Goal: Task Accomplishment & Management: Manage account settings

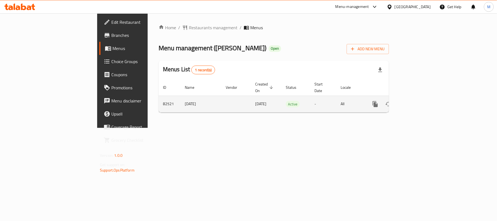
click at [418, 101] on icon "enhanced table" at bounding box center [414, 104] width 7 height 7
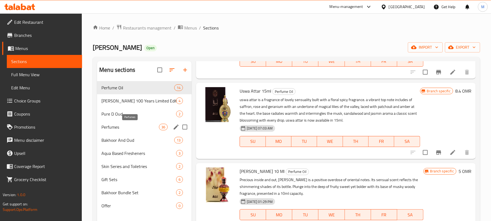
scroll to position [36, 0]
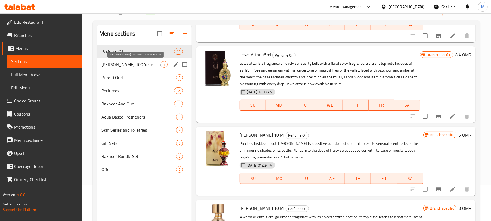
click at [132, 65] on span "[PERSON_NAME] 100 Years Limited Edition" at bounding box center [130, 64] width 59 height 7
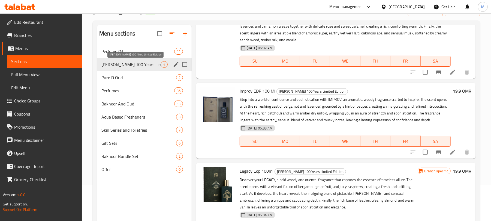
scroll to position [140, 0]
click at [117, 81] on div "Pure D Oud 2" at bounding box center [144, 77] width 95 height 13
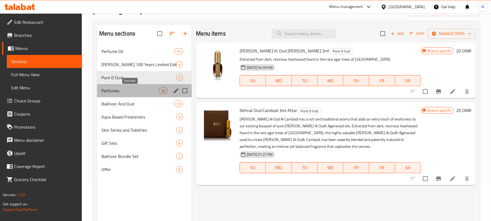
click at [116, 91] on span "Perfumes" at bounding box center [130, 90] width 58 height 7
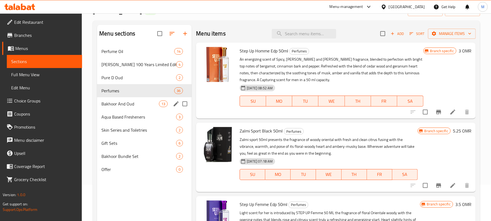
click at [118, 106] on span "Bakhoor And Oud" at bounding box center [130, 103] width 58 height 7
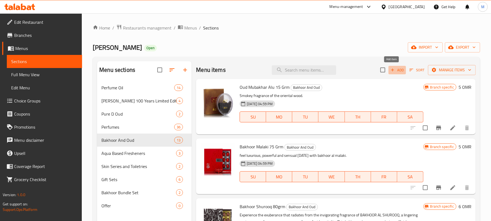
click at [394, 71] on span "Add" at bounding box center [397, 70] width 15 height 6
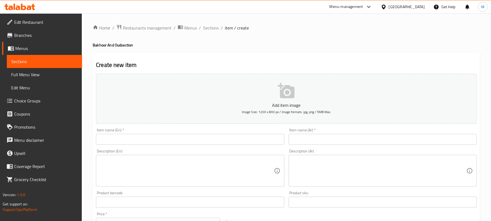
click at [170, 140] on input "text" at bounding box center [190, 139] width 188 height 11
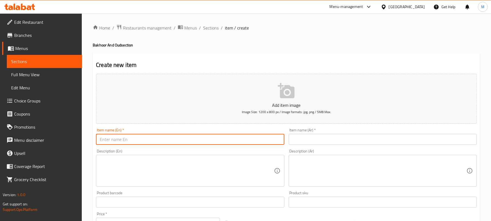
paste input "EXOTIC COLLECTION BAKHOOR (50GRM X 4)"
click at [170, 140] on input "EXOTIC COLLECTION BAKHOOR (50GRM X 4)" at bounding box center [190, 139] width 188 height 11
click at [217, 140] on input "Exotic Collection Bakhoor (50 Grm X 4)" at bounding box center [190, 139] width 188 height 11
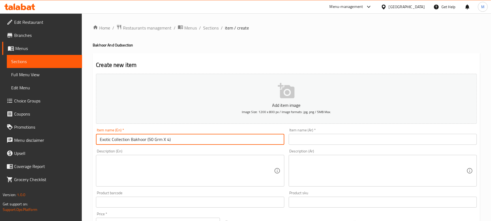
type input "Exotic Collection Bakhoor (50 Grm X 4)"
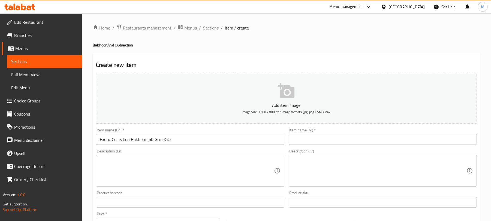
click at [210, 29] on span "Sections" at bounding box center [211, 28] width 16 height 7
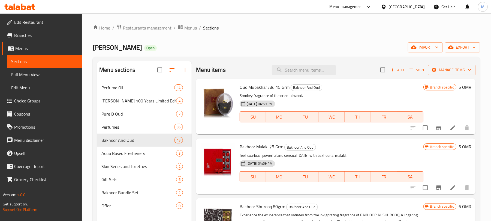
click at [451, 7] on div "Get Help" at bounding box center [445, 6] width 22 height 13
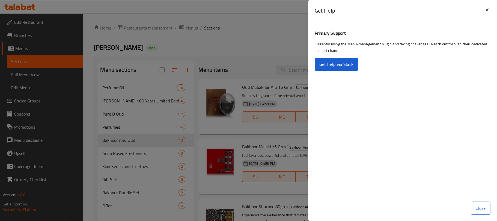
click at [275, 17] on div at bounding box center [248, 110] width 497 height 221
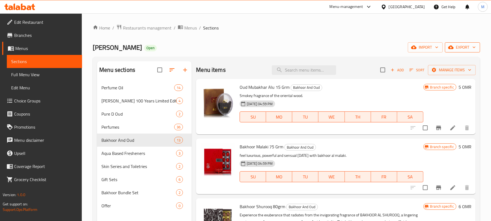
click at [462, 49] on span "export" at bounding box center [463, 47] width 26 height 7
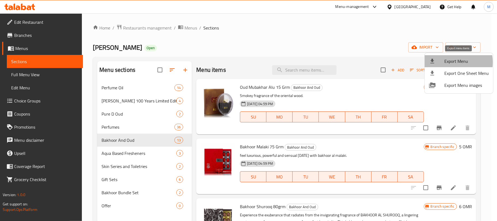
click at [450, 62] on span "Export Menu" at bounding box center [466, 61] width 44 height 7
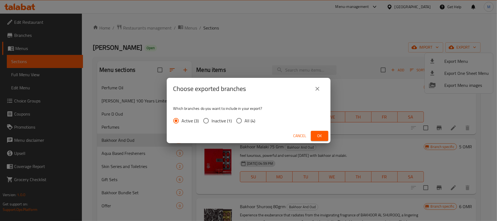
click at [233, 118] on input "All (4)" at bounding box center [238, 120] width 11 height 11
radio input "true"
click at [315, 135] on span "Ok" at bounding box center [319, 135] width 9 height 7
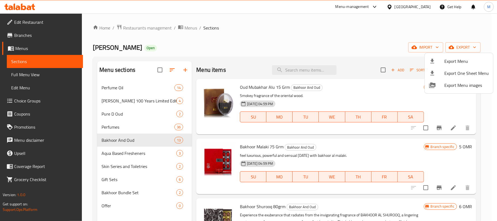
click at [393, 70] on div at bounding box center [248, 110] width 497 height 221
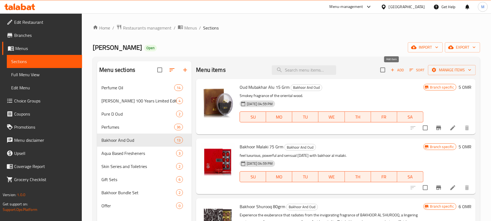
click at [393, 70] on span "Add" at bounding box center [397, 70] width 15 height 6
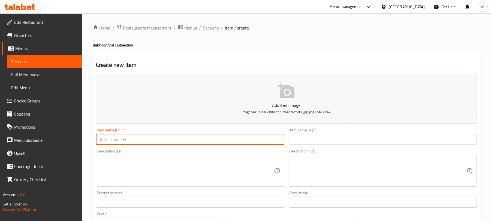
click at [154, 137] on input "text" at bounding box center [190, 139] width 188 height 11
paste input "EXOTIC COLLECTION BAKHOOR (50GRM X 4)"
click at [137, 141] on input "EXOTIC COLLECTION BAKHOOR (50GRM X 4)" at bounding box center [190, 139] width 188 height 11
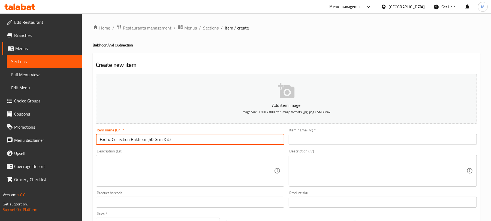
click at [193, 140] on input "Exotic Collection Bakhoor (50 Grm X 4)" at bounding box center [190, 139] width 188 height 11
click at [147, 141] on input "Exotic Collection Bakhoor (50 Grm X 4" at bounding box center [190, 139] width 188 height 11
type input "Exotic Collection Bakhoor 50 Grm X 4"
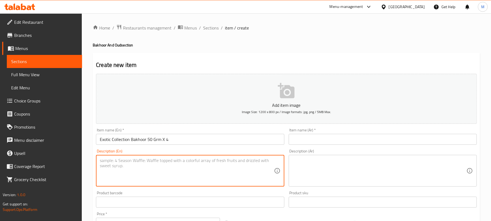
click at [118, 168] on textarea at bounding box center [187, 171] width 174 height 26
paste textarea "Oud / Mukhallat / Amber Musk / Rose"
click at [113, 159] on textarea "Oud / Mukhallat / Amber Musk / Rose" at bounding box center [187, 171] width 174 height 26
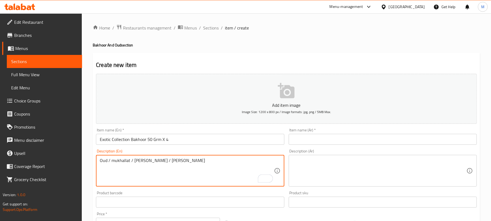
click at [124, 167] on textarea "Oud / mukhallat / amber musk / rose" at bounding box center [187, 171] width 174 height 26
click at [107, 162] on textarea "Oud / mukhallat / amber musk / rose" at bounding box center [187, 171] width 174 height 26
click at [113, 160] on textarea "Oud, / mukhallat / amber musk / rose" at bounding box center [187, 171] width 174 height 26
click at [128, 162] on textarea "Oud, mukhallat / amber musk / rose" at bounding box center [187, 171] width 174 height 26
click at [131, 161] on textarea "Oud, mukhallat, / amber musk / rose" at bounding box center [187, 171] width 174 height 26
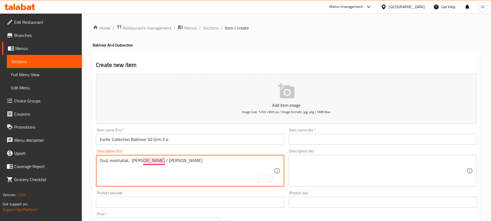
click at [154, 162] on textarea "Oud, mukhallat, amber musk / rose" at bounding box center [187, 171] width 174 height 26
click at [153, 161] on textarea "Oud, mukhallat, amber muskand rose" at bounding box center [187, 171] width 174 height 26
click at [131, 164] on textarea "Oud, mukhallat, amber musk and rose" at bounding box center [187, 171] width 174 height 26
type textarea "Oud, mukhallat, amber musk and rose"
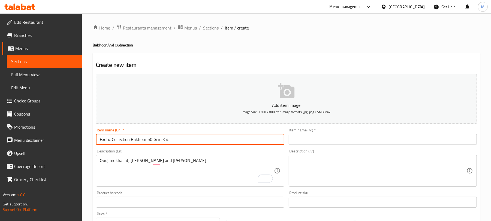
click at [183, 144] on input "Exotic Collection Bakhoor 50 Grm X 4" at bounding box center [190, 139] width 188 height 11
click at [383, 141] on input "text" at bounding box center [383, 139] width 188 height 11
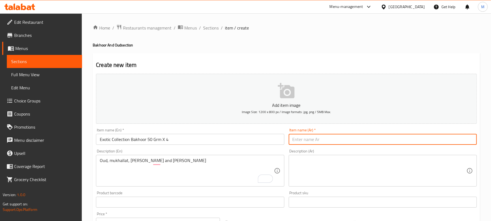
paste input "بخور المجموعة الغريبة 50 جرام × 4"
type input "بخور المجموعة الغريبة 50 جرام × 4"
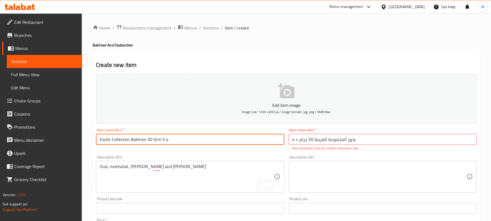
click at [131, 141] on input "Exotic Collection Bakhoor 50 Grm X 4" at bounding box center [190, 139] width 188 height 11
click at [153, 141] on input "Exotic Collection Bakhoor 50 Grm X 4" at bounding box center [190, 139] width 188 height 11
type input "Exotic Collection Bakhoor 50Grm X 4"
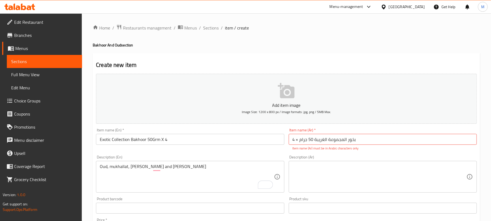
click at [365, 154] on div "Description (Ar) Description (Ar)" at bounding box center [383, 174] width 193 height 42
click at [376, 141] on input "بخور المجموعة الغريبة 50 جرام × 4" at bounding box center [383, 139] width 188 height 11
click at [388, 156] on div "Description (Ar) Description (Ar)" at bounding box center [383, 173] width 188 height 37
click at [376, 176] on textarea at bounding box center [380, 177] width 174 height 26
drag, startPoint x: 418, startPoint y: 142, endPoint x: 414, endPoint y: 142, distance: 3.9
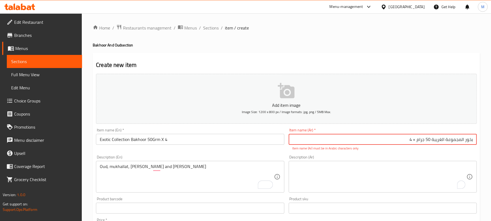
click at [414, 142] on input "بخور المجموعة الغريبة 50 جرام × 4" at bounding box center [383, 139] width 188 height 11
drag, startPoint x: 413, startPoint y: 141, endPoint x: 416, endPoint y: 141, distance: 3.0
click at [416, 141] on input "بخور المجموعة الغريبة 50 جرام 4" at bounding box center [383, 139] width 188 height 11
click at [431, 141] on input "بخور المجموعة الغريبة 50 جرام" at bounding box center [383, 139] width 188 height 11
paste input "4"
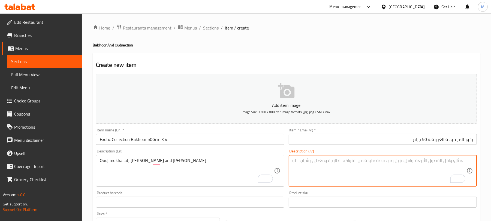
click at [418, 166] on textarea "To enrich screen reader interactions, please activate Accessibility in Grammarl…" at bounding box center [380, 171] width 174 height 26
click at [468, 141] on input "بخور المجموعة الغريبة 4 50 جرام" at bounding box center [383, 139] width 188 height 11
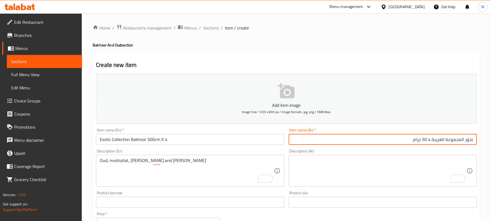
click at [468, 141] on input "بخور المجموعة الغريبة 4 50 جرام" at bounding box center [383, 139] width 188 height 11
click at [471, 140] on input "المجموعة الغريبة 4 50 جرام" at bounding box center [383, 139] width 188 height 11
click at [457, 140] on input "مجموعة الغريبة 4 50 جرام" at bounding box center [383, 139] width 188 height 11
paste input "خور"
click at [456, 140] on input "مجموعة بخور الغريبة 4 50 جرام" at bounding box center [383, 139] width 188 height 11
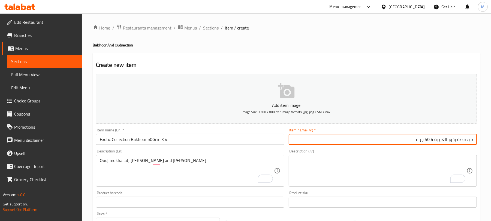
click at [456, 140] on input "مجموعة بخور الغريبة 4 50 جرام" at bounding box center [383, 139] width 188 height 11
click at [427, 140] on input "مجموعة البخور الغريبة 4 50 جرام" at bounding box center [383, 139] width 188 height 11
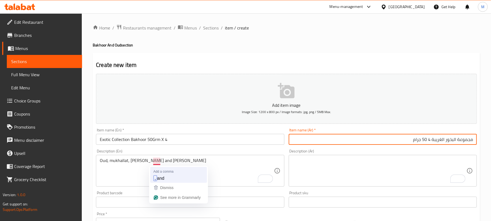
type input "مجموعة البخور الغريبة 4 50 جرام"
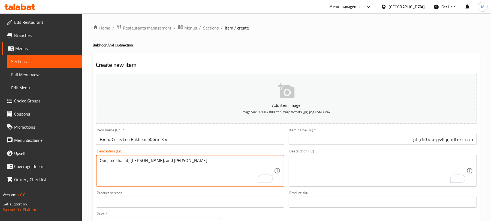
click at [153, 166] on textarea "Oud, mukhallat, amber musk, and rose" at bounding box center [187, 171] width 174 height 26
click at [116, 164] on textarea "Oud, mukhallat, amber musk, and rose" at bounding box center [187, 171] width 174 height 26
click at [108, 163] on textarea "Oud, mukhallat, amber musk, and rose" at bounding box center [187, 171] width 174 height 26
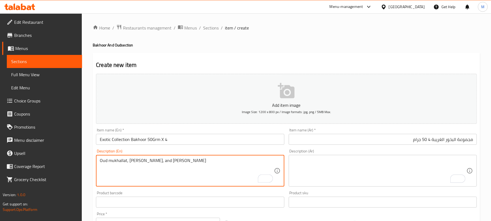
type textarea "Oud mukhallat, amber musk, and rose"
click at [383, 171] on textarea "To enrich screen reader interactions, please activate Accessibility in Grammarl…" at bounding box center [380, 171] width 174 height 26
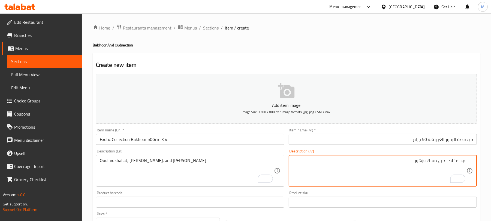
drag, startPoint x: 425, startPoint y: 163, endPoint x: 410, endPoint y: 161, distance: 14.6
click at [410, 161] on textarea "عود مخلط، عنبر، مسك وزهور" at bounding box center [380, 171] width 174 height 26
type textarea "عود مخلط، عنبر، مسك وورود"
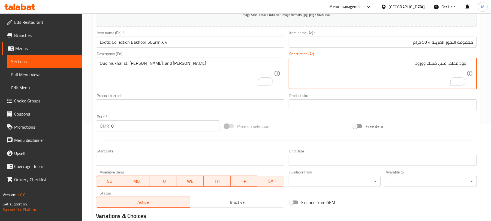
scroll to position [98, 0]
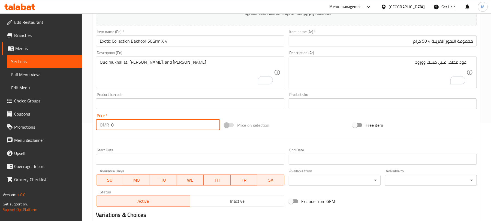
drag, startPoint x: 118, startPoint y: 127, endPoint x: 113, endPoint y: 125, distance: 5.5
click at [113, 125] on input "0" at bounding box center [165, 124] width 109 height 11
drag, startPoint x: 111, startPoint y: 126, endPoint x: 107, endPoint y: 129, distance: 4.6
click at [107, 129] on div "OMR 0 Price *" at bounding box center [158, 124] width 124 height 11
click at [117, 125] on input "0" at bounding box center [165, 124] width 109 height 11
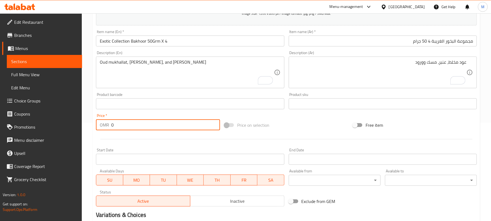
click at [117, 125] on input "0" at bounding box center [165, 124] width 109 height 11
drag, startPoint x: 115, startPoint y: 125, endPoint x: 109, endPoint y: 125, distance: 5.5
click at [109, 125] on div "OMR 0 Price *" at bounding box center [158, 124] width 124 height 11
paste input "19.05"
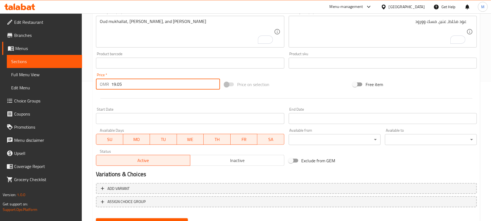
scroll to position [141, 0]
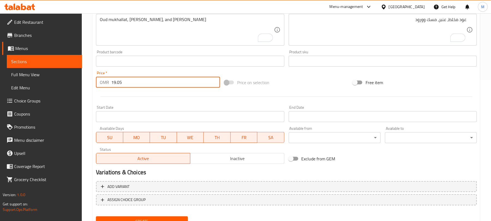
type input "19.05"
click at [246, 161] on span "Inactive" at bounding box center [238, 158] width 90 height 8
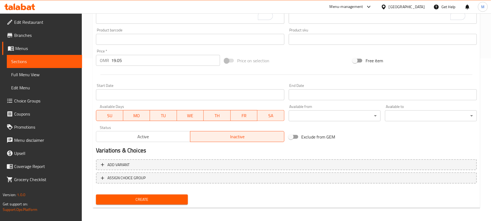
scroll to position [164, 0]
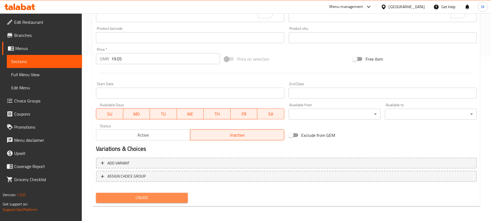
click at [170, 199] on span "Create" at bounding box center [141, 197] width 83 height 7
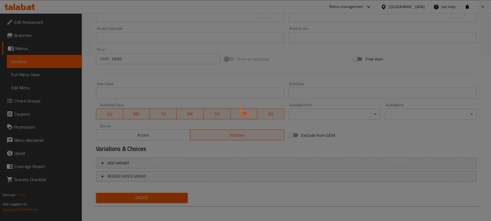
type input "0"
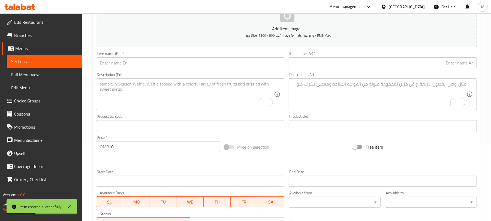
scroll to position [55, 0]
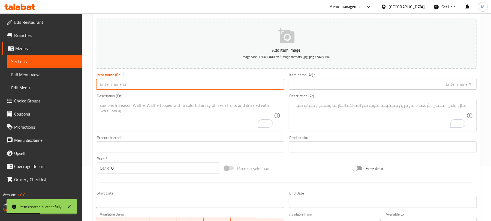
click at [136, 89] on input "text" at bounding box center [190, 84] width 188 height 11
paste input "THE ESSENCE OF OUD BAKHOOR (50GRM X4)"
click at [137, 85] on input "THE ESSENCE OF OUD BAKHOOR (50GRM X4)" at bounding box center [190, 84] width 188 height 11
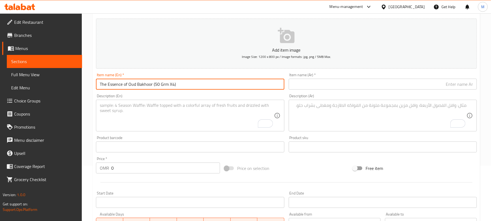
click at [181, 83] on input "The Essence of Oud Bakhoor (50 Grm X4)" at bounding box center [190, 84] width 188 height 11
drag, startPoint x: 153, startPoint y: 86, endPoint x: 157, endPoint y: 86, distance: 3.4
click at [157, 86] on input "The Essence of Oud Bakhoor (50 Grm X4)" at bounding box center [190, 84] width 188 height 11
click at [155, 86] on input "The Essence of Oud Bakhoor (50 Grm X4)" at bounding box center [190, 84] width 188 height 11
click at [153, 86] on input "The Essence of Oud Bakhoor (50 Grm X4)" at bounding box center [190, 84] width 188 height 11
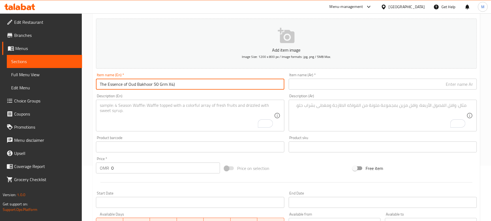
click at [175, 85] on input "The Essence of Oud Bakhoor 50 Grm X4)" at bounding box center [190, 84] width 188 height 11
click at [164, 85] on input "The Essence of Oud Bakhoor 50 Grm X4" at bounding box center [190, 84] width 188 height 11
click at [177, 85] on input "The Essence of Oud Bakhoor 50 Gm X4" at bounding box center [190, 84] width 188 height 11
type input "The Essence of Oud Bakhoor 50 Gm X4"
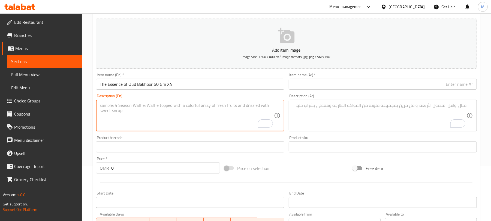
click at [187, 107] on textarea "To enrich screen reader interactions, please activate Accessibility in Grammarl…" at bounding box center [187, 116] width 174 height 26
paste textarea "Oud Al-Naqaa / Oud Al-Abq / Oud Al-Fakhama / Oud Al-Sukoon"
click at [128, 105] on textarea "Oud Al-Naqaa / Oud Al-Abq / Oud Al-Fakhama / Oud Al-Sukoon" at bounding box center [187, 116] width 174 height 26
click at [127, 105] on textarea "Oud Al-Naqaa Oud Al-Abq / Oud Al-Fakhama / Oud Al-Sukoon" at bounding box center [187, 116] width 174 height 26
click at [125, 106] on textarea "Oud Al-Naqaa Oud Al-Abq / Oud Al-Fakhama / Oud Al-Sukoon" at bounding box center [187, 116] width 174 height 26
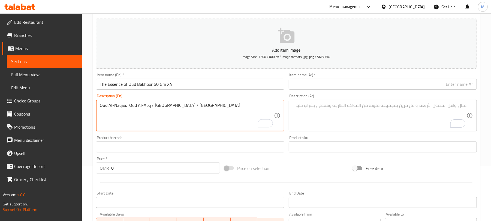
click at [149, 107] on textarea "Oud Al-Naqaa, Oud Al-Abq / Oud Al-Fakhama / Oud Al-Sukoon" at bounding box center [187, 116] width 174 height 26
click at [154, 106] on textarea "Oud Al-Naqaa, Oud Al-Abq, / Oud Al-Fakhama / Oud Al-Sukoon" at bounding box center [187, 116] width 174 height 26
click at [183, 107] on textarea "Oud Al-Naqaa, Oud Al-Abq, Oud Al-Fakhama / Oud Al-Sukoon" at bounding box center [187, 116] width 174 height 26
click at [181, 107] on textarea "Oud Al-Naqaa, Oud Al-Abq, Oud Al-Fakhama / Oud Al-Sukoon" at bounding box center [187, 116] width 174 height 26
click at [184, 106] on textarea "Oud Al-Naqaa, Oud Al-Abq, Oud Al-Fakhama, / Oud Al-Sukoon" at bounding box center [187, 116] width 174 height 26
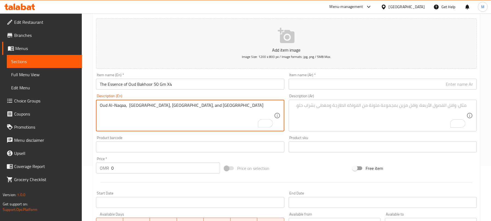
click at [184, 109] on textarea "Oud Al-Naqaa, Oud Al-Abq, Oud Al-Fakhama, and Oud Al-Sukoon" at bounding box center [187, 116] width 174 height 26
type textarea "Oud Al-Naqaa, Oud Al-Abq, Oud Al-Fakhama, and Oud Al-Sukoon"
click at [384, 85] on input "text" at bounding box center [383, 84] width 188 height 11
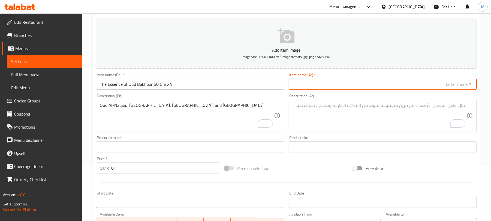
paste input "بخور جوهر العود (50 جرام × 4)"
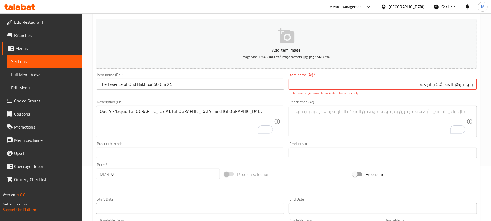
click at [441, 87] on input "بخور جوهر العود (50 جرام × 4" at bounding box center [383, 84] width 188 height 11
drag, startPoint x: 428, startPoint y: 84, endPoint x: 422, endPoint y: 85, distance: 6.1
click at [422, 85] on input "بخور جوهر العود 50 جرام × 4" at bounding box center [383, 84] width 188 height 11
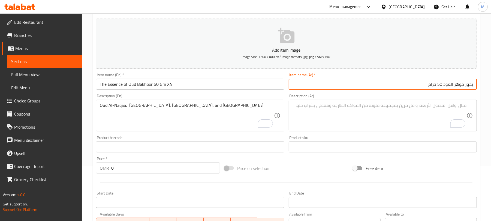
click at [442, 86] on input "بخور جوهر العود 50 جرام" at bounding box center [383, 84] width 188 height 11
paste input "× 4"
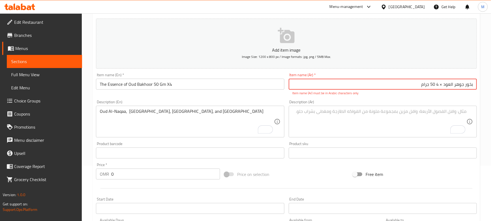
click at [440, 87] on input "بخور جوهر العود × 4 50 جرام" at bounding box center [383, 84] width 188 height 11
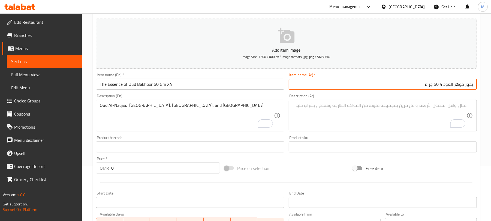
type input "بخور جوهر العود 4 50 جرام"
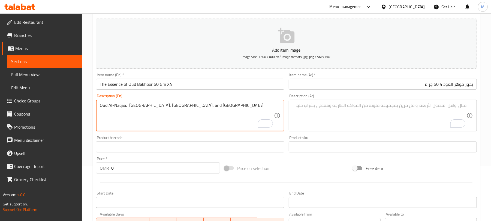
click at [134, 108] on textarea "Oud Al-Naqaa, Oud Al-Abq, Oud Al-Fakhama, and Oud Al-Sukoon" at bounding box center [187, 116] width 174 height 26
click at [407, 111] on textarea "To enrich screen reader interactions, please activate Accessibility in Grammarl…" at bounding box center [380, 116] width 174 height 26
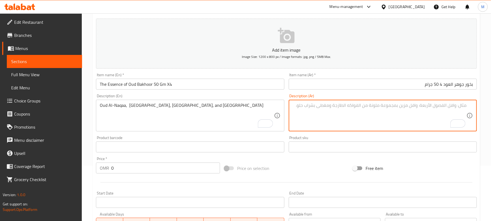
paste textarea "عود النقعة، عود العبق، عود الفخامة، عود السكون"
type textarea "عود النقعة، عود العبق، عود الفخامة، عود السكون"
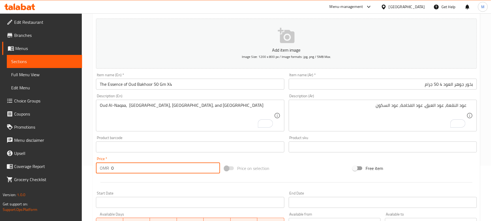
drag, startPoint x: 119, startPoint y: 171, endPoint x: 105, endPoint y: 170, distance: 14.2
click at [105, 170] on div "OMR 0 Price *" at bounding box center [158, 167] width 124 height 11
paste input "20.95"
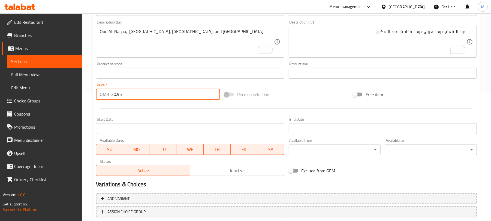
scroll to position [164, 0]
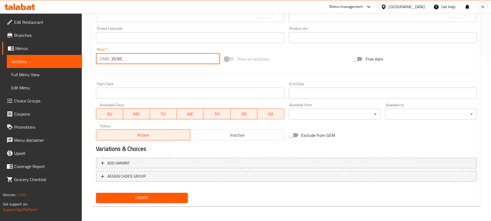
type input "20.95"
click at [242, 129] on div "Active Inactive" at bounding box center [190, 132] width 188 height 16
click at [242, 133] on span "Inactive" at bounding box center [238, 135] width 90 height 8
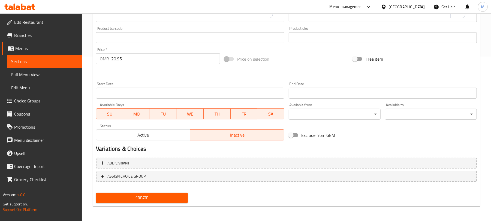
click at [173, 205] on div "Create new item Add item image Image Size: 1200 x 800 px / Image formats: jpg, …" at bounding box center [287, 47] width 388 height 317
click at [171, 197] on span "Create" at bounding box center [141, 197] width 83 height 7
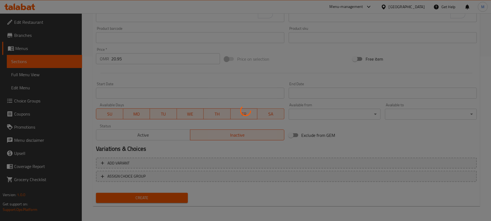
type input "0"
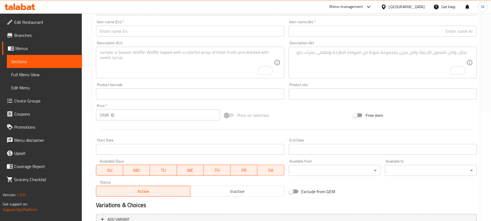
scroll to position [92, 0]
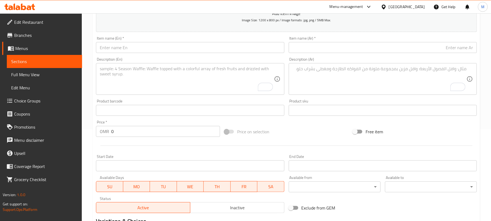
click at [142, 54] on div "Item name (En)   * Item name (En) *" at bounding box center [190, 44] width 193 height 21
click at [141, 42] on div "Item name (En)   * Item name (En) *" at bounding box center [190, 44] width 188 height 17
click at [140, 50] on input "text" at bounding box center [190, 47] width 188 height 11
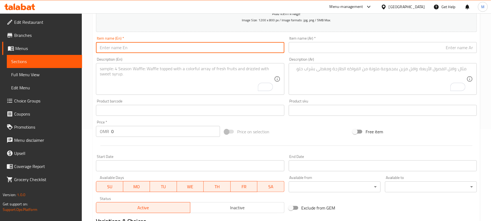
paste input "DAHSHA ATTAR 10ML"
type input "DAHSHA ATTAR 10ML"
click at [159, 78] on textarea "To enrich screen reader interactions, please activate Accessibility in Grammarl…" at bounding box center [187, 79] width 174 height 26
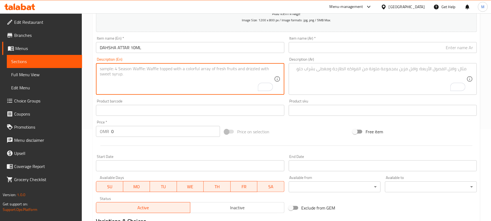
paste textarea "Oriental Leathery"
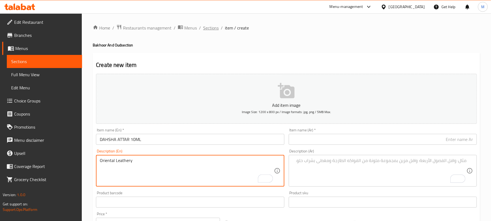
type textarea "Oriental Leathery"
click at [208, 26] on span "Sections" at bounding box center [211, 28] width 16 height 7
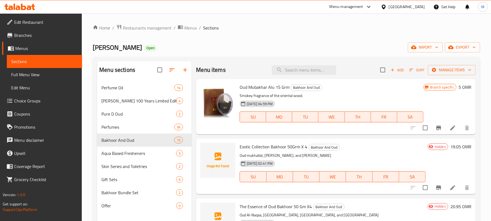
scroll to position [36, 0]
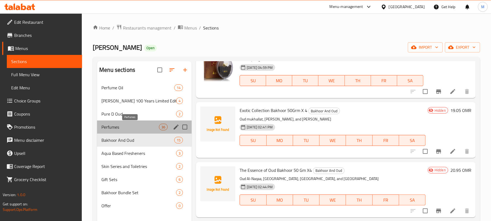
click at [136, 125] on span "Perfumes" at bounding box center [130, 127] width 58 height 7
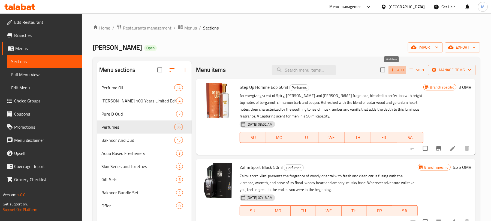
click at [397, 68] on span "Add" at bounding box center [397, 70] width 15 height 6
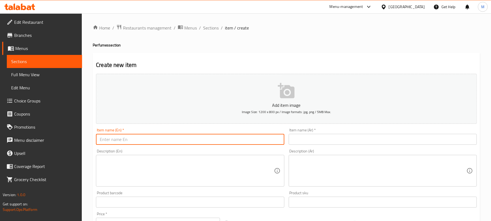
click at [179, 143] on input "text" at bounding box center [190, 139] width 188 height 11
paste input "DAHSHA ATTAR 10ML"
click at [124, 140] on input "DAHSHA ATTAR 10ML" at bounding box center [190, 139] width 188 height 11
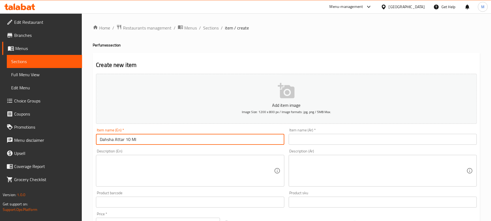
click at [211, 143] on input "Dahsha Attar 10 Ml" at bounding box center [190, 139] width 188 height 11
click at [201, 140] on input "Dahsha Attar 10 Ml" at bounding box center [190, 139] width 188 height 11
type input "Dahsha Attar 10 Ml"
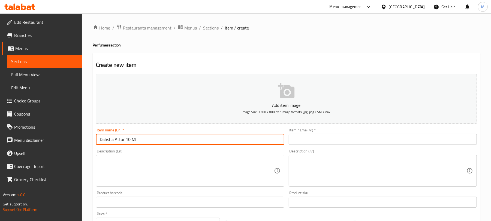
click at [414, 137] on input "text" at bounding box center [383, 139] width 188 height 11
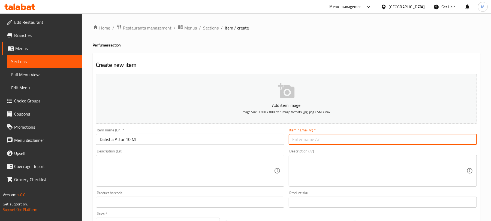
paste input "عطر دهشة 10 مل"
type input "عطر دهشة 10 مل"
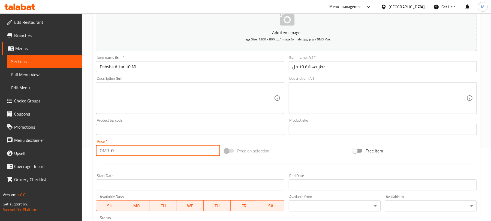
drag, startPoint x: 117, startPoint y: 153, endPoint x: 108, endPoint y: 149, distance: 9.7
click at [108, 149] on div "OMR 0 Price *" at bounding box center [158, 150] width 124 height 11
paste input "14.29"
type input "14.29"
click at [137, 101] on textarea at bounding box center [187, 98] width 174 height 26
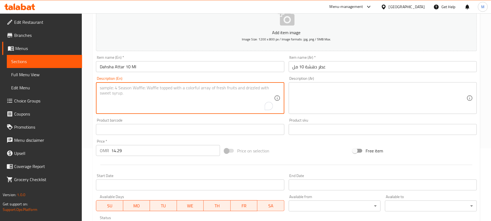
paste textarea "Oriental Leathery"
click at [116, 88] on textarea "Oriental Leathery" at bounding box center [187, 98] width 174 height 26
type textarea "Oriental leathery"
click at [367, 95] on textarea at bounding box center [380, 98] width 174 height 26
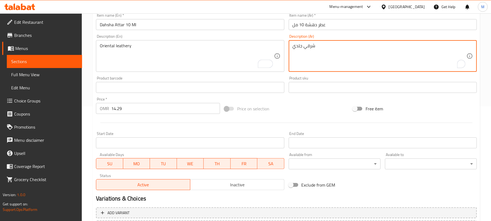
scroll to position [160, 0]
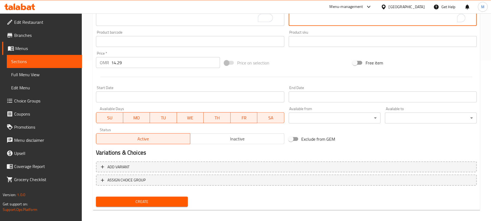
type textarea "شرقي جلدي"
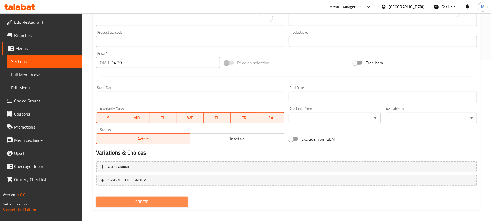
click at [127, 199] on span "Create" at bounding box center [141, 201] width 83 height 7
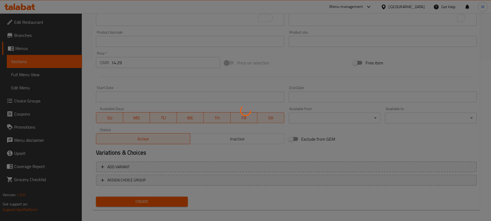
type input "0"
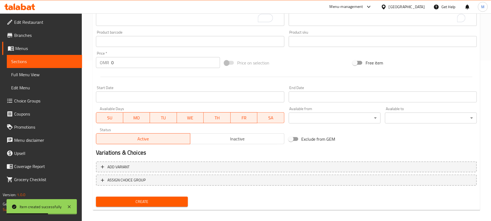
scroll to position [159, 0]
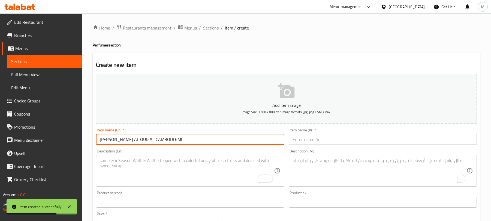
scroll to position [15, 0]
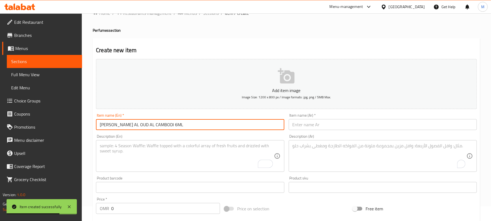
click at [150, 126] on input "[PERSON_NAME] AL OUD AL CAMBODI 6ML" at bounding box center [190, 124] width 188 height 11
click at [149, 126] on input "[PERSON_NAME] AL OUD AL CAMBODI 6ML" at bounding box center [190, 124] width 188 height 11
click at [135, 128] on input "[PERSON_NAME] AL OUD AL CAMBODI 6ML" at bounding box center [190, 124] width 188 height 11
click at [135, 128] on input "DEHN AL OUD AL CAMBODI 6ML" at bounding box center [190, 124] width 188 height 11
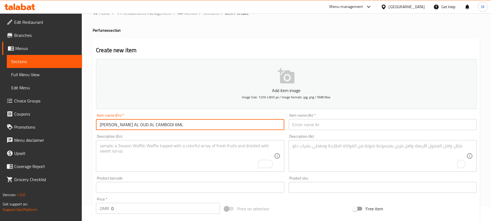
click at [135, 128] on input "DEHN AL OUD AL CAMBODI 6ML" at bounding box center [190, 124] width 188 height 11
click at [196, 130] on input "Dehn Al Oud Al Cambodi 6 Ml" at bounding box center [190, 124] width 188 height 11
type input "Dehn Al Oud Al Cambodi 6 Ml"
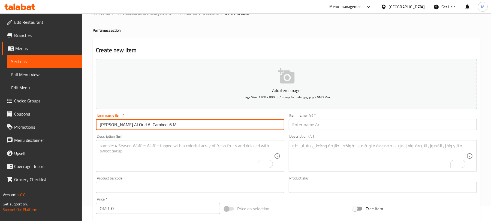
scroll to position [0, 0]
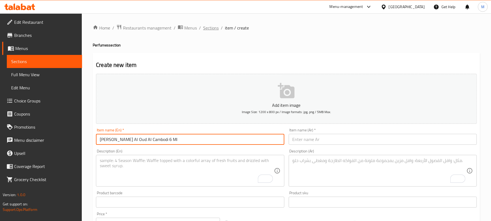
click at [208, 29] on span "Sections" at bounding box center [211, 28] width 16 height 7
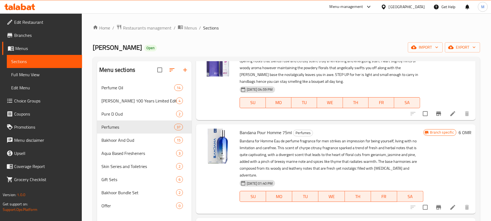
scroll to position [109, 0]
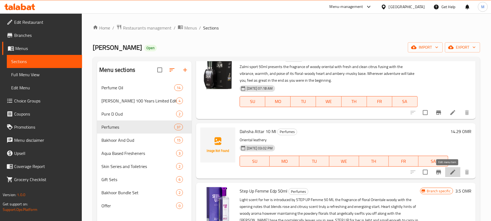
click at [451, 173] on icon at bounding box center [453, 171] width 5 height 5
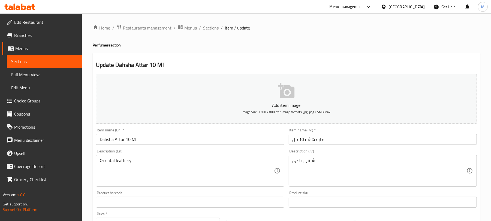
scroll to position [145, 0]
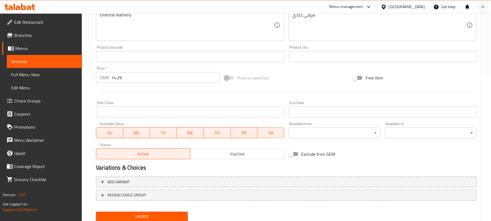
click at [253, 157] on span "Inactive" at bounding box center [238, 154] width 90 height 8
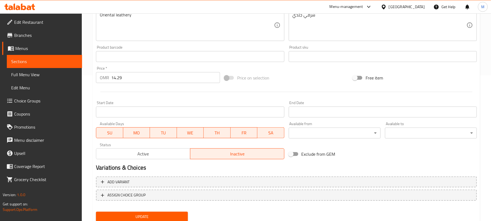
click at [176, 213] on span "Update" at bounding box center [141, 216] width 83 height 7
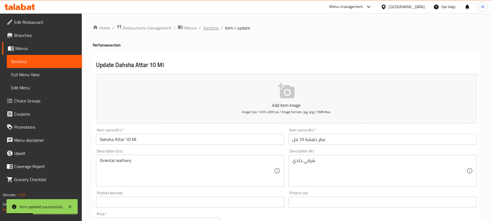
click at [213, 29] on span "Sections" at bounding box center [211, 28] width 16 height 7
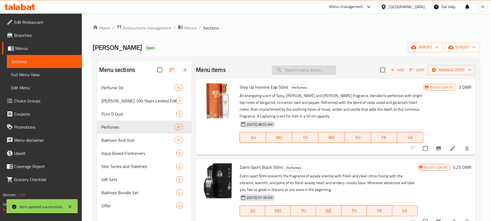
click at [313, 71] on input "search" at bounding box center [304, 70] width 64 height 10
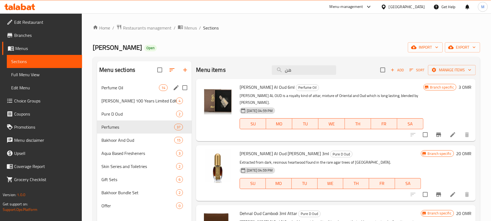
type input "هن"
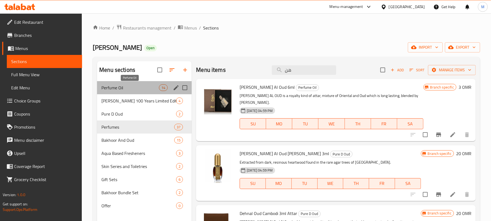
click at [108, 91] on span "Perfume Oil" at bounding box center [130, 87] width 58 height 7
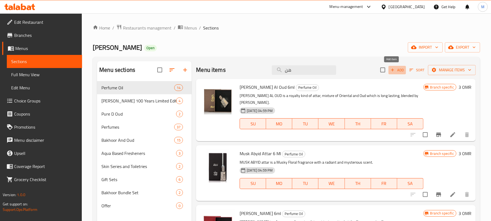
click at [395, 71] on span "Add" at bounding box center [397, 70] width 15 height 6
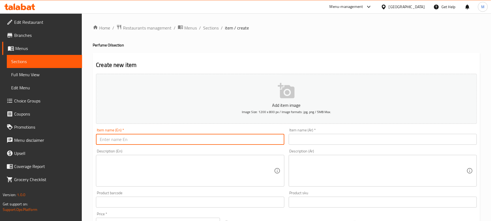
click at [202, 141] on input "text" at bounding box center [190, 139] width 188 height 11
paste input "Dehn Al Oud Al Cambodi 6 Ml"
click at [149, 141] on input "Dehn Al Oud Al Cambodi 6 Ml" at bounding box center [190, 139] width 188 height 11
click at [148, 143] on input "Dehn Al Oud Al Cambodi 6 ml" at bounding box center [190, 139] width 188 height 11
type input "Dehn Al Oud Al Cambodi 6ml"
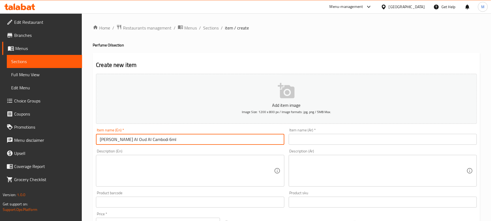
click at [379, 140] on input "text" at bounding box center [383, 139] width 188 height 11
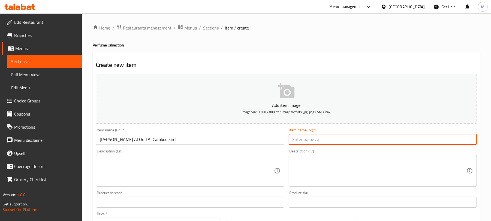
paste input "دهن العود الكمبودي 6 مل"
type input "دهن العود الكمبودي 6 مل"
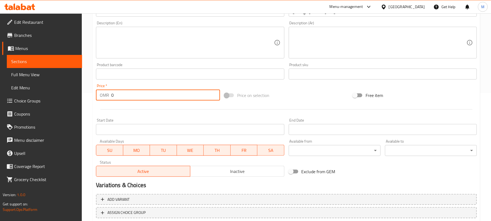
drag, startPoint x: 119, startPoint y: 98, endPoint x: 109, endPoint y: 100, distance: 10.5
click at [109, 100] on div "OMR 0 Price *" at bounding box center [158, 94] width 124 height 11
paste input "40.95"
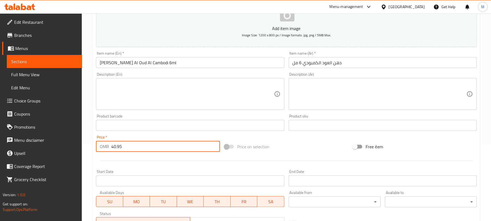
scroll to position [61, 0]
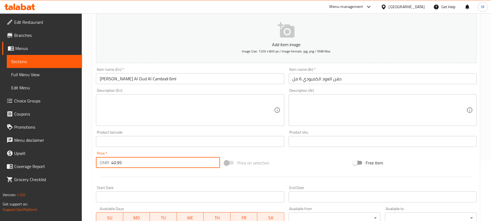
type input "40.95"
click at [134, 116] on textarea at bounding box center [187, 110] width 174 height 26
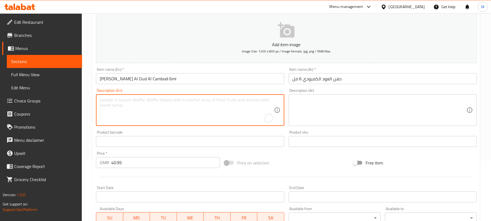
paste textarea "Oudh"
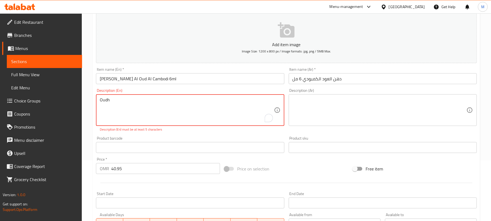
click at [383, 107] on textarea at bounding box center [380, 110] width 174 height 26
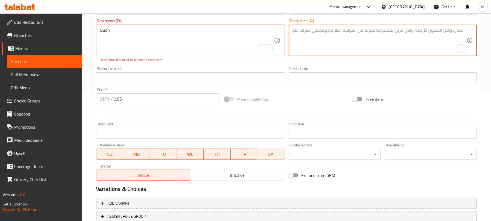
scroll to position [133, 0]
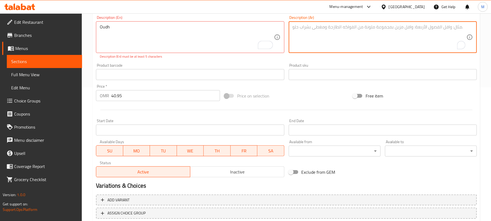
click at [257, 176] on span "Inactive" at bounding box center [238, 172] width 90 height 8
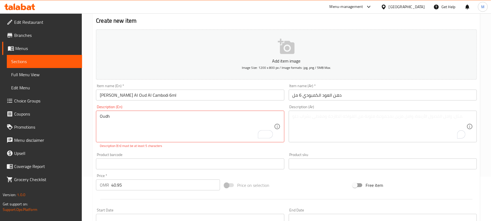
scroll to position [24, 0]
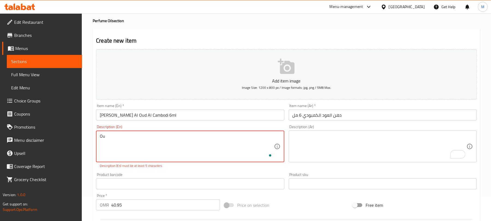
type textarea "O"
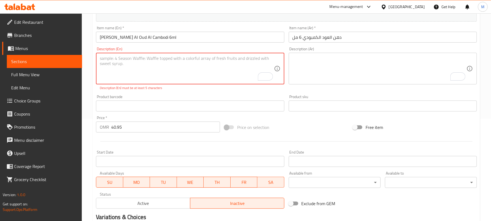
scroll to position [170, 0]
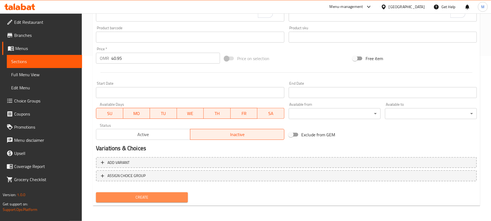
click at [154, 201] on button "Create" at bounding box center [142, 197] width 92 height 10
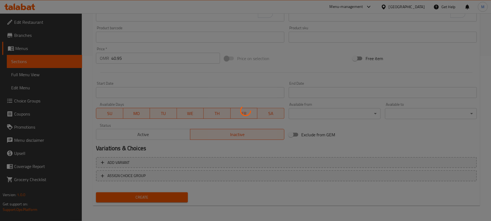
scroll to position [164, 0]
type input "0"
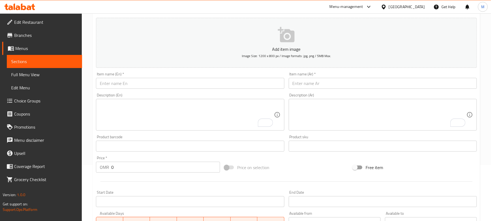
scroll to position [19, 0]
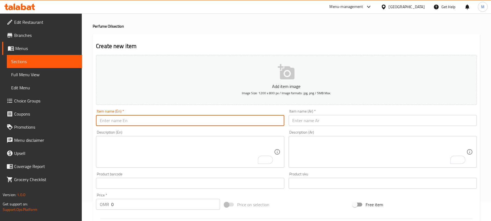
click at [182, 118] on input "text" at bounding box center [190, 120] width 188 height 11
paste input "MALAK ATTAR 10ML"
click at [144, 122] on input "MALAK ATTAR 10ML" at bounding box center [190, 120] width 188 height 11
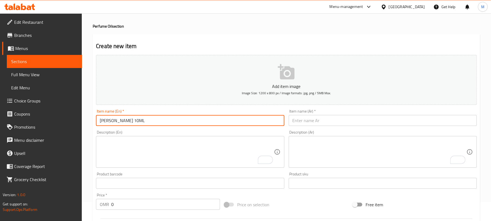
click at [144, 122] on input "MALAK ATTAR 10ML" at bounding box center [190, 120] width 188 height 11
drag, startPoint x: 144, startPoint y: 122, endPoint x: 105, endPoint y: 121, distance: 39.0
click at [105, 121] on input "MALAK ATTAR 10ML" at bounding box center [190, 120] width 188 height 11
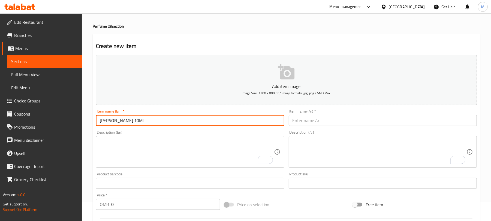
scroll to position [0, 0]
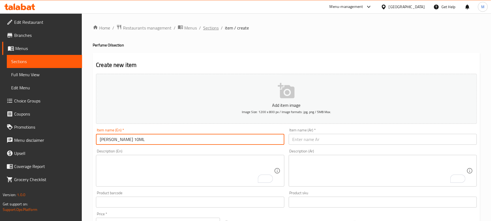
type input "MALAK ATTAR 10ML"
click at [205, 30] on span "Sections" at bounding box center [211, 28] width 16 height 7
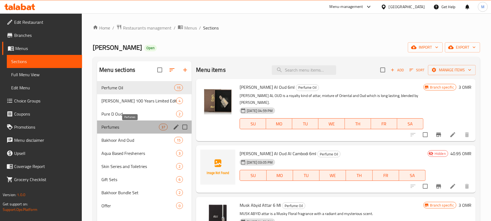
click at [137, 128] on span "Perfumes" at bounding box center [130, 127] width 58 height 7
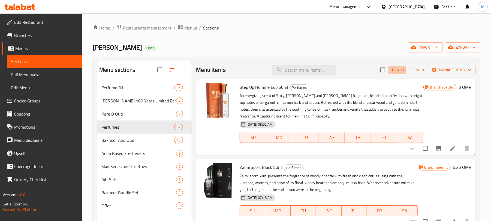
click at [395, 70] on span "Add" at bounding box center [397, 70] width 15 height 6
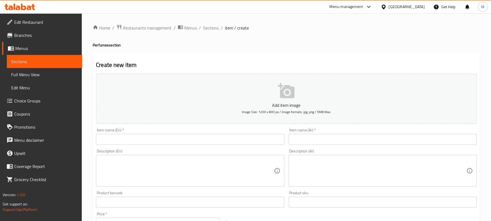
click at [240, 138] on input "text" at bounding box center [190, 139] width 188 height 11
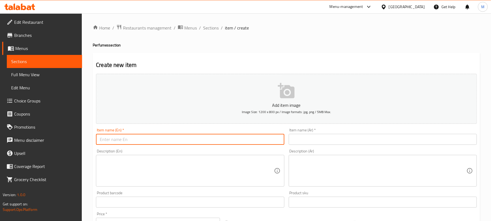
paste input "MALAK ATTAR 10ML"
click at [228, 141] on input "MALAK ATTAR 10ML" at bounding box center [190, 139] width 188 height 11
click at [128, 141] on input "Malak Attar 10 Ml" at bounding box center [190, 139] width 188 height 11
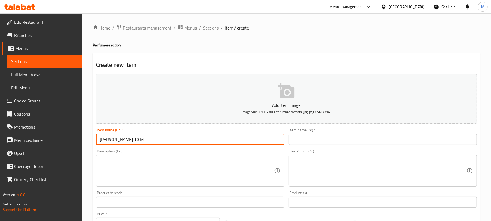
click at [128, 141] on input "Malak Attar 10 Ml" at bounding box center [190, 139] width 188 height 11
type input "Malak Attar 10 Ml"
click at [400, 142] on input "text" at bounding box center [383, 139] width 188 height 11
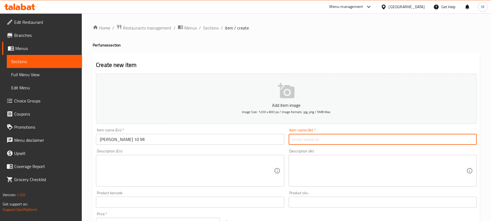
paste input "عطر ملك 10 مل"
type input "عطر ملك 10 مل"
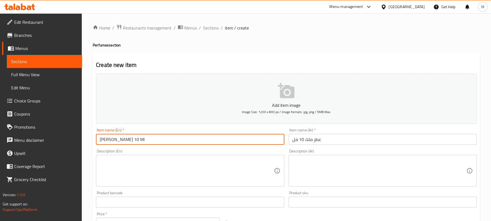
drag, startPoint x: 132, startPoint y: 142, endPoint x: 128, endPoint y: 142, distance: 4.1
click at [128, 142] on input "Malak Attar 10 Ml" at bounding box center [190, 139] width 188 height 11
type input "Malak Attar 10ml"
click at [156, 170] on textarea at bounding box center [187, 171] width 174 height 26
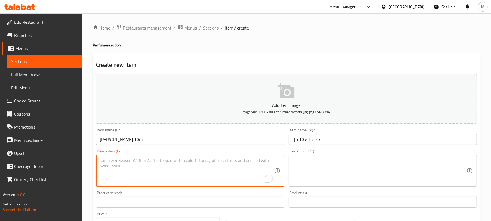
paste textarea "Oriental Spicy"
click at [126, 159] on textarea "Oriental Spicy" at bounding box center [187, 171] width 174 height 26
type textarea "Oriental spicy"
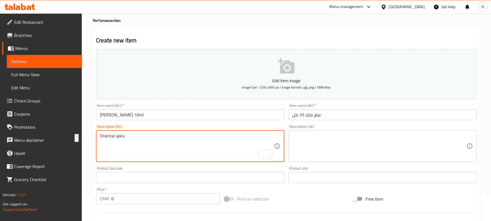
scroll to position [73, 0]
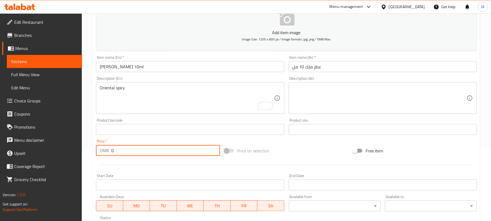
drag, startPoint x: 113, startPoint y: 153, endPoint x: 110, endPoint y: 152, distance: 3.4
click at [110, 152] on div "OMR 0 Price *" at bounding box center [158, 150] width 124 height 11
paste input "15.24"
type input "15.24"
click at [130, 68] on input "Malak Attar 10ml" at bounding box center [190, 66] width 188 height 11
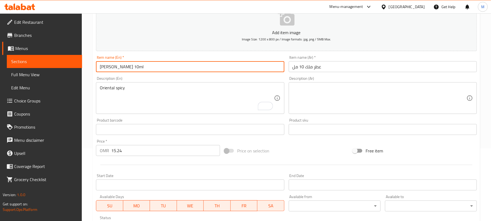
click at [130, 68] on input "Malak Attar 10ml" at bounding box center [190, 66] width 188 height 11
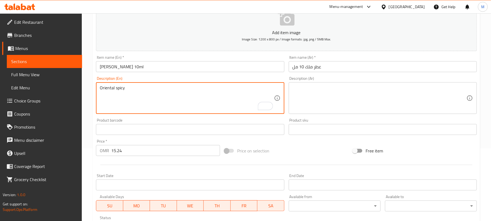
click at [160, 91] on textarea "Oriental spicy" at bounding box center [187, 98] width 174 height 26
click at [377, 100] on textarea at bounding box center [380, 98] width 174 height 26
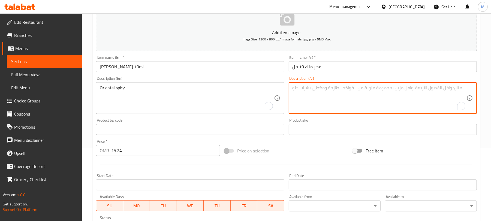
paste textarea "شرقي حار"
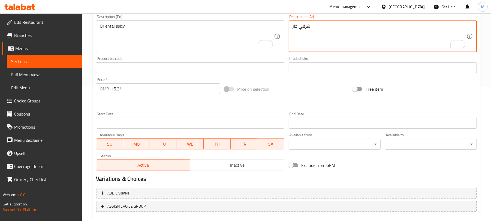
scroll to position [140, 0]
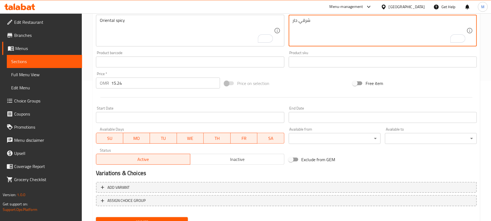
type textarea "شرقي حار"
click at [225, 163] on span "Inactive" at bounding box center [238, 159] width 90 height 8
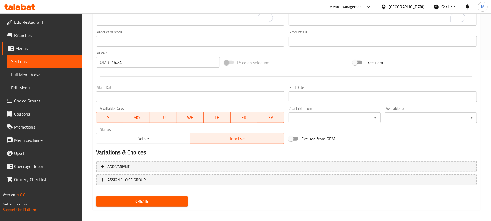
scroll to position [164, 0]
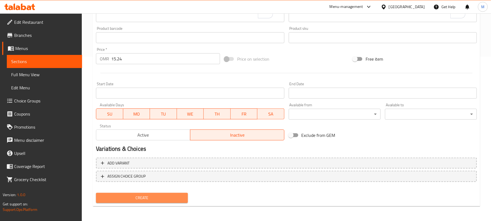
click at [162, 199] on span "Create" at bounding box center [141, 197] width 83 height 7
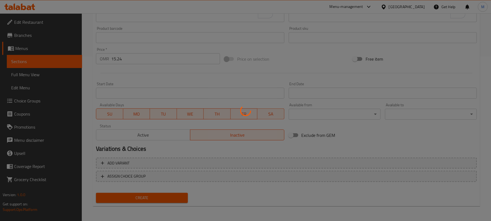
type input "0"
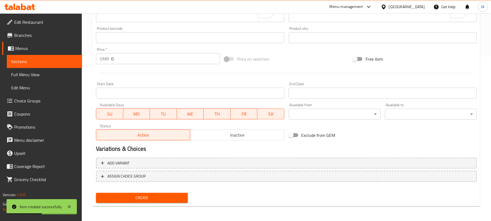
scroll to position [55, 0]
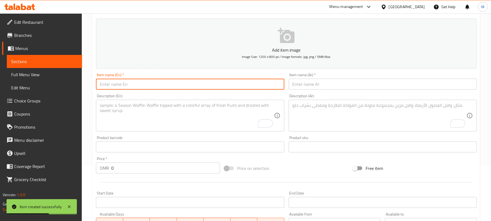
click at [127, 88] on input "text" at bounding box center [190, 84] width 188 height 11
paste input "MALAK ATTAR 24 ML NEW"
click at [131, 86] on input "MALAK ATTAR 24 ML NEW" at bounding box center [190, 84] width 188 height 11
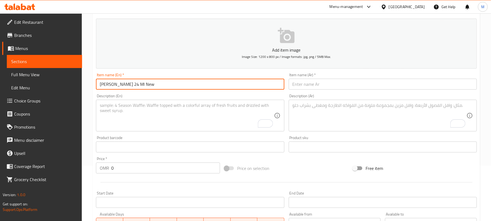
click at [181, 89] on input "Malak Attar 24 Ml New" at bounding box center [190, 84] width 188 height 11
click at [129, 85] on input "Malak Attar 24 Ml New" at bounding box center [190, 84] width 188 height 11
click at [141, 86] on input "Malak Attar 24 ml New" at bounding box center [190, 84] width 188 height 11
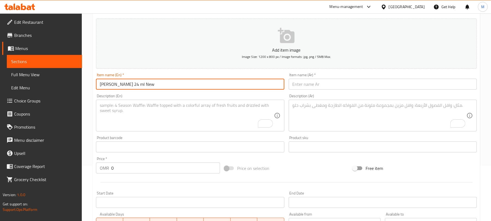
click at [128, 88] on input "Malak Attar 24 ml New" at bounding box center [190, 84] width 188 height 11
click at [144, 88] on input "[PERSON_NAME] 24ml New" at bounding box center [190, 84] width 188 height 11
type input "[PERSON_NAME] 24ml New"
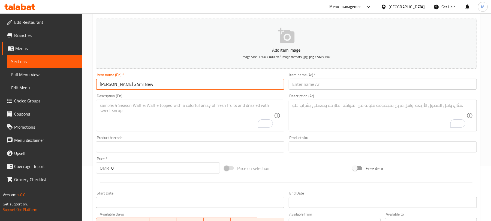
click at [399, 88] on input "text" at bounding box center [383, 84] width 188 height 11
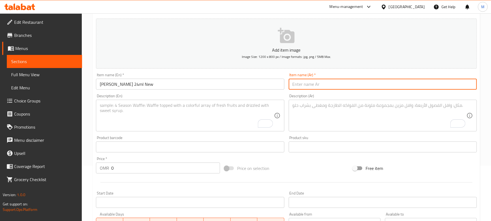
paste input "عطر ملك 24 مل جديد"
type input "عطر ملك 24 مل جديد"
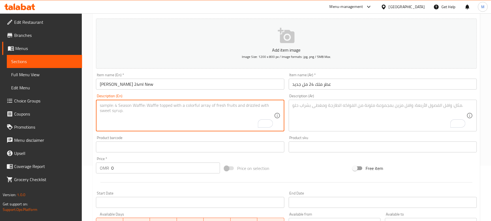
click at [167, 113] on textarea "To enrich screen reader interactions, please activate Accessibility in Grammarl…" at bounding box center [187, 116] width 174 height 26
paste textarea "Oriental Spicy"
click at [115, 107] on textarea "Oriental Spicy" at bounding box center [187, 116] width 174 height 26
click at [123, 109] on textarea "Oriental spicy" at bounding box center [187, 116] width 174 height 26
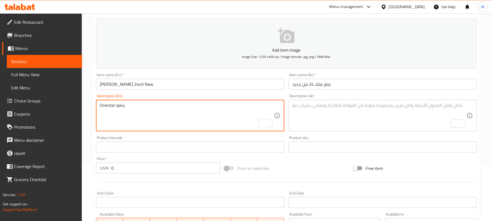
click at [123, 109] on textarea "Oriental spicy" at bounding box center [187, 116] width 174 height 26
type textarea "Oriental spicy"
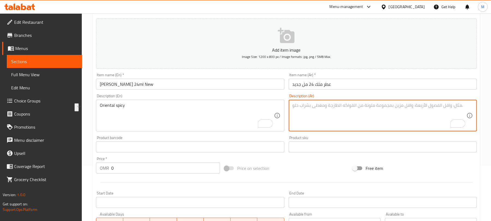
click at [357, 116] on textarea "To enrich screen reader interactions, please activate Accessibility in Grammarl…" at bounding box center [380, 116] width 174 height 26
paste textarea "شرقي حار"
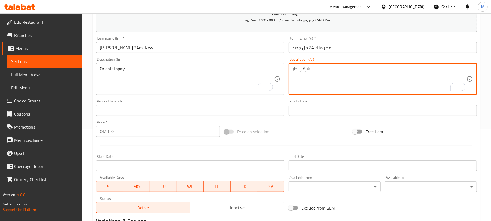
type textarea "شرقي حار"
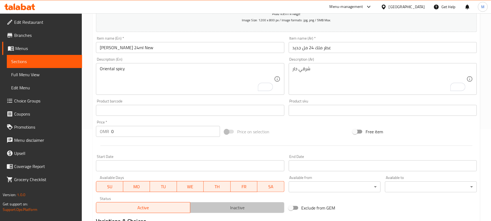
click at [253, 204] on span "Inactive" at bounding box center [238, 207] width 90 height 8
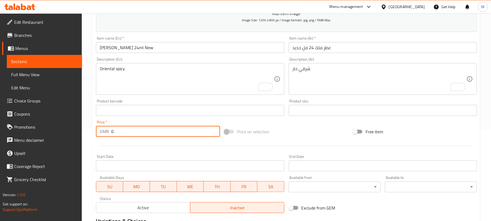
drag, startPoint x: 117, startPoint y: 133, endPoint x: 109, endPoint y: 133, distance: 7.9
click at [109, 133] on div "OMR 0 Price *" at bounding box center [158, 131] width 124 height 11
paste input "37"
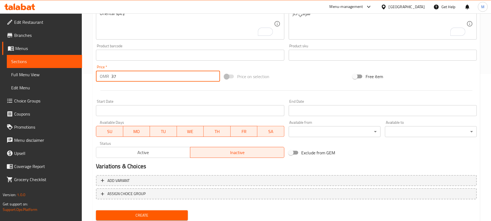
scroll to position [164, 0]
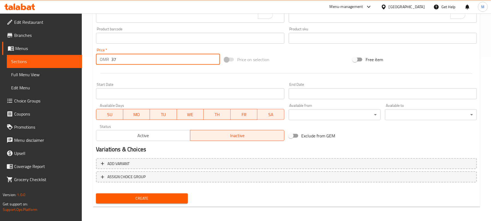
type input "37"
click at [146, 198] on span "Create" at bounding box center [141, 198] width 83 height 7
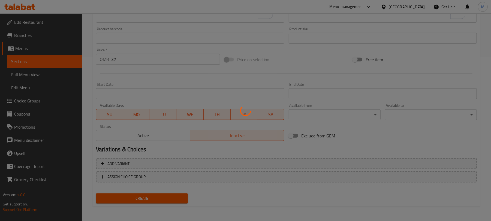
type input "0"
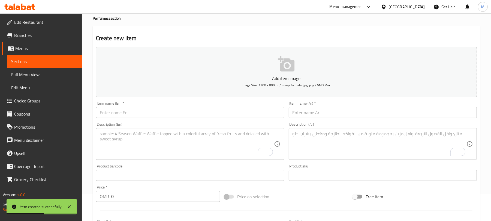
scroll to position [18, 0]
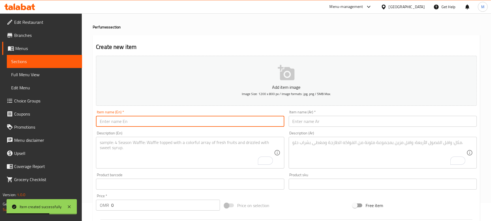
click at [199, 117] on input "text" at bounding box center [190, 121] width 188 height 11
paste input "MUSK ATTAR 6ML NEW"
click at [179, 124] on input "MUSK ATTAR 6ML NEW" at bounding box center [190, 121] width 188 height 11
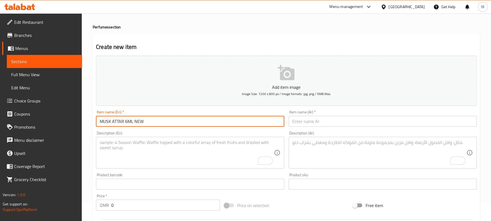
type input "MUSK ATTAR 6ML NEW"
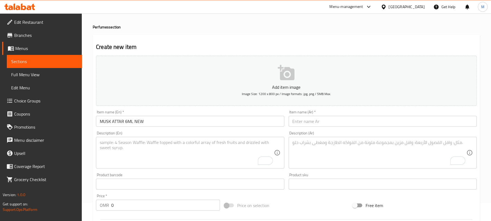
drag, startPoint x: 179, startPoint y: 124, endPoint x: 151, endPoint y: 32, distance: 95.9
click at [151, 32] on div "Home / Restaurants management / Menus / Sections / item / create Perfumes secti…" at bounding box center [287, 181] width 388 height 350
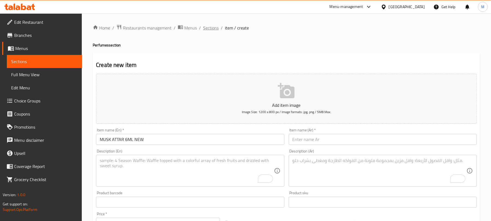
click at [212, 26] on span "Sections" at bounding box center [211, 28] width 16 height 7
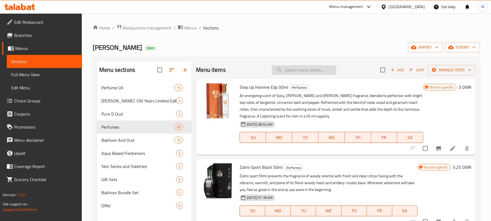
click at [305, 71] on input "search" at bounding box center [304, 70] width 64 height 10
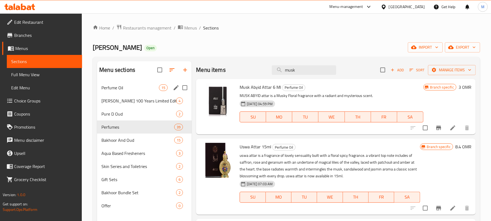
type input "musk"
click at [139, 86] on span "Perfume Oil" at bounding box center [130, 87] width 58 height 7
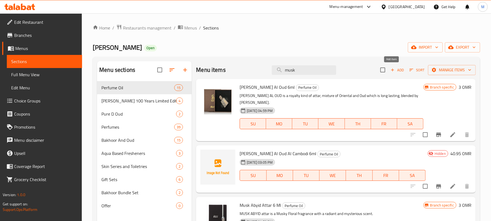
click at [392, 71] on span "Add" at bounding box center [397, 70] width 15 height 6
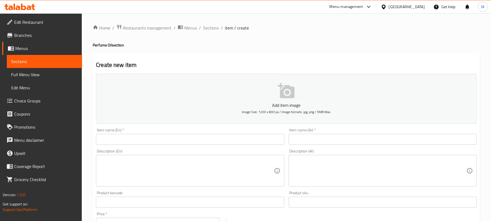
click at [135, 142] on input "text" at bounding box center [190, 139] width 188 height 11
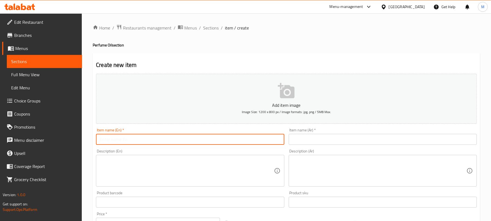
paste input "MUSK ATTAR 6ML NEW"
click at [135, 142] on input "MUSK ATTAR 6ML NEW" at bounding box center [190, 139] width 188 height 11
click at [128, 142] on input "Musk Attar 6 Ml New" at bounding box center [190, 139] width 188 height 11
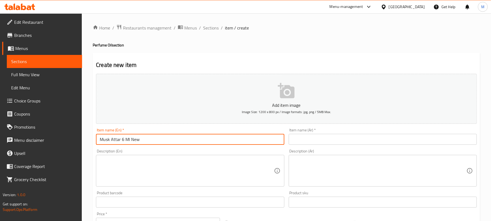
drag, startPoint x: 128, startPoint y: 142, endPoint x: 124, endPoint y: 142, distance: 3.3
click at [124, 142] on input "Musk Attar 6 Ml New" at bounding box center [190, 139] width 188 height 11
click at [124, 141] on input "Musk Attar 6 ml New" at bounding box center [190, 139] width 188 height 11
click at [126, 141] on input "Musk Attar 6 ml New" at bounding box center [190, 139] width 188 height 11
click at [136, 141] on input "Musk Attar 6ml New" at bounding box center [190, 139] width 188 height 11
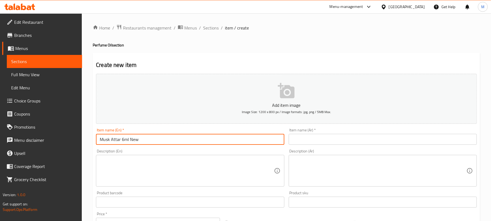
click at [136, 141] on input "Musk Attar 6ml New" at bounding box center [190, 139] width 188 height 11
type input "Musk Attar 6ml New"
click at [410, 140] on input "text" at bounding box center [383, 139] width 188 height 11
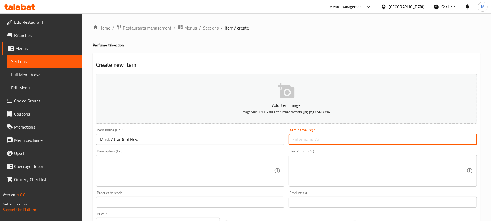
paste input "عطر المسك 6 مل جديد"
click at [323, 140] on input "عطر المسك 6 مل جديد" at bounding box center [383, 139] width 188 height 11
click at [322, 141] on input "عطر المسك 6 مل جديد" at bounding box center [383, 139] width 188 height 11
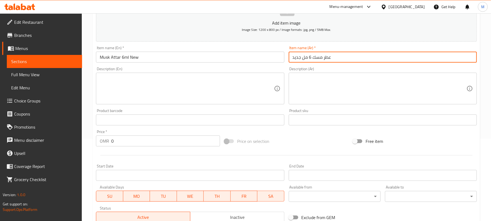
scroll to position [145, 0]
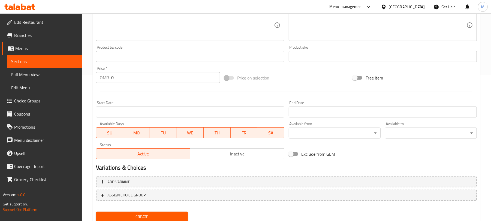
type input "عطر مسك 6 مل جديد"
click at [256, 154] on span "Inactive" at bounding box center [238, 154] width 90 height 8
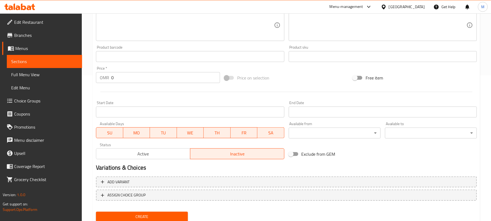
scroll to position [73, 0]
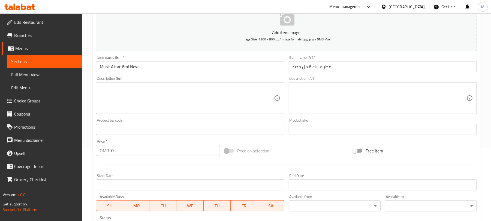
click at [129, 97] on textarea at bounding box center [187, 98] width 174 height 26
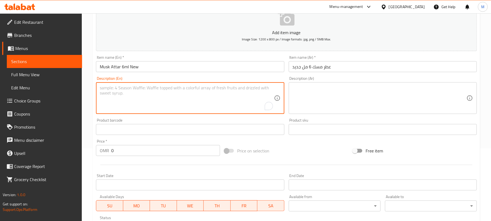
paste textarea "Musky Floral"
type textarea "Musky Floral"
click at [122, 87] on textarea "Musky Floral" at bounding box center [187, 98] width 174 height 26
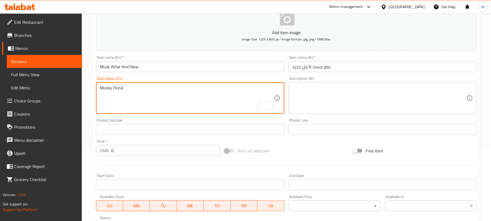
click at [161, 91] on textarea "Musky Floral" at bounding box center [187, 98] width 174 height 26
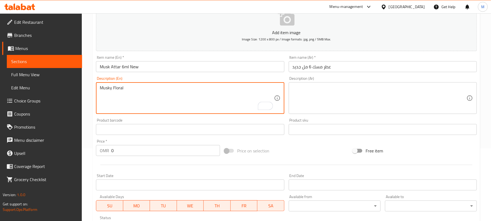
click at [161, 91] on textarea "Musky Floral" at bounding box center [187, 98] width 174 height 26
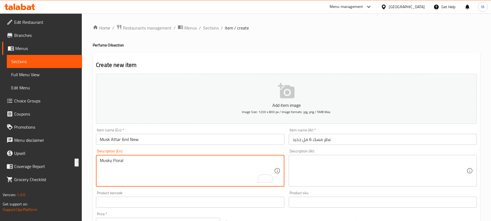
scroll to position [73, 0]
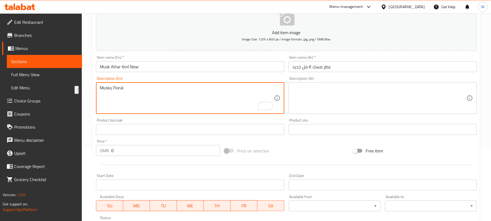
click at [351, 98] on textarea at bounding box center [380, 98] width 174 height 26
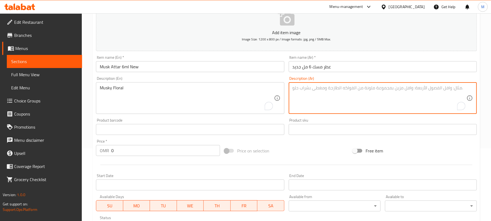
paste textarea "مسك زهري"
type textarea "مسك زهري"
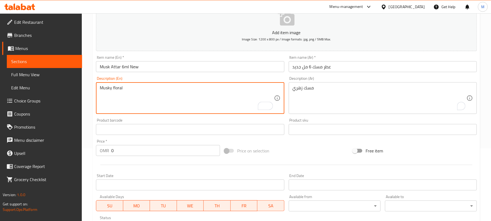
type textarea "Musky floral"
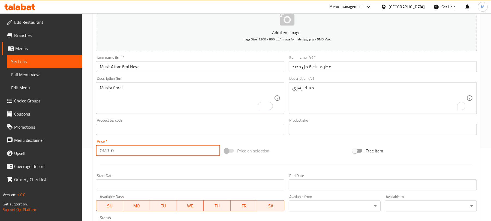
drag, startPoint x: 118, startPoint y: 154, endPoint x: 110, endPoint y: 152, distance: 8.5
click at [110, 152] on div "OMR 0 Price *" at bounding box center [158, 150] width 124 height 11
paste input "4.29"
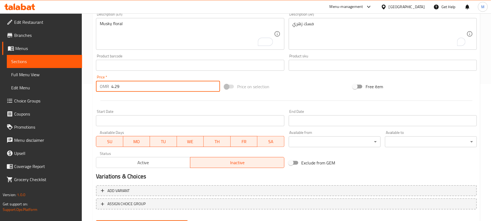
scroll to position [162, 0]
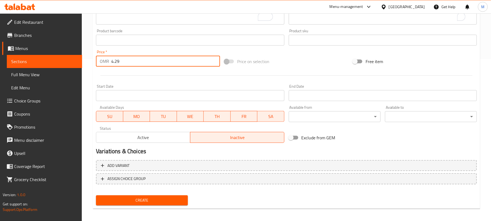
type input "4.29"
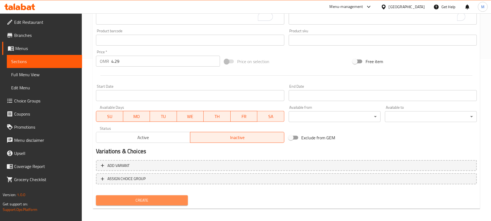
click at [180, 202] on span "Create" at bounding box center [141, 200] width 83 height 7
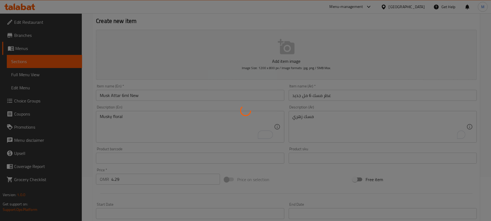
scroll to position [0, 0]
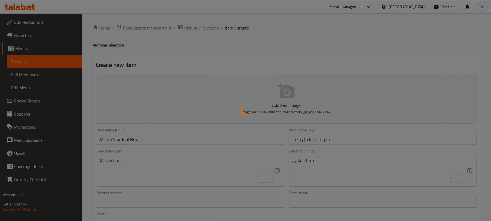
type input "0"
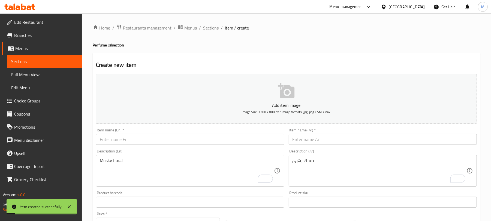
click at [212, 29] on span "Sections" at bounding box center [211, 28] width 16 height 7
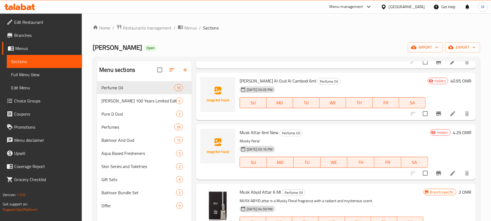
scroll to position [36, 0]
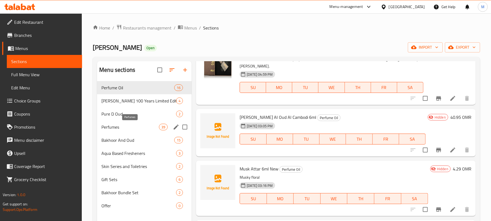
click at [115, 127] on span "Perfumes" at bounding box center [130, 127] width 58 height 7
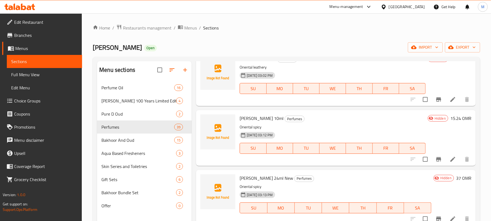
scroll to position [36, 0]
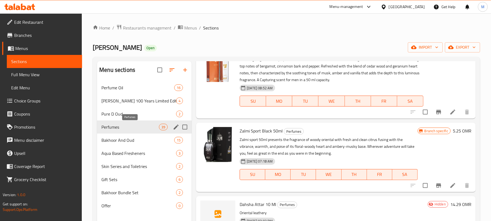
click at [145, 127] on span "Perfumes" at bounding box center [130, 127] width 58 height 7
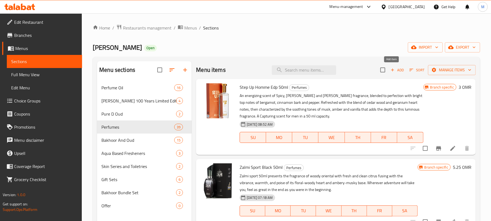
click at [394, 70] on span "Add" at bounding box center [397, 70] width 15 height 6
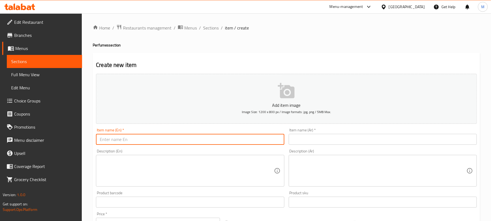
click at [145, 142] on input "text" at bounding box center [190, 139] width 188 height 11
paste input "RAHEEQ ATTAR 10ML"
click at [135, 140] on input "RAHEEQ ATTAR 10ML" at bounding box center [190, 139] width 188 height 11
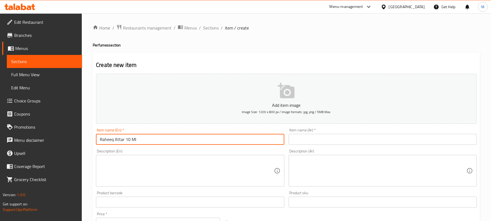
click at [132, 142] on input "Raheeq Attar 10 Ml" at bounding box center [190, 139] width 188 height 11
click at [133, 142] on input "Raheeq Attar 10 Ml" at bounding box center [190, 139] width 188 height 11
click at [138, 141] on input "Raheeq Attar 10 ml" at bounding box center [190, 139] width 188 height 11
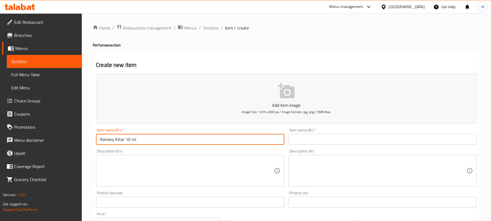
click at [138, 141] on input "Raheeq Attar 10 ml" at bounding box center [190, 139] width 188 height 11
click at [131, 140] on input "Raheeq Attar 10 ml" at bounding box center [190, 139] width 188 height 11
click at [124, 140] on input "Raheeq Attar 10ml" at bounding box center [190, 139] width 188 height 11
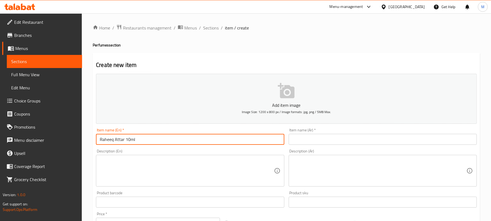
type input "Raheeq Attar 10ml"
click at [391, 141] on input "text" at bounding box center [383, 139] width 188 height 11
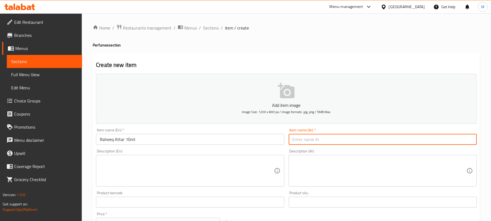
paste input "رحيق عطر 10 مل"
click at [320, 141] on input "رحيق عطر 10 مل" at bounding box center [383, 139] width 188 height 11
click at [464, 142] on input "عطر 10 مل" at bounding box center [383, 139] width 188 height 11
paste input "رحيق"
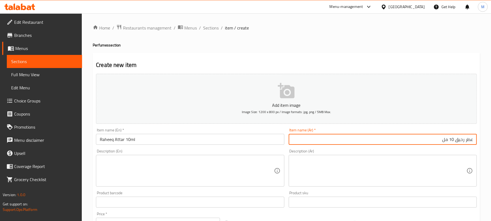
type input "عطر رحيق 10 مل"
click at [169, 175] on textarea at bounding box center [187, 171] width 174 height 26
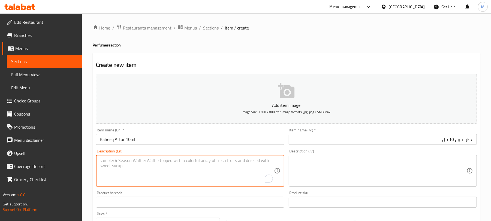
paste textarea "Woody Ambery"
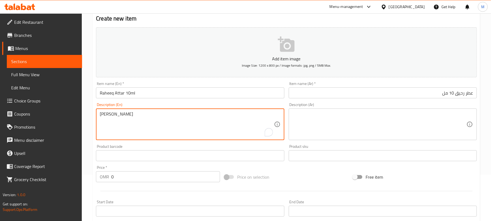
click at [114, 118] on textarea "Woody Ambery" at bounding box center [187, 124] width 174 height 26
type textarea "Woody ambery"
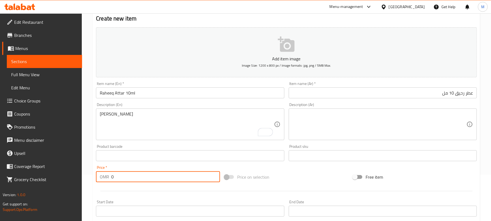
drag, startPoint x: 117, startPoint y: 180, endPoint x: 99, endPoint y: 175, distance: 18.8
click at [99, 175] on div "OMR 0 Price *" at bounding box center [158, 176] width 124 height 11
paste input "10.48"
type input "10.48"
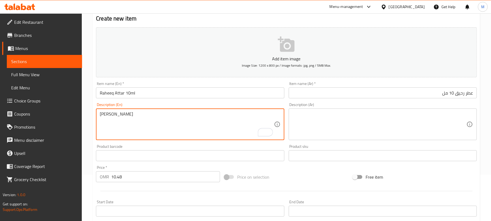
click at [114, 115] on textarea "Woody ambery" at bounding box center [187, 124] width 174 height 26
click at [367, 124] on textarea at bounding box center [380, 124] width 174 height 26
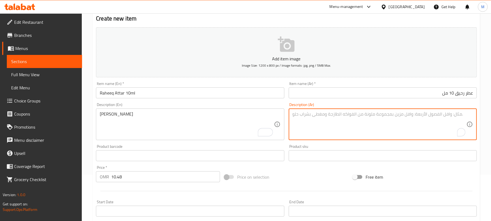
paste textarea "العنبر الخشبي"
drag, startPoint x: 465, startPoint y: 115, endPoint x: 468, endPoint y: 115, distance: 3.0
click at [468, 115] on div "العنبر الخشبي Description (Ar)" at bounding box center [383, 124] width 188 height 32
click at [455, 115] on textarea "عنبر الخشبي" at bounding box center [380, 124] width 174 height 26
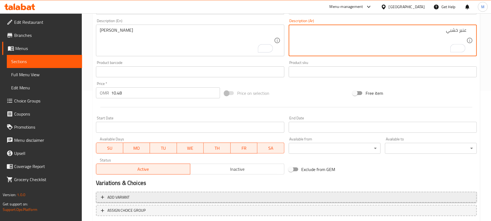
scroll to position [132, 0]
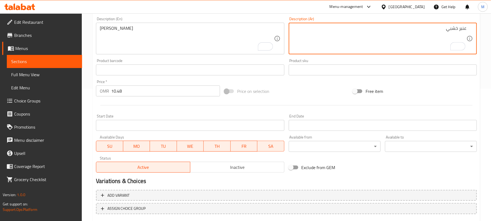
type textarea "عنبر خشبي"
click at [275, 165] on span "Inactive" at bounding box center [238, 167] width 90 height 8
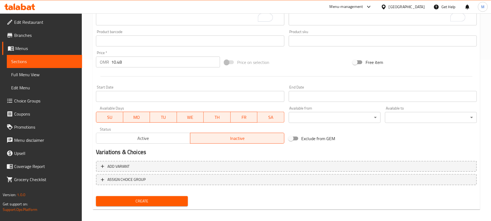
scroll to position [164, 0]
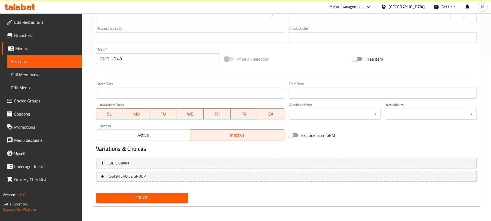
click at [173, 194] on span "Create" at bounding box center [141, 197] width 83 height 7
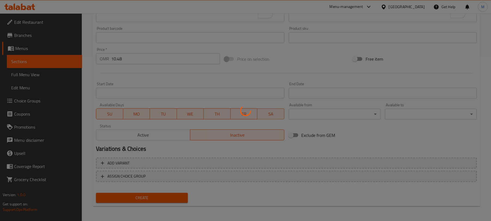
type input "0"
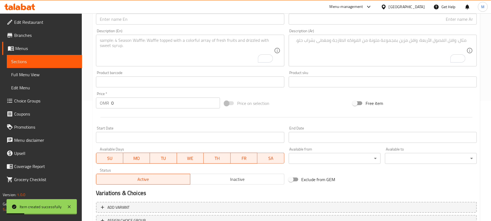
scroll to position [19, 0]
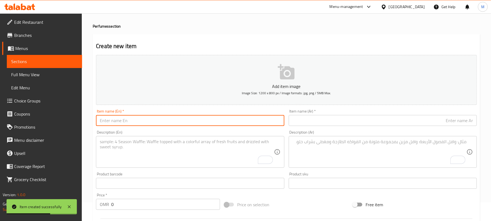
click at [149, 117] on input "text" at bounding box center [190, 120] width 188 height 11
paste input "SHUA ATTAR 10ML"
click at [148, 117] on input "SHUA ATTAR 10ML" at bounding box center [190, 120] width 188 height 11
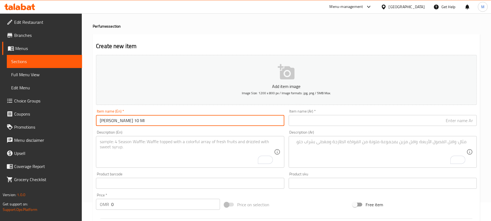
click at [125, 119] on input "Shua Attar 10 Ml" at bounding box center [190, 120] width 188 height 11
click at [127, 119] on input "Shua Attar 10 Ml" at bounding box center [190, 120] width 188 height 11
click at [128, 121] on input "Shua Attar 10Ml" at bounding box center [190, 120] width 188 height 11
click at [131, 122] on input "Shua Attar 10ml" at bounding box center [190, 120] width 188 height 11
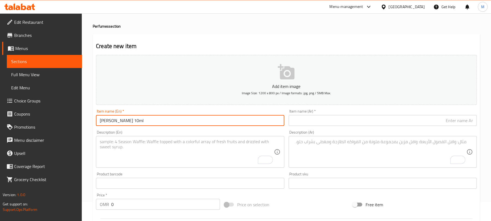
click at [131, 122] on input "Shua Attar 10ml" at bounding box center [190, 120] width 188 height 11
type input "Shua Attar 10ml"
click at [417, 121] on input "text" at bounding box center [383, 120] width 188 height 11
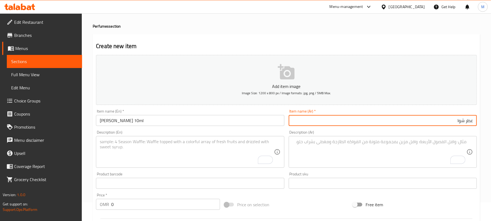
paste input "شوا"
type input "عطر شوا 10 مل"
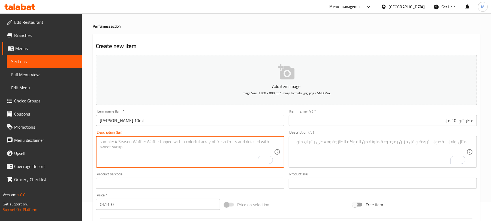
click at [197, 158] on textarea "To enrich screen reader interactions, please activate Accessibility in Grammarl…" at bounding box center [187, 152] width 174 height 26
paste textarea "Spicy Leathery Vanilla"
click at [111, 143] on textarea "Spicy Leathery Vanilla" at bounding box center [187, 152] width 174 height 26
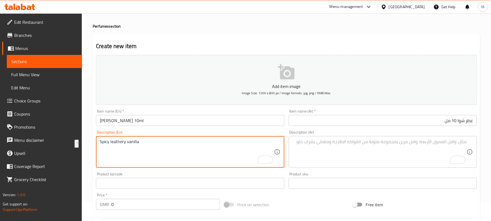
type textarea "Spicy leathery vanilla"
click at [161, 150] on textarea "Spicy leathery vanilla" at bounding box center [187, 152] width 174 height 26
click at [410, 148] on textarea "To enrich screen reader interactions, please activate Accessibility in Grammarl…" at bounding box center [380, 152] width 174 height 26
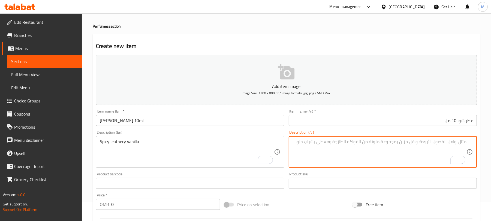
paste textarea "فانيليا جلدية حارة"
click at [447, 143] on textarea "فانيليا جلدية حارة" at bounding box center [380, 152] width 174 height 26
click at [428, 142] on textarea "فانيليا جلدي حارة" at bounding box center [380, 152] width 174 height 26
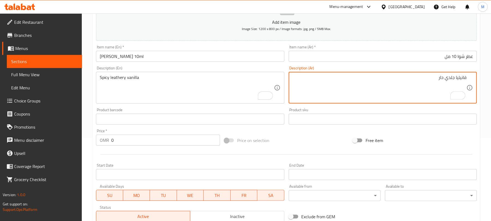
scroll to position [117, 0]
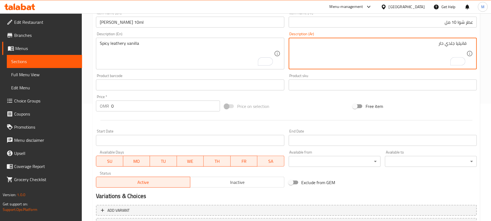
type textarea "فانيليا جلدي حار"
click at [265, 184] on span "Inactive" at bounding box center [238, 182] width 90 height 8
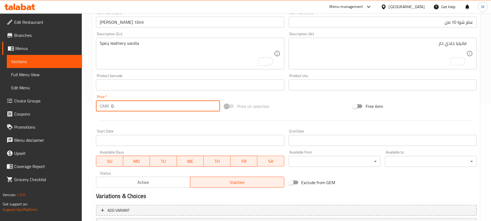
drag, startPoint x: 120, startPoint y: 111, endPoint x: 107, endPoint y: 111, distance: 12.8
click at [107, 111] on div "OMR 0 Price *" at bounding box center [158, 105] width 124 height 11
paste input "16.19"
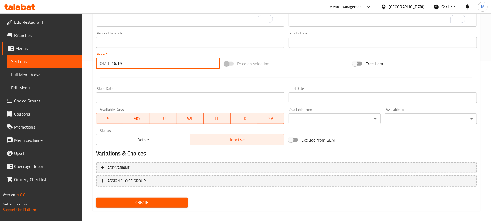
scroll to position [164, 0]
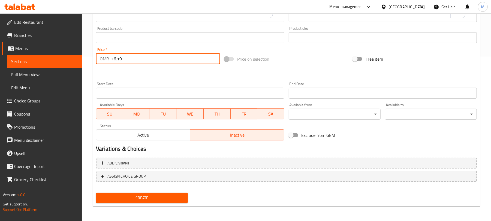
type input "16.19"
click at [161, 196] on span "Create" at bounding box center [141, 197] width 83 height 7
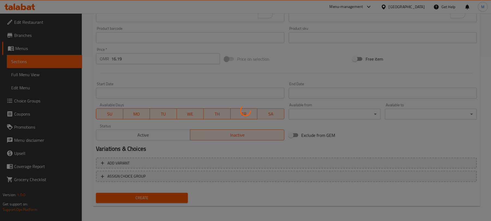
type input "0"
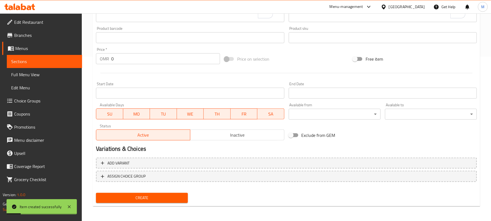
scroll to position [0, 0]
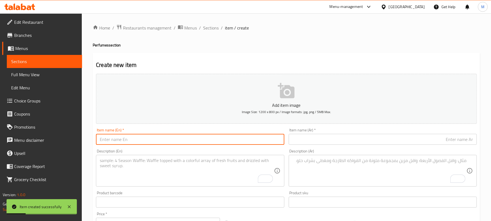
click at [176, 142] on input "text" at bounding box center [190, 139] width 188 height 11
paste input "USWA ATTAR 10ML"
click at [175, 141] on input "USWA ATTAR 10ML" at bounding box center [190, 139] width 188 height 11
drag, startPoint x: 175, startPoint y: 141, endPoint x: 174, endPoint y: 145, distance: 3.6
click at [174, 145] on input "USWA ATTAR 10ML" at bounding box center [190, 139] width 188 height 11
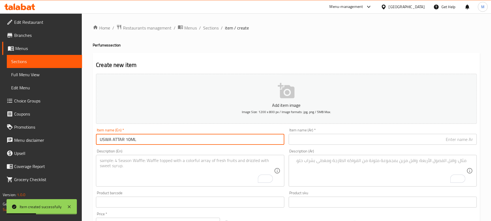
click at [174, 145] on input "USWA ATTAR 10ML" at bounding box center [190, 139] width 188 height 11
click at [153, 139] on input "USWA ATTAR 10ML" at bounding box center [190, 139] width 188 height 11
click at [121, 140] on input "USWA ATTAR 10ML" at bounding box center [190, 139] width 188 height 11
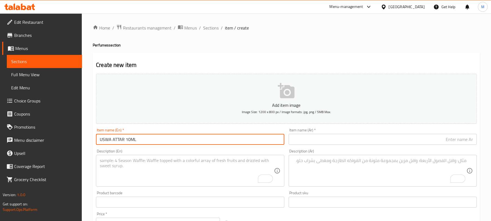
click at [121, 140] on input "USWA ATTAR 10ML" at bounding box center [190, 139] width 188 height 11
click at [146, 140] on input "USWA ATTAR 10ML" at bounding box center [190, 139] width 188 height 11
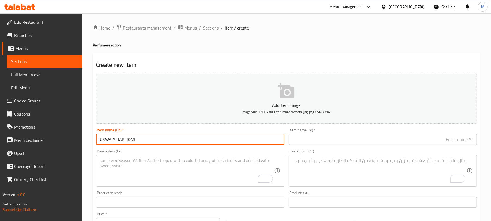
click at [155, 140] on input "USWA ATTAR 10ML" at bounding box center [190, 139] width 188 height 11
click at [155, 140] on input "Uswa Attar 10 Ml" at bounding box center [190, 139] width 188 height 11
click at [153, 140] on input "Uswa Attar 10 Ml" at bounding box center [190, 139] width 188 height 11
click at [128, 141] on input "Uswa Attar 10 Ml" at bounding box center [190, 139] width 188 height 11
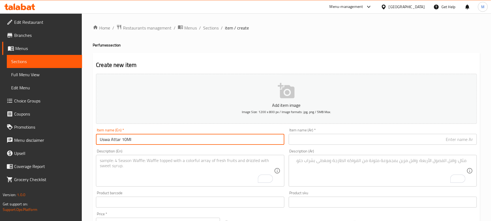
click at [129, 138] on input "Uswa Attar 10Ml" at bounding box center [190, 139] width 188 height 11
click at [130, 140] on input "Uswa Attar 10ml" at bounding box center [190, 139] width 188 height 11
type input "Uswa Attar 10ml"
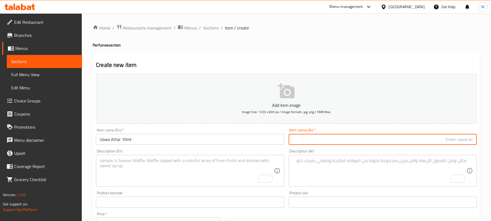
click at [459, 139] on input "text" at bounding box center [383, 139] width 188 height 11
paste input "عطر أوسوى 10 مل"
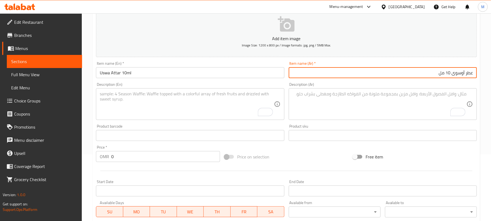
scroll to position [95, 0]
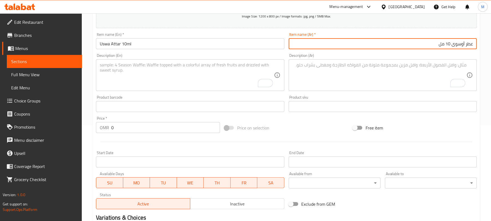
type input "عطر أوسوى 10 مل"
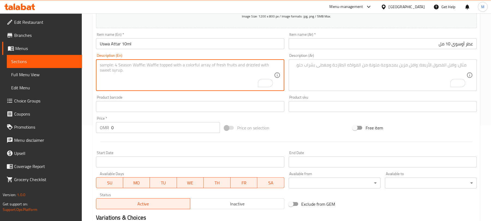
click at [113, 73] on textarea "To enrich screen reader interactions, please activate Accessibility in Grammarl…" at bounding box center [187, 75] width 174 height 26
paste textarea "Floral"
type textarea "Floral"
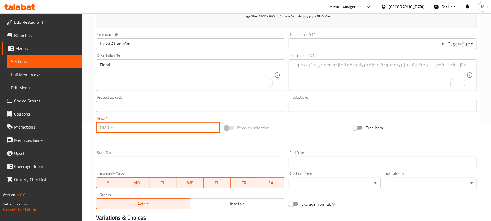
drag, startPoint x: 113, startPoint y: 130, endPoint x: 107, endPoint y: 130, distance: 5.2
click at [107, 130] on div "OMR 0 Price *" at bounding box center [158, 127] width 124 height 11
paste input "8"
type input "8"
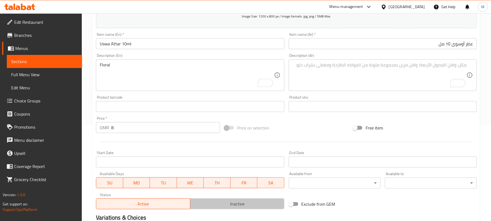
click at [206, 202] on span "Inactive" at bounding box center [238, 204] width 90 height 8
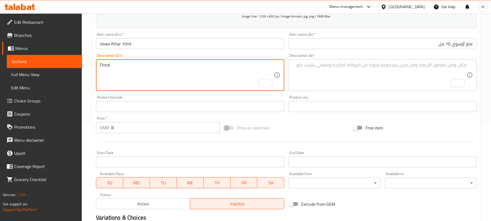
click at [118, 69] on textarea "Floral" at bounding box center [187, 75] width 174 height 26
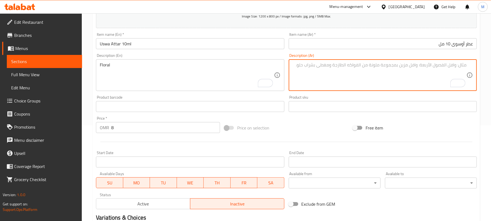
click at [386, 81] on textarea "To enrich screen reader interactions, please activate Accessibility in Grammarl…" at bounding box center [380, 75] width 174 height 26
paste textarea "زهري"
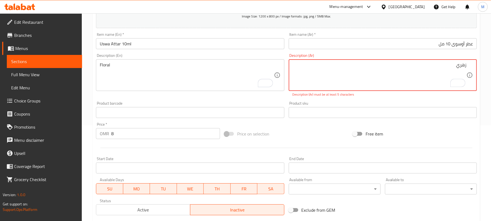
click at [419, 95] on p "Description (Ar) must be at least 5 characters" at bounding box center [383, 94] width 181 height 5
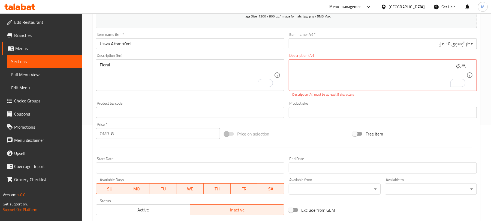
click at [256, 103] on div "Product barcode Product barcode" at bounding box center [190, 109] width 188 height 17
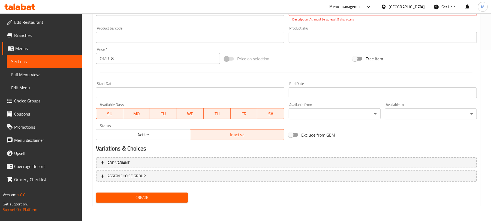
click at [177, 199] on span "Create" at bounding box center [141, 197] width 83 height 7
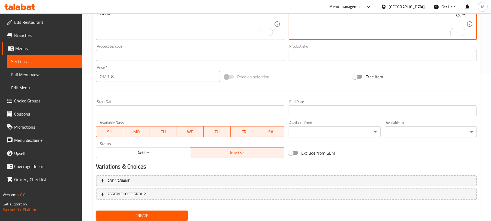
scroll to position [164, 0]
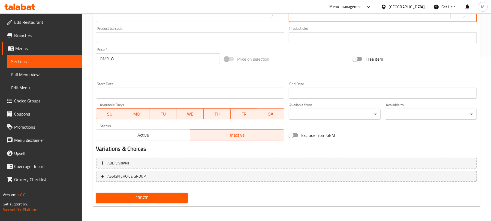
type textarea "زهري"
click at [181, 194] on span "Create" at bounding box center [141, 197] width 83 height 7
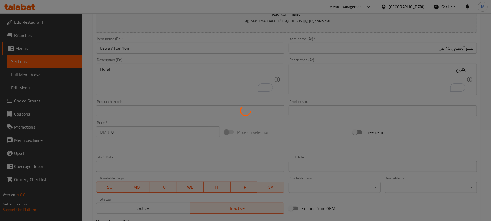
type input "0"
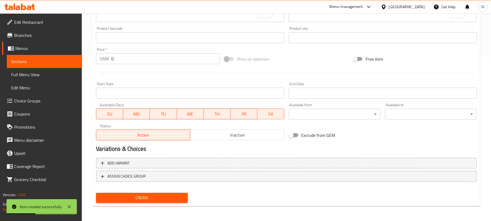
scroll to position [0, 0]
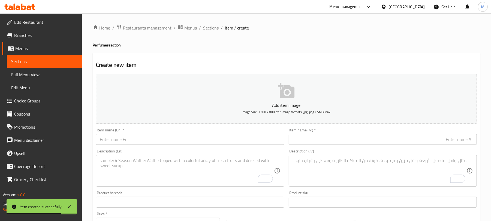
click at [188, 135] on input "text" at bounding box center [190, 139] width 188 height 11
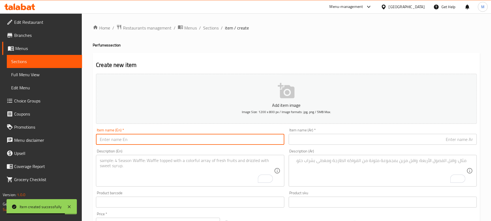
paste input "ATAYEEB-2 (60-GRM)"
click at [161, 143] on input "ATAYEEB-2 (60-GRM)" at bounding box center [190, 139] width 188 height 11
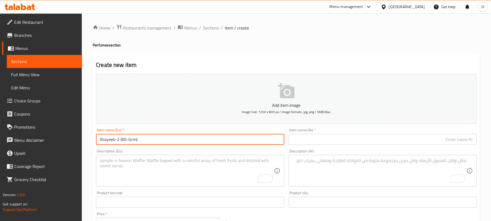
click at [166, 139] on input "Atayeeb-2 (60-Grm)" at bounding box center [190, 139] width 188 height 11
click at [122, 141] on input "Atayeeb-2 (60-Grm" at bounding box center [190, 139] width 188 height 11
click at [127, 141] on input "Atayeeb-2 60-Grm" at bounding box center [190, 139] width 188 height 11
click at [135, 139] on input "Atayeeb-2 6 Grm" at bounding box center [190, 139] width 188 height 11
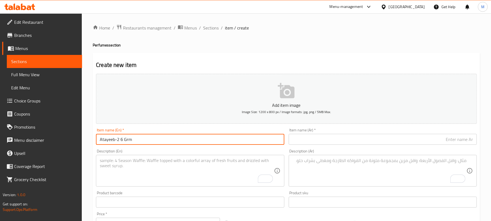
click at [135, 139] on input "Atayeeb-2 6 Grm" at bounding box center [190, 139] width 188 height 11
paste input "TAYEEB-2 (60-GRM)"
click at [139, 140] on input "ATAYEEB-2 (60-GRM)" at bounding box center [190, 139] width 188 height 11
click at [124, 141] on input "ATAYEEB-2 (60-GRM" at bounding box center [190, 139] width 188 height 11
click at [132, 140] on input "ATAYEEB-2 60-GRM" at bounding box center [190, 139] width 188 height 11
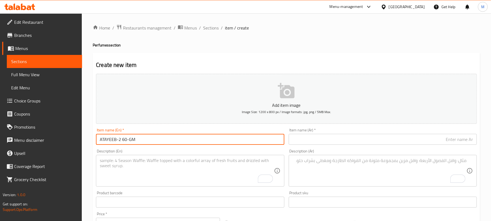
drag, startPoint x: 136, startPoint y: 140, endPoint x: 129, endPoint y: 141, distance: 7.2
click at [129, 141] on input "ATAYEEB-2 60-GM" at bounding box center [190, 139] width 188 height 11
click at [105, 138] on input "ATAYEEB-2 60gm" at bounding box center [190, 139] width 188 height 11
click at [146, 141] on input "Atayeeb-2 60gm" at bounding box center [190, 139] width 188 height 11
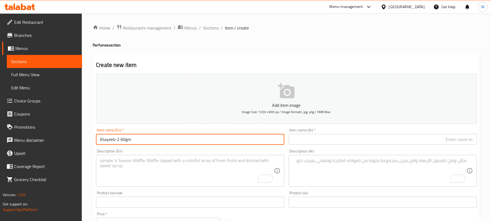
click at [146, 141] on input "Atayeeb-2 60gm" at bounding box center [190, 139] width 188 height 11
type input "Atayeeb-2 60gm"
click at [347, 137] on input "text" at bounding box center [383, 139] width 188 height 11
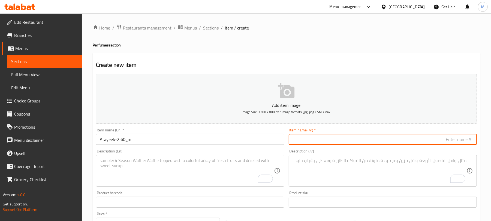
paste input "أطيب 2 60 جرام"
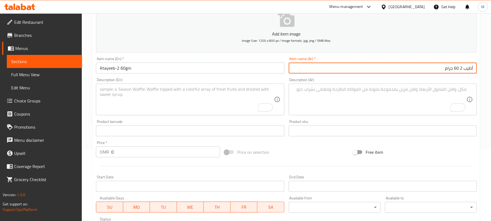
scroll to position [144, 0]
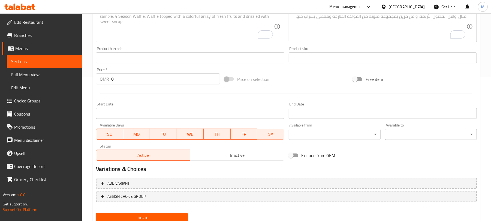
type input "أطيب 2 60 جرام"
click at [245, 155] on span "Inactive" at bounding box center [238, 155] width 90 height 8
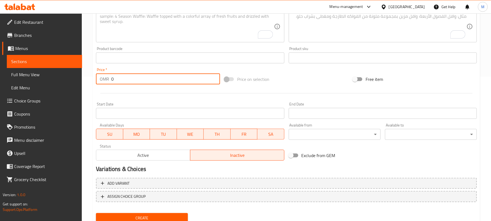
drag, startPoint x: 113, startPoint y: 78, endPoint x: 103, endPoint y: 83, distance: 11.3
click at [103, 83] on div "OMR 0 Price *" at bounding box center [158, 78] width 124 height 11
paste input "23.81"
type input "25"
click at [134, 79] on input "25" at bounding box center [165, 78] width 109 height 11
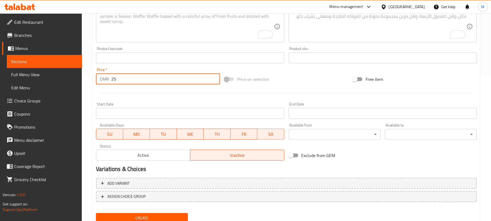
click at [134, 79] on input "25" at bounding box center [165, 78] width 109 height 11
paste input "number"
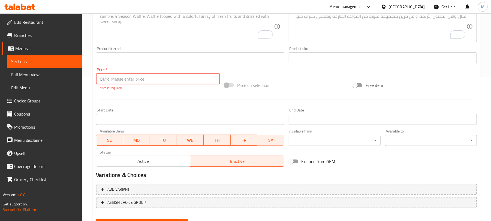
paste input "23.81"
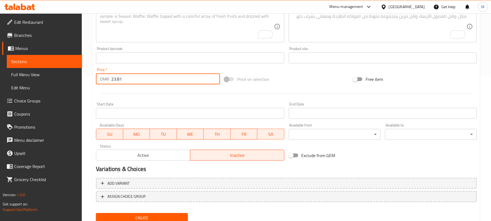
type input "23.81"
click at [135, 32] on textarea "To enrich screen reader interactions, please activate Accessibility in Grammarl…" at bounding box center [187, 27] width 174 height 26
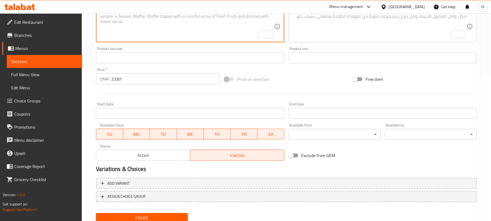
paste textarea "Woody"
type textarea "Woody"
click at [353, 32] on textarea "To enrich screen reader interactions, please activate Accessibility in Grammarl…" at bounding box center [380, 27] width 174 height 26
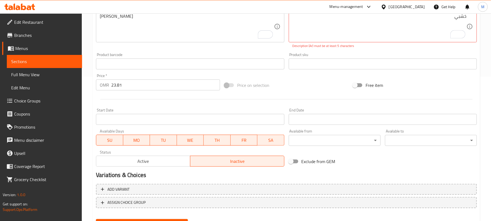
click at [364, 49] on div "Description (Ar) خشبي Description (Ar) Description (Ar) must be at least 5 char…" at bounding box center [383, 27] width 193 height 48
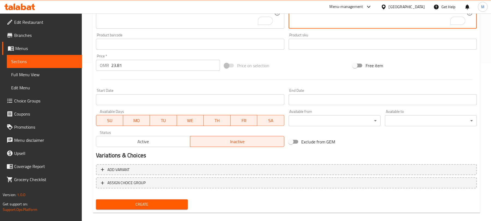
scroll to position [164, 0]
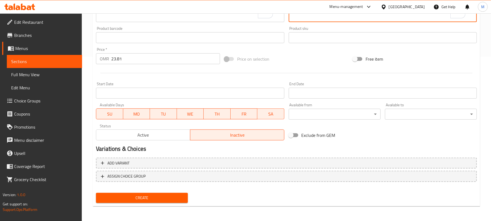
type textarea "خشبي"
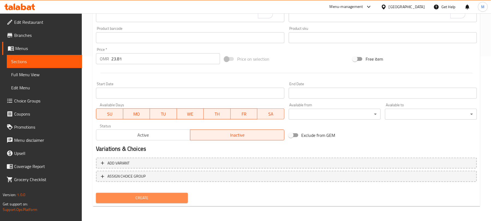
click at [141, 200] on span "Create" at bounding box center [141, 197] width 83 height 7
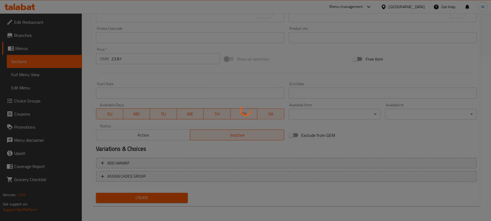
type input "0"
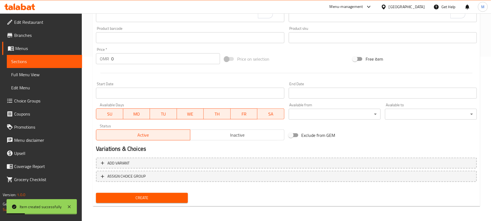
scroll to position [55, 0]
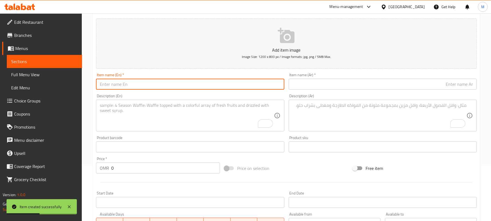
click at [191, 86] on input "text" at bounding box center [190, 84] width 188 height 11
paste input "BAKHOOR TARNEEM NEW 200GRM -2"
type input "BAKHOOR TARNEEM NEW 200GRM -2"
click at [183, 86] on input "BAKHOOR TARNEEM NEW 200GRM -2" at bounding box center [190, 84] width 188 height 11
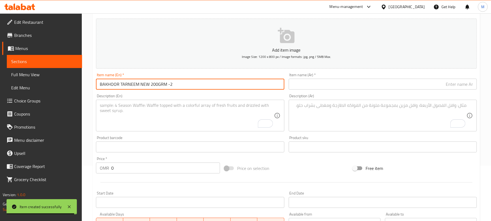
click at [183, 86] on input "BAKHOOR TARNEEM NEW 200GRM -2" at bounding box center [190, 84] width 188 height 11
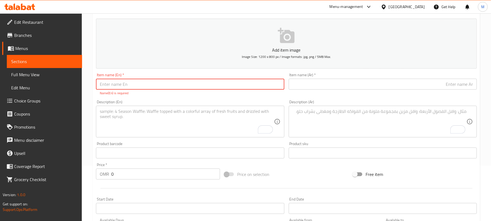
scroll to position [0, 0]
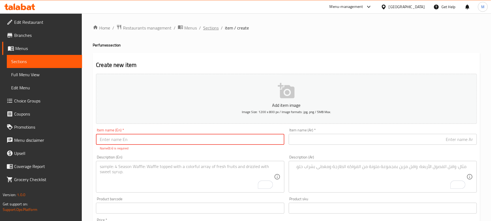
click at [211, 29] on span "Sections" at bounding box center [211, 28] width 16 height 7
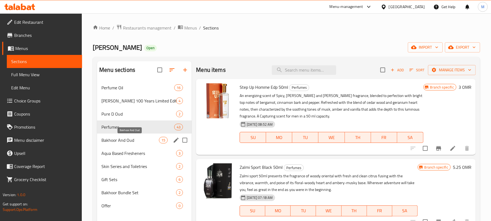
click at [140, 140] on span "Bakhoor And Oud" at bounding box center [130, 140] width 58 height 7
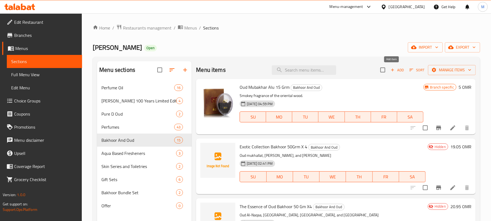
click at [395, 70] on span "Add" at bounding box center [397, 70] width 15 height 6
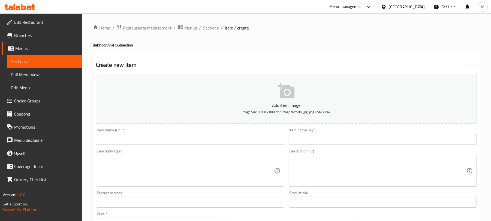
click at [227, 141] on input "text" at bounding box center [190, 139] width 188 height 11
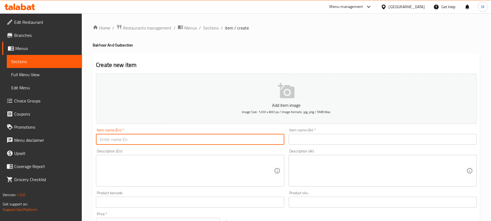
paste input "BAKHOOR TARNEEM NEW 200GRM -2"
click at [185, 140] on input "BAKHOOR TARNEEM NEW 200GRM -2" at bounding box center [190, 139] width 188 height 11
click at [153, 142] on input "Bakhoor Tarneem New 200 Grm -2" at bounding box center [190, 139] width 188 height 11
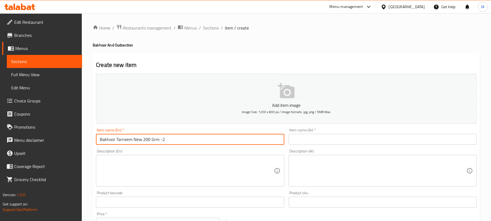
click at [153, 142] on input "Bakhoor Tarneem New 200 Grm -2" at bounding box center [190, 139] width 188 height 11
click at [140, 142] on input "Bakhoor Tarneem New 200 gm-2" at bounding box center [190, 139] width 188 height 11
type input "Bakhoor Tarneem New 200 gm-2"
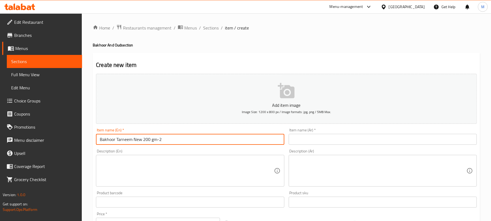
click at [376, 139] on input "text" at bounding box center [383, 139] width 188 height 11
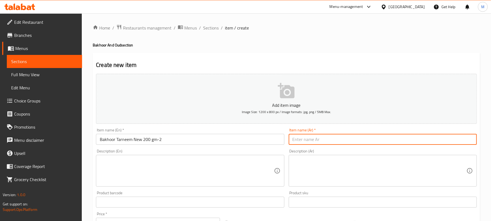
paste input "بخور ترنيم جديد 200 جرام - 2"
type input "بخور ترنيم جديد 200 جرام - 2"
click at [152, 159] on textarea at bounding box center [187, 171] width 174 height 26
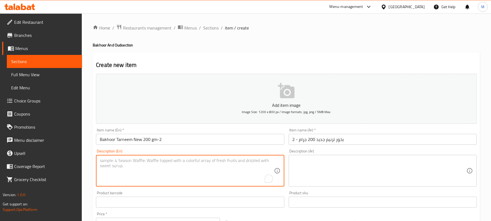
paste textarea "Floral Oriental Woody"
click at [134, 161] on textarea "Floral Oriental Woody" at bounding box center [187, 171] width 174 height 26
type textarea "Floral oriental woody"
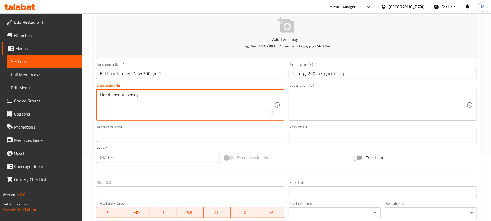
scroll to position [73, 0]
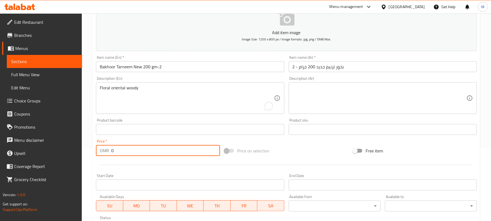
click at [101, 151] on div "OMR 0 Price *" at bounding box center [158, 150] width 124 height 11
paste input "9.52"
type input "9.52"
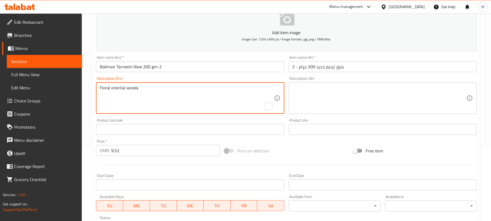
click at [134, 93] on textarea "Floral oriental woody" at bounding box center [187, 98] width 174 height 26
click at [366, 107] on textarea at bounding box center [380, 98] width 174 height 26
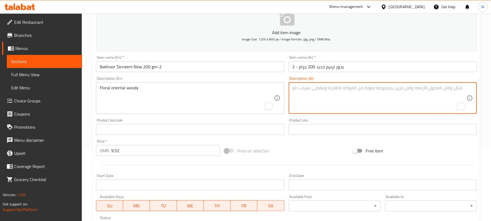
paste textarea "زهري شرقي خشبي"
type textarea "زهري شرقي خشبي"
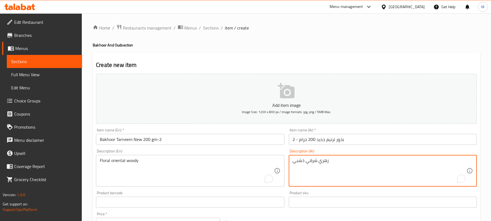
scroll to position [137, 0]
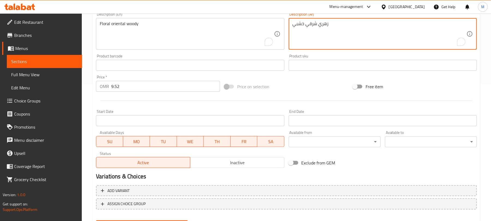
type textarea "زهري شرقي خشبي"
click at [231, 161] on span "Inactive" at bounding box center [238, 162] width 90 height 8
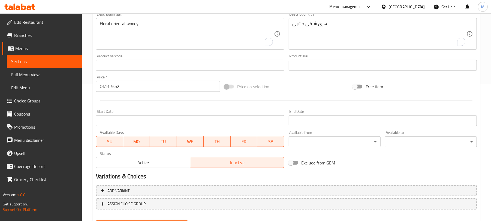
scroll to position [164, 0]
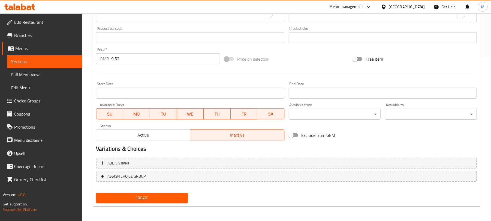
click at [127, 201] on button "Create" at bounding box center [142, 198] width 92 height 10
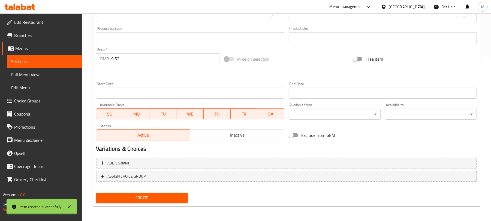
type input "0"
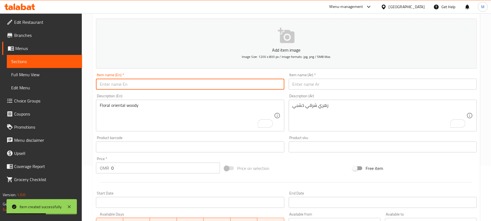
click at [182, 87] on input "text" at bounding box center [190, 84] width 188 height 11
paste input "DAHSHA BAKHOOR 180GRM"
click at [182, 87] on input "DAHSHA BAKHOOR 180GRM" at bounding box center [190, 84] width 188 height 11
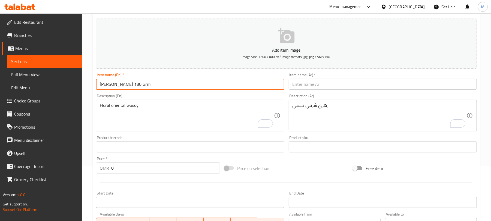
click at [164, 83] on input "Dahsha Bakhoor 180 Grm" at bounding box center [190, 84] width 188 height 11
click at [141, 85] on input "Dahsha Bakhoor 180 Grm" at bounding box center [190, 84] width 188 height 11
click at [139, 84] on input "Dahsha Bakhoor 180 Grm" at bounding box center [190, 84] width 188 height 11
drag, startPoint x: 141, startPoint y: 84, endPoint x: 146, endPoint y: 85, distance: 4.6
click at [146, 85] on input "Dahsha Bakhoor 180Grm" at bounding box center [190, 84] width 188 height 11
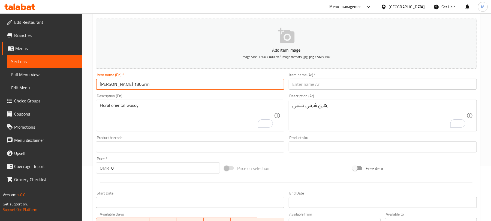
click at [143, 84] on input "Dahsha Bakhoor 180Grm" at bounding box center [190, 84] width 188 height 11
click at [139, 86] on input "Dahsha Bakhoor 180Gm" at bounding box center [190, 84] width 188 height 11
type input "Dahsha Bakhoor 180Gm"
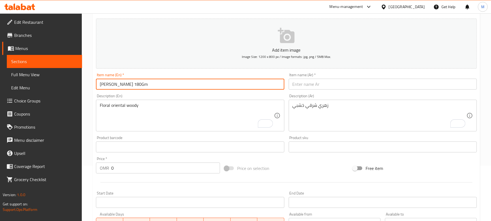
click at [423, 85] on input "text" at bounding box center [383, 84] width 188 height 11
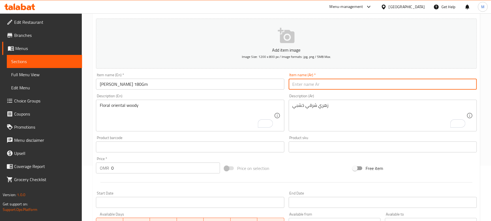
paste input "بخور دهشة 180 جرام"
type input "بخور دهشة 180 جرام"
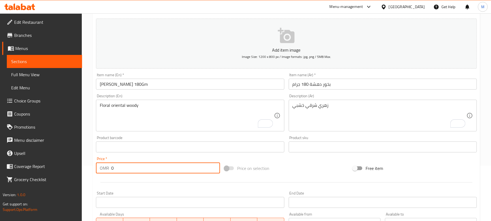
drag, startPoint x: 116, startPoint y: 168, endPoint x: 94, endPoint y: 169, distance: 22.1
click at [94, 169] on div "Price   * OMR 0 Price *" at bounding box center [158, 164] width 128 height 21
paste input "15.24"
type input "15.24"
click at [130, 110] on textarea "Floral oriental woody" at bounding box center [187, 116] width 174 height 26
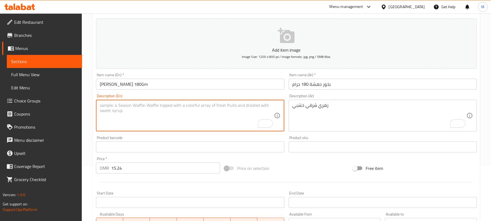
paste textarea "Oriental Leathery"
click at [125, 107] on textarea "Oriental Leathery" at bounding box center [187, 116] width 174 height 26
type textarea "Oriental leathery"
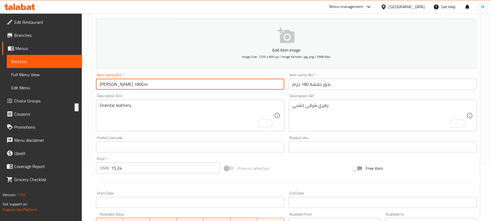
click at [159, 85] on input "Dahsha Bakhoor 180Gm" at bounding box center [190, 84] width 188 height 11
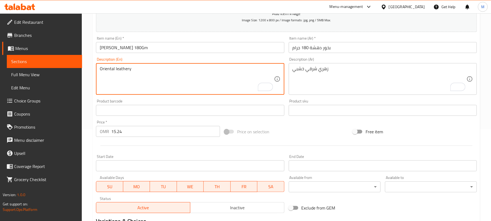
click at [116, 70] on textarea "Oriental leathery" at bounding box center [187, 79] width 174 height 26
click at [397, 82] on textarea "زهري شرقي خشبي" at bounding box center [380, 79] width 174 height 26
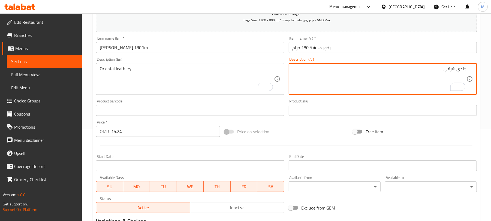
click at [373, 76] on textarea "جلدي شرقي" at bounding box center [380, 79] width 174 height 26
type textarea "جلدي شرقي"
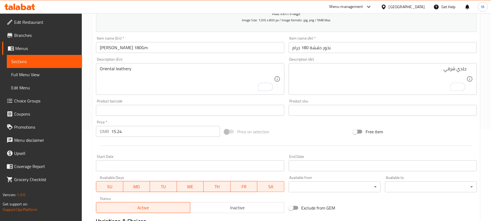
click at [460, 127] on div "Free item" at bounding box center [415, 131] width 128 height 15
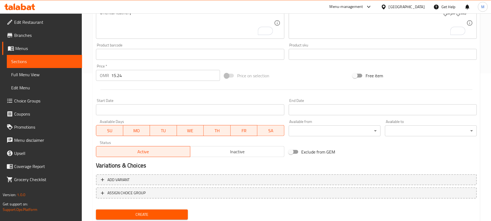
scroll to position [164, 0]
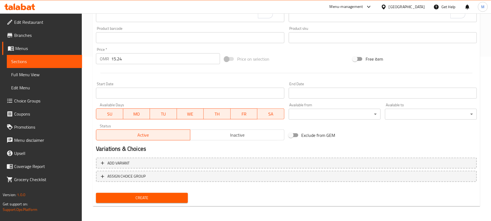
click at [269, 137] on span "Inactive" at bounding box center [238, 135] width 90 height 8
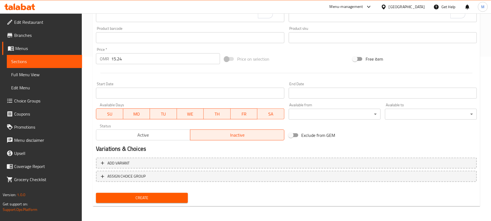
click at [147, 199] on span "Create" at bounding box center [141, 197] width 83 height 7
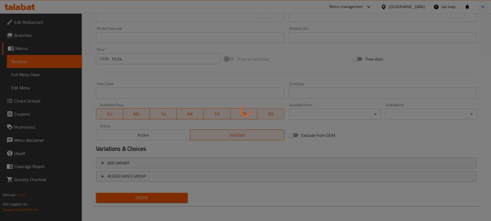
type input "0"
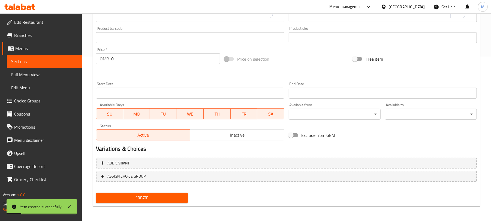
scroll to position [19, 0]
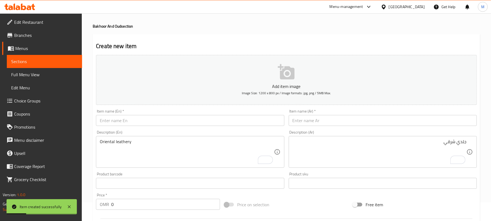
click at [186, 115] on div "Item name (En)   * Item name (En) *" at bounding box center [190, 117] width 188 height 17
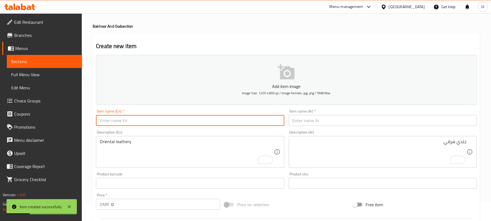
click at [185, 118] on input "text" at bounding box center [190, 120] width 188 height 11
paste input "DEBAAJ MUSTABRAQ 200 GRM"
click at [185, 118] on input "DEBAAJ MUSTABRAQ 200 GRM" at bounding box center [190, 120] width 188 height 11
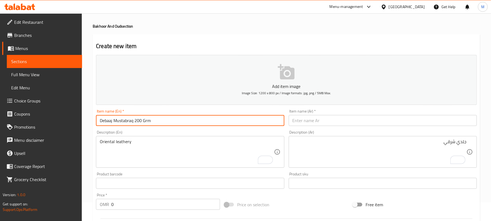
click at [187, 125] on input "Debaaj Mustabraq 200 Grm" at bounding box center [190, 120] width 188 height 11
type input "Debaaj Mustabraq 200 Grm"
click at [136, 118] on input "Debaaj Mustabraq 200 Grm" at bounding box center [190, 120] width 188 height 11
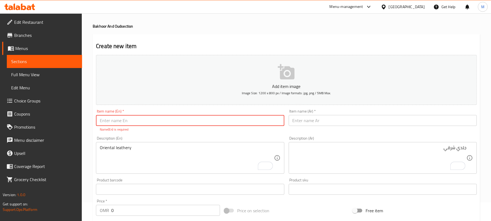
scroll to position [0, 0]
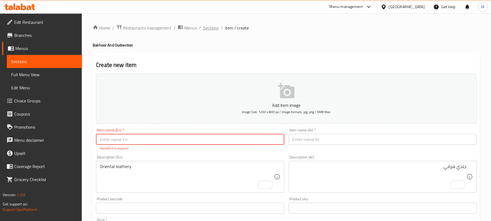
click at [213, 28] on span "Sections" at bounding box center [211, 28] width 16 height 7
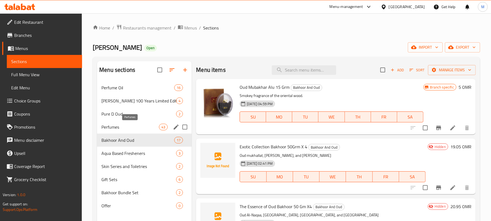
click at [119, 127] on span "Perfumes" at bounding box center [130, 127] width 58 height 7
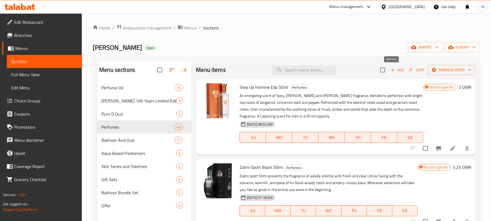
click at [395, 69] on span "Add" at bounding box center [397, 70] width 15 height 6
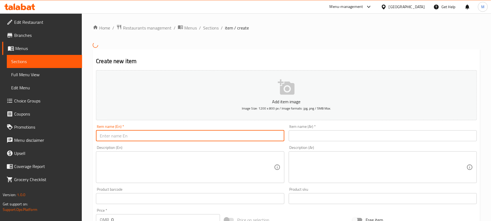
click at [191, 136] on input "text" at bounding box center [190, 135] width 188 height 11
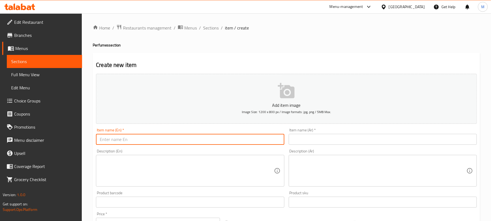
paste input "Debaaj Mustabraq 200 Grm"
click at [147, 141] on input "Debaaj Mustabraq 200 Grm" at bounding box center [190, 139] width 188 height 11
click at [144, 140] on input "Debaaj Mustabraq 200 Gm" at bounding box center [190, 139] width 188 height 11
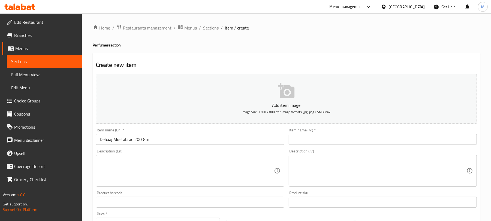
click at [157, 140] on input "Debaaj Mustabraq 200 Gm" at bounding box center [190, 139] width 188 height 11
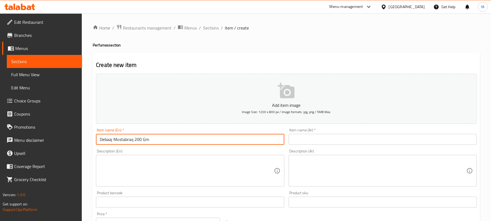
click at [144, 141] on input "Debaaj Mustabraq 200 Gm" at bounding box center [190, 139] width 188 height 11
click at [136, 141] on input "Debaaj Mustabraq 200 gm" at bounding box center [190, 139] width 188 height 11
type input "Debaaj Mustabraq 200 gm"
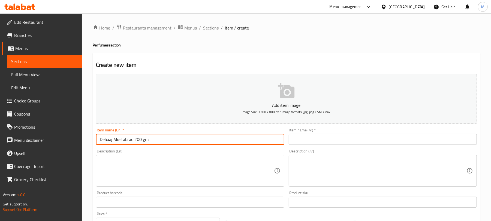
click at [409, 140] on input "text" at bounding box center [383, 139] width 188 height 11
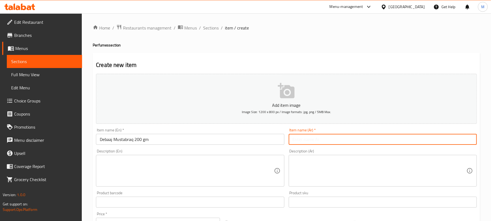
paste input "ديباج مستبرق 200 غرام"
type input "ديباج مستبرق 200 غرام"
click at [142, 142] on input "Debaaj Mustabraq 200 gm" at bounding box center [190, 139] width 188 height 11
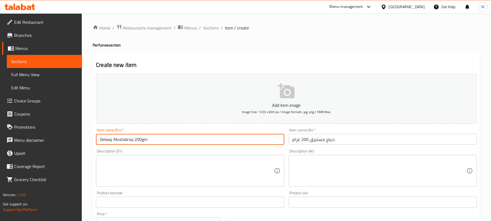
type input "Debaaj Mustabraq 200gm"
click at [171, 163] on textarea at bounding box center [187, 171] width 174 height 26
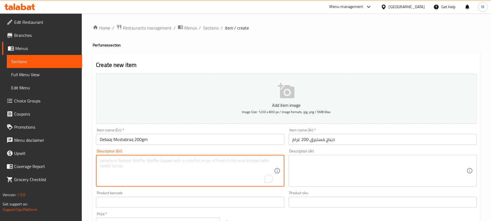
click at [170, 165] on textarea "To enrich screen reader interactions, please activate Accessibility in Grammarl…" at bounding box center [187, 171] width 174 height 26
paste textarea "Shay Oud / Floral / Woody / Oriental"
click at [116, 162] on textarea "Shay Oud / Floral / Woody / Oriental" at bounding box center [187, 171] width 174 height 26
click at [122, 160] on textarea "Shay Oud, / Floral / Woody / Oriental" at bounding box center [187, 171] width 174 height 26
click at [129, 163] on textarea "Shay Oud, Floral / Woody / Oriental" at bounding box center [187, 171] width 174 height 26
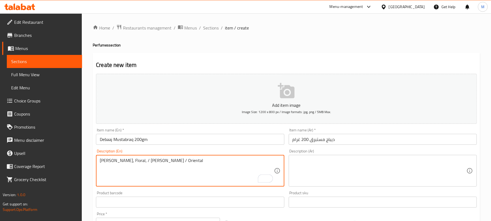
click at [134, 162] on textarea "Shay Oud, Floral, / Woody / Oriental" at bounding box center [187, 171] width 174 height 26
drag, startPoint x: 147, startPoint y: 162, endPoint x: 144, endPoint y: 161, distance: 3.0
click at [144, 161] on textarea "Shay Oud, Floral, Woody / Oriental" at bounding box center [187, 171] width 174 height 26
click at [145, 163] on textarea "Shay Oud, Floral, Woodyand Oriental" at bounding box center [187, 171] width 174 height 26
click at [145, 163] on textarea "Shay Oud, Floral, Woody and Oriental" at bounding box center [187, 171] width 174 height 26
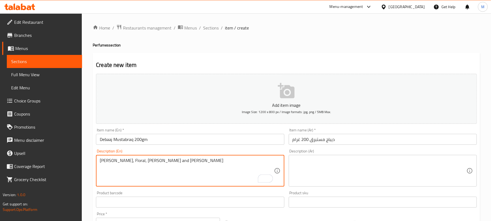
click at [145, 163] on textarea "Shay Oud, Floral, Woody and Oriental" at bounding box center [187, 171] width 174 height 26
click at [148, 163] on textarea "Shay oud, floral, woody, and oriental" at bounding box center [187, 171] width 174 height 26
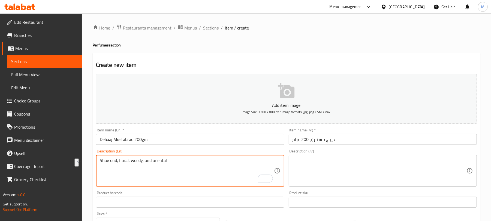
type textarea "Shay oud, floral, woody, and oriental"
click at [371, 163] on textarea at bounding box center [380, 171] width 174 height 26
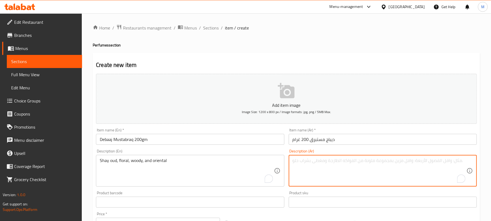
paste textarea "عود شاي، زهري، خشبي، وشرقي"
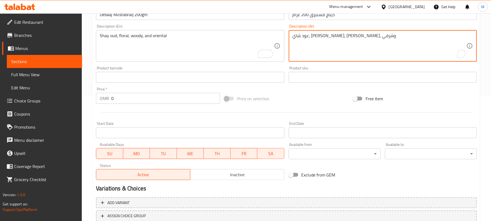
scroll to position [128, 0]
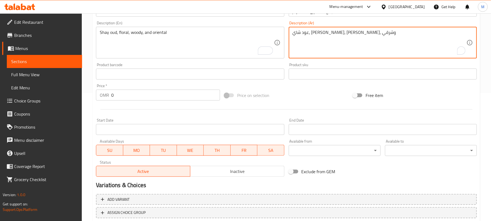
type textarea "عود شاي، زهري، خشبي، وشرقي"
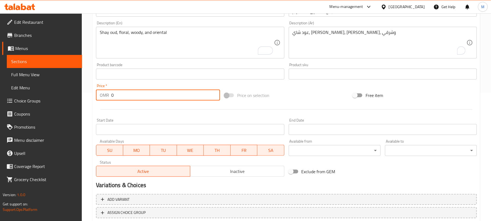
drag, startPoint x: 118, startPoint y: 95, endPoint x: 101, endPoint y: 98, distance: 17.5
click at [101, 98] on div "OMR 0 Price *" at bounding box center [158, 94] width 124 height 11
paste input "11.43"
type input "11.43"
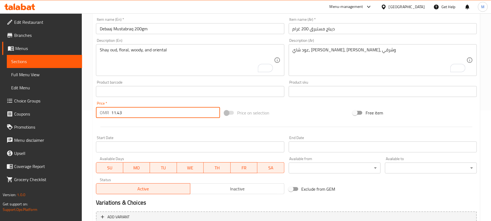
scroll to position [164, 0]
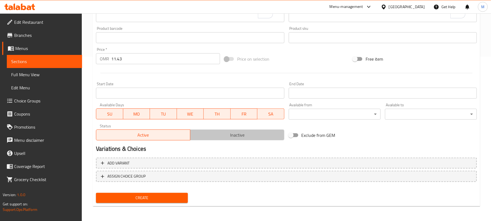
click at [257, 131] on span "Inactive" at bounding box center [238, 135] width 90 height 8
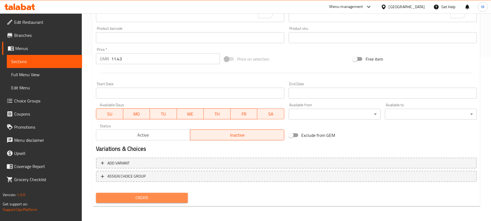
click at [168, 200] on span "Create" at bounding box center [141, 197] width 83 height 7
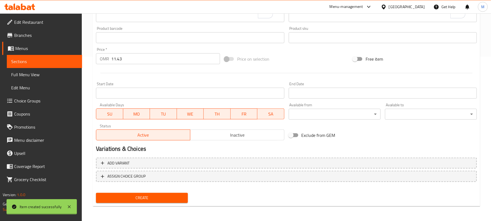
type input "0"
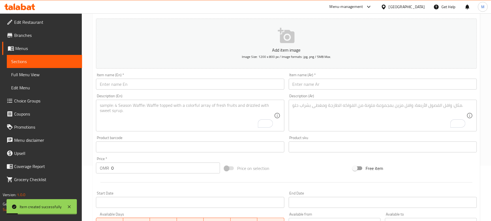
click at [170, 88] on input "text" at bounding box center [190, 84] width 188 height 11
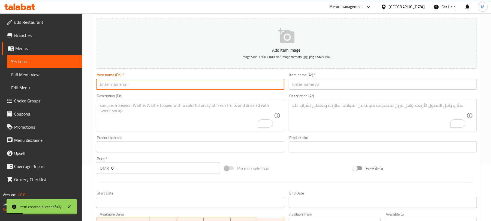
paste input "MABSOOS KHALEEJI NEW 100GRMS -2"
click at [165, 85] on input "MABSOOS KHALEEJI NEW 100GRMS -2" at bounding box center [190, 84] width 188 height 11
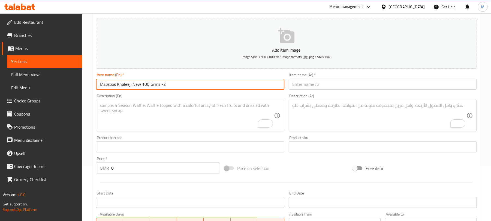
click at [173, 84] on input "Mabsoos Khaleeji New 100 Grms -2" at bounding box center [190, 84] width 188 height 11
click at [156, 85] on input "Mabsoos Khaleeji New 100 Grms -2" at bounding box center [190, 84] width 188 height 11
click at [152, 85] on input "Mabsoos Khaleeji New 100 gm-2" at bounding box center [190, 84] width 188 height 11
click at [151, 87] on input "Mabsoos Khaleeji New 100 gm-2" at bounding box center [190, 84] width 188 height 11
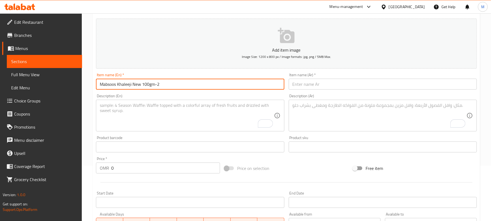
click at [161, 85] on input "Mabsoos Khaleeji New 100gm-2" at bounding box center [190, 84] width 188 height 11
type input "Mabsoos Khaleeji New 100gm-2"
click at [402, 88] on input "text" at bounding box center [383, 84] width 188 height 11
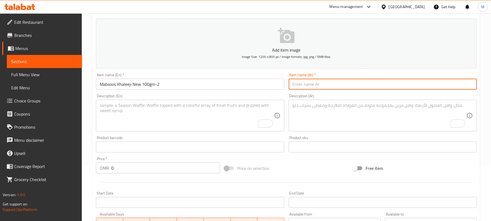
paste input "مبسوط خليجي جديد 100 جرام - 2"
click at [462, 85] on input "مبسوط خليجي جديد 100 جرام - 2" at bounding box center [383, 84] width 188 height 11
type input "مبسوس خليجي جديد 100 جرام - 2"
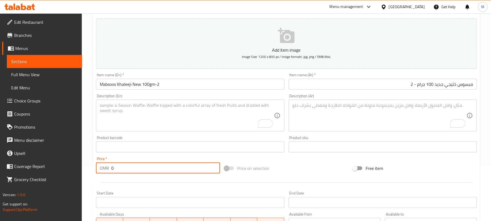
drag, startPoint x: 124, startPoint y: 165, endPoint x: 86, endPoint y: 175, distance: 38.4
click at [86, 175] on div "Home / Restaurants management / Menus / Sections / item / create Perfumes secti…" at bounding box center [286, 144] width 409 height 372
paste input "13.33"
type input "13.33"
click at [161, 109] on textarea "To enrich screen reader interactions, please activate Accessibility in Grammarl…" at bounding box center [187, 116] width 174 height 26
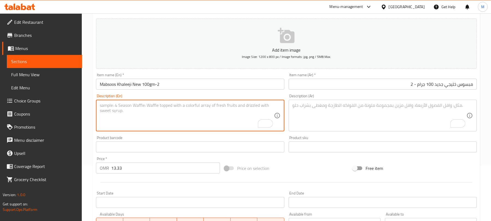
paste textarea "Oriental / Spicy"
click at [116, 107] on textarea "Oriental / Spicy" at bounding box center [187, 116] width 174 height 26
click at [117, 105] on textarea "Oriental and Spicy" at bounding box center [187, 116] width 174 height 26
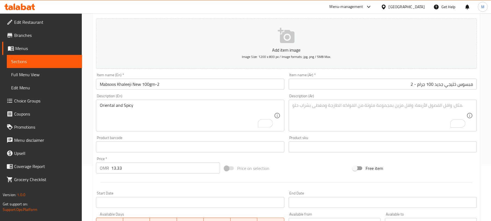
drag, startPoint x: 121, startPoint y: 101, endPoint x: 111, endPoint y: 106, distance: 11.0
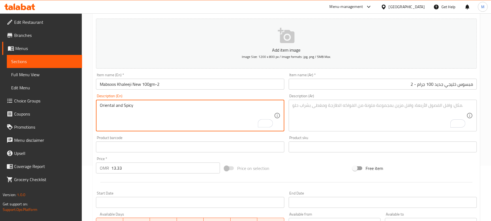
click at [111, 106] on textarea "Oriental and Spicy" at bounding box center [187, 116] width 174 height 26
click at [124, 104] on textarea "Oriental and Spicy" at bounding box center [187, 116] width 174 height 26
click at [125, 103] on textarea "Oriental and Spicy" at bounding box center [187, 116] width 174 height 26
click at [145, 110] on textarea "Oriental and spicy" at bounding box center [187, 116] width 174 height 26
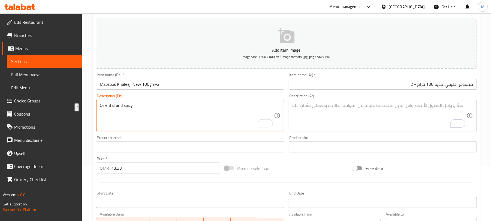
click at [145, 110] on textarea "Oriental and spicy" at bounding box center [187, 116] width 174 height 26
type textarea "Oriental and spicy"
click at [359, 116] on textarea "To enrich screen reader interactions, please activate Accessibility in Grammarl…" at bounding box center [380, 116] width 174 height 26
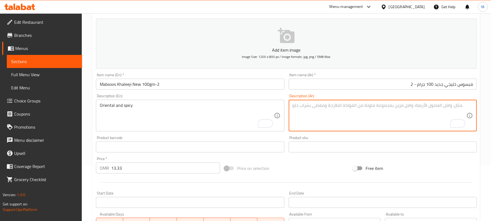
paste textarea "شرقي وحار"
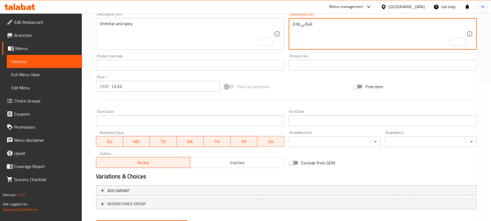
scroll to position [141, 0]
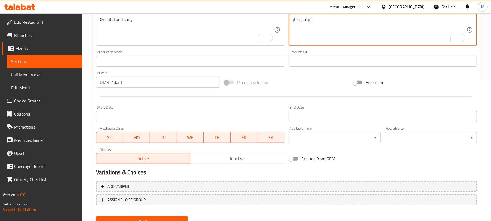
type textarea "شرقي وحار"
click at [278, 158] on span "Inactive" at bounding box center [238, 158] width 90 height 8
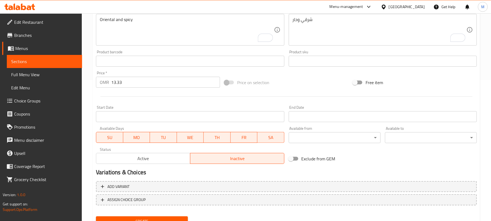
scroll to position [164, 0]
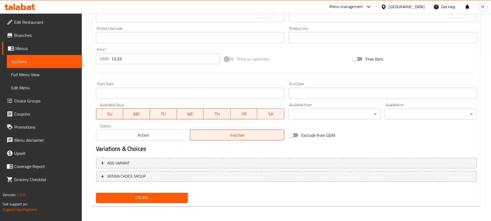
click at [127, 197] on span "Create" at bounding box center [141, 197] width 83 height 7
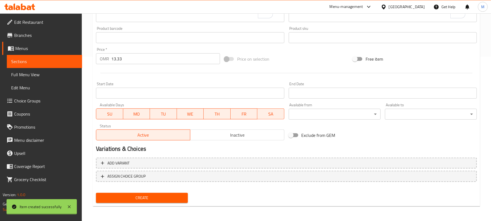
type input "0"
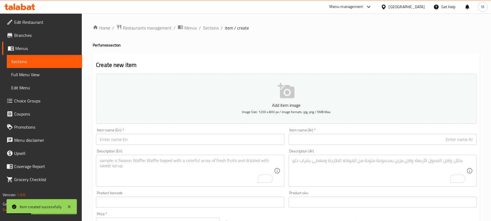
click at [155, 138] on input "text" at bounding box center [190, 139] width 188 height 11
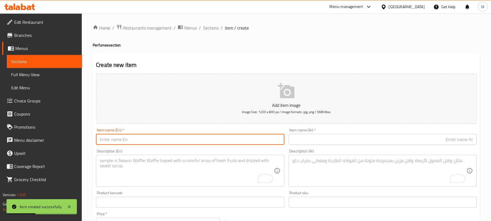
paste input "OUD NATURAL 24 GRM"
click at [155, 138] on input "OUD NATURAL 24 GRM" at bounding box center [190, 139] width 188 height 11
type input "OUD NATURAL 24 GRM"
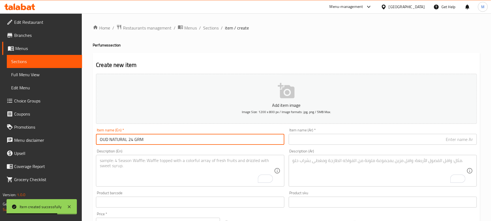
drag, startPoint x: 155, startPoint y: 138, endPoint x: 393, endPoint y: 30, distance: 261.7
click at [393, 30] on ol "Home / Restaurants management / Menus / Sections / item / create" at bounding box center [287, 27] width 388 height 7
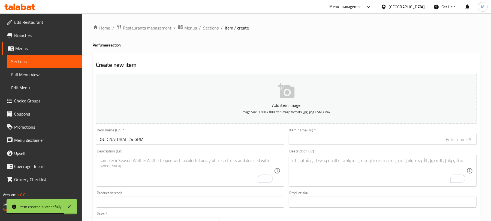
click at [212, 28] on span "Sections" at bounding box center [211, 28] width 16 height 7
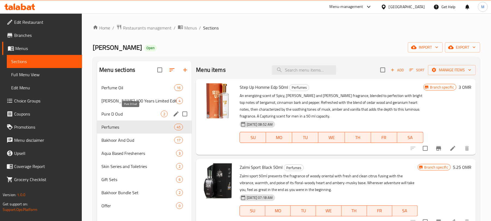
click at [110, 115] on span "Pure D Oud" at bounding box center [130, 113] width 59 height 7
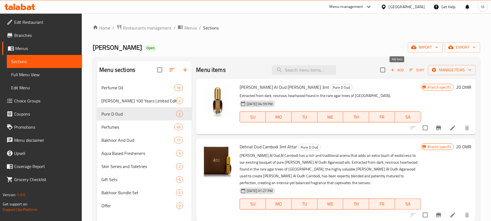
click at [399, 68] on span "Add" at bounding box center [397, 70] width 15 height 6
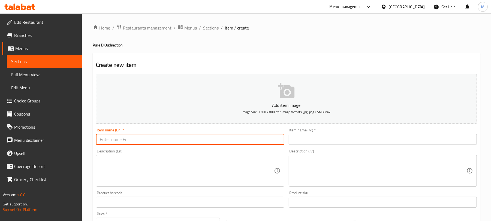
click at [219, 137] on input "text" at bounding box center [190, 139] width 188 height 11
paste input "OUD NATURAL 24 GRM"
click at [219, 137] on input "OUD NATURAL 24 GRM" at bounding box center [190, 139] width 188 height 11
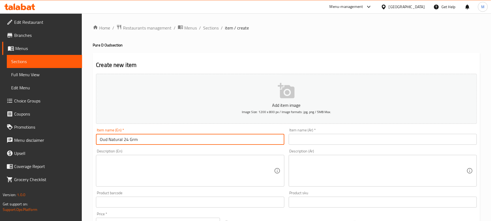
click at [133, 140] on input "Oud Natural 24 Grm" at bounding box center [190, 139] width 188 height 11
click at [124, 140] on input "Oud Natural 24gm" at bounding box center [190, 139] width 188 height 11
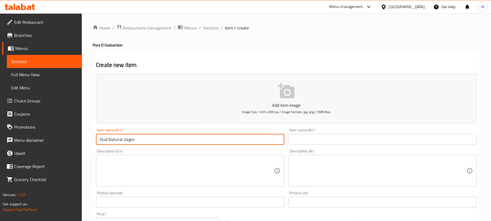
click at [124, 140] on input "Oud Natural 24gm" at bounding box center [190, 139] width 188 height 11
type input "Oud Natural 24gm"
click at [348, 142] on input "text" at bounding box center [383, 139] width 188 height 11
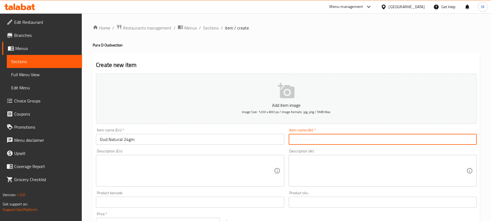
paste input "عود طبيعي 24 جرام"
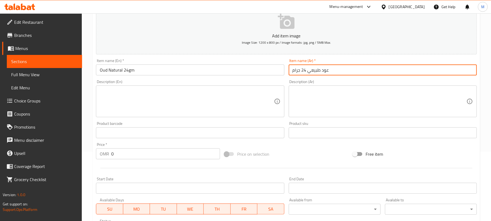
scroll to position [71, 0]
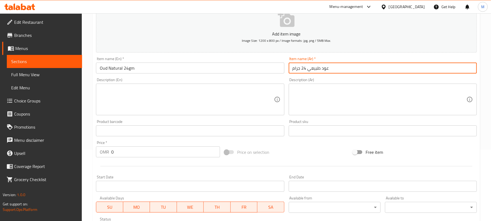
type input "عود طبيعي 24 جرام"
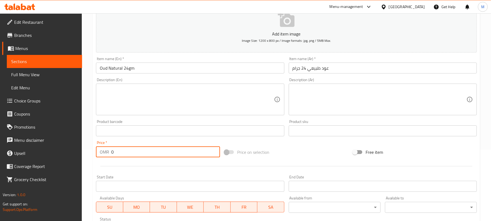
drag, startPoint x: 117, startPoint y: 154, endPoint x: 101, endPoint y: 154, distance: 16.1
click at [101, 154] on div "OMR 0 Price *" at bounding box center [158, 151] width 124 height 11
paste input "2"
type input "20"
click at [117, 105] on textarea at bounding box center [187, 99] width 174 height 26
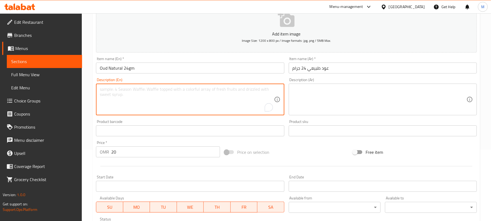
paste textarea "To enrich screen reader interactions, please activate Accessibility in Grammarl…"
click at [125, 91] on textarea "To enrich screen reader interactions, please activate Accessibility in Grammarl…" at bounding box center [187, 99] width 174 height 26
paste textarea "To enrich screen reader interactions, please activate Accessibility in Grammarl…"
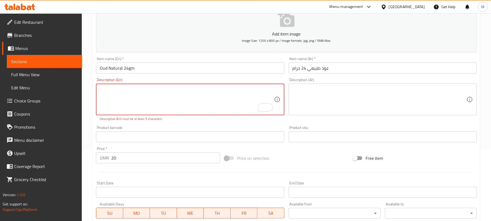
paste textarea "To enrich screen reader interactions, please activate Accessibility in Grammarl…"
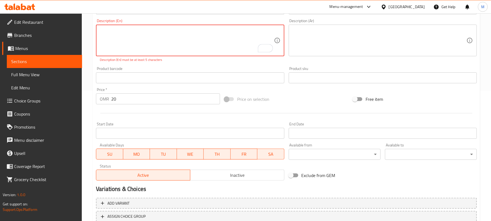
click at [169, 64] on div "Description (En) Description (En) Description (En) must be at least 5 characters" at bounding box center [190, 41] width 193 height 48
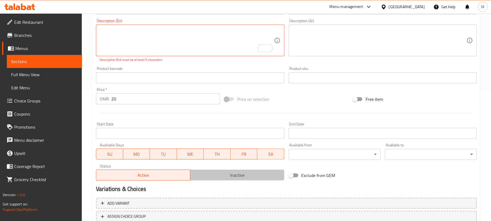
click at [263, 175] on span "Inactive" at bounding box center [238, 175] width 90 height 8
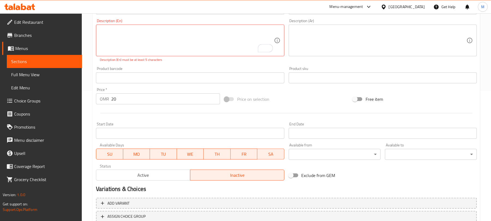
scroll to position [170, 0]
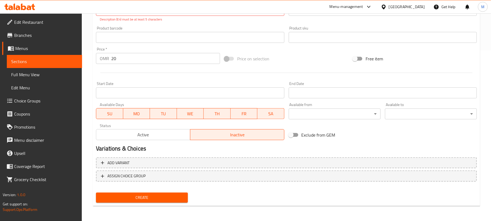
click at [136, 196] on span "Create" at bounding box center [141, 197] width 83 height 7
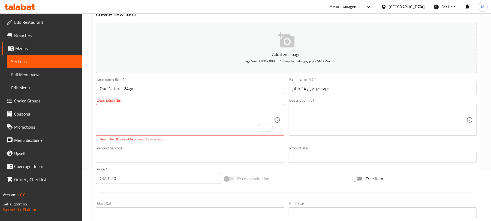
click at [177, 146] on div "Product barcode Product barcode" at bounding box center [190, 154] width 188 height 17
click at [346, 117] on textarea at bounding box center [380, 120] width 174 height 26
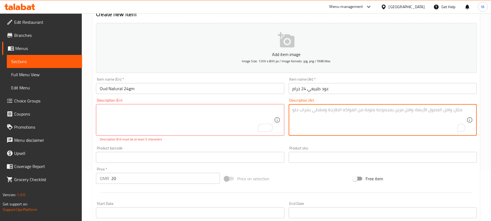
click at [354, 78] on div "Item name (Ar)   * عود طبيعي 24 جرام Item name (Ar) *" at bounding box center [383, 85] width 188 height 17
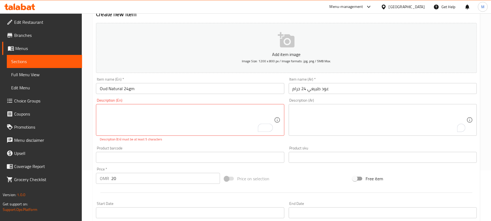
click at [212, 147] on div "Product barcode Product barcode" at bounding box center [190, 154] width 188 height 17
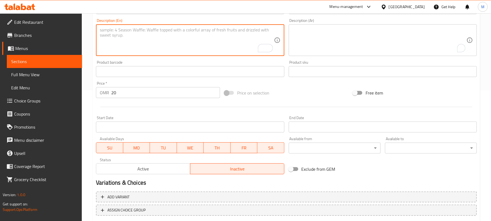
scroll to position [152, 0]
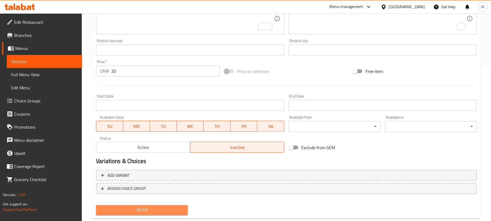
click at [160, 208] on span "Create" at bounding box center [141, 209] width 83 height 7
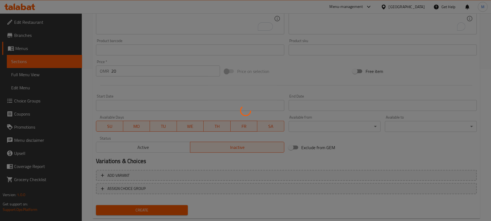
type input "0"
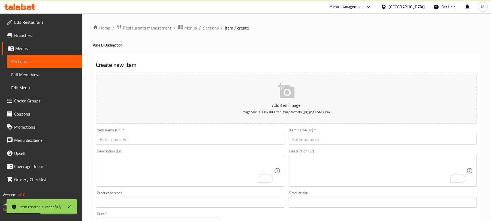
click at [212, 30] on span "Sections" at bounding box center [211, 28] width 16 height 7
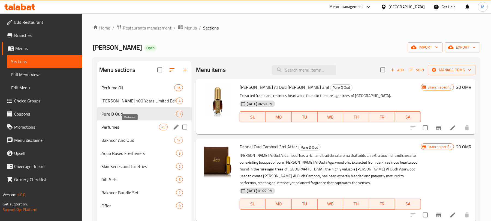
click at [117, 128] on span "Perfumes" at bounding box center [130, 127] width 58 height 7
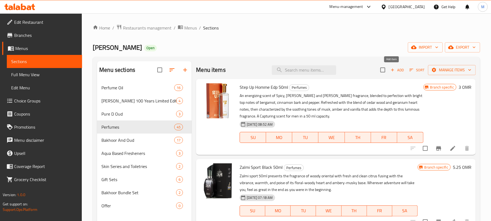
click at [394, 71] on span "Add" at bounding box center [397, 70] width 15 height 6
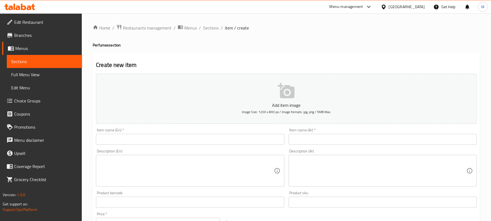
click at [232, 139] on input "text" at bounding box center [190, 139] width 188 height 11
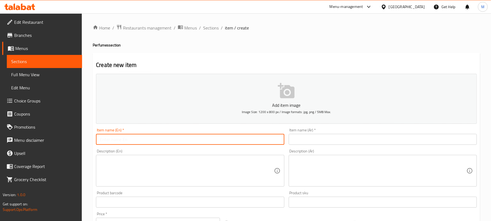
paste input "AL [PERSON_NAME] SP 45ML"
click at [229, 140] on input "AL [PERSON_NAME] SP 45ML" at bounding box center [190, 139] width 188 height 11
click at [139, 140] on input "Al [PERSON_NAME] Sp 45 Ml" at bounding box center [190, 139] width 188 height 11
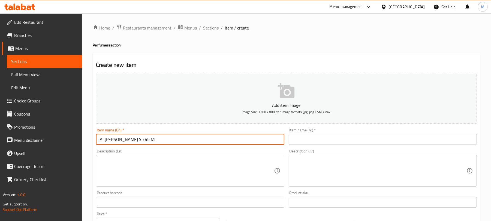
drag, startPoint x: 148, startPoint y: 139, endPoint x: 141, endPoint y: 141, distance: 7.3
click at [141, 141] on input "Al [PERSON_NAME] Sp 45 Ml" at bounding box center [190, 139] width 188 height 11
click at [146, 142] on input "Al [PERSON_NAME] Sp 45ml" at bounding box center [190, 139] width 188 height 11
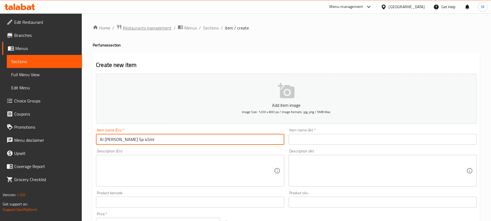
type input "Al [PERSON_NAME] Sp 45ml"
click at [383, 141] on input "text" at bounding box center [383, 139] width 188 height 11
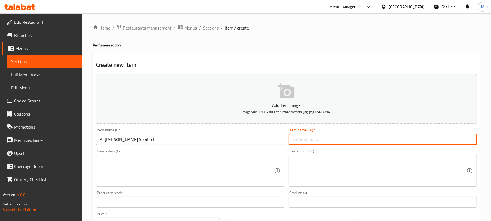
paste input "الفيروز لبان سب 45 مل"
click at [448, 140] on input "الفيروز لبان سب 45 مل" at bounding box center [383, 139] width 188 height 11
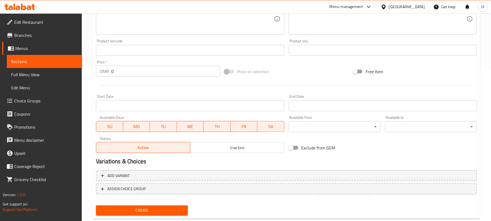
scroll to position [153, 0]
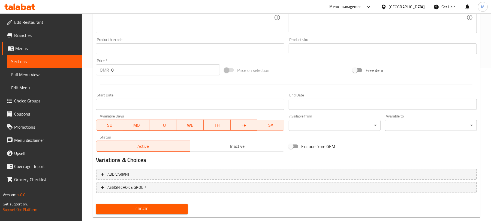
type input "الفيروز لبان أس بي 45 مل"
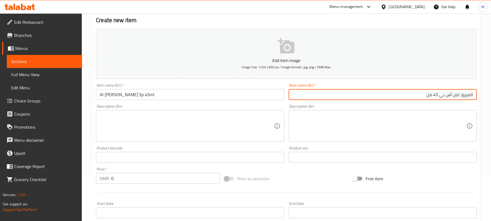
scroll to position [44, 0]
click at [137, 121] on textarea at bounding box center [187, 127] width 174 height 26
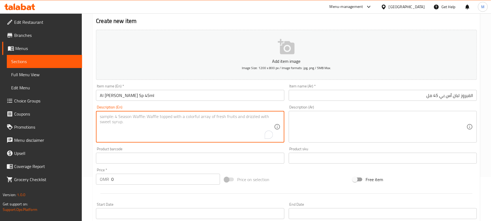
paste textarea "Ambery / Oriental"
click at [116, 117] on textarea "Ambery / Oriental" at bounding box center [187, 127] width 174 height 26
click at [116, 119] on textarea "Ambery and Oriental" at bounding box center [187, 127] width 174 height 26
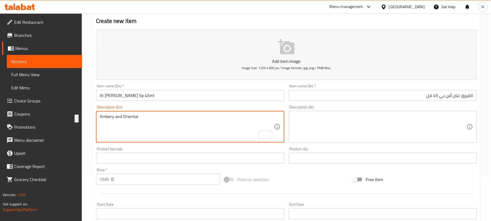
click at [146, 121] on textarea "Ambery and Oriental" at bounding box center [187, 127] width 174 height 26
click at [124, 118] on textarea "Ambery and Oriental" at bounding box center [187, 127] width 174 height 26
click at [126, 115] on textarea "Ambery and oriental" at bounding box center [187, 127] width 174 height 26
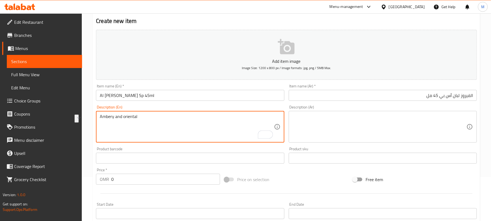
type textarea "Ambery and oriental"
click at [427, 122] on textarea at bounding box center [380, 127] width 174 height 26
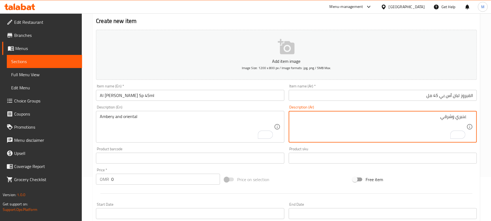
type textarea "عنبري وشرقي"
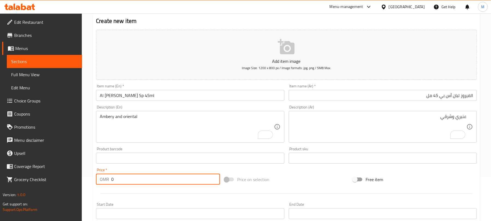
drag, startPoint x: 117, startPoint y: 181, endPoint x: 99, endPoint y: 181, distance: 17.7
click at [99, 181] on div "OMR 0 Price *" at bounding box center [158, 178] width 124 height 11
paste input "10.48"
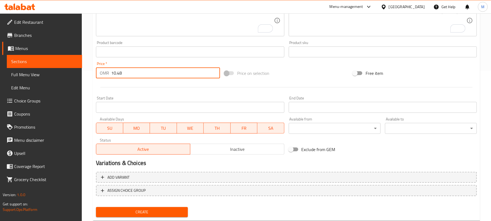
scroll to position [164, 0]
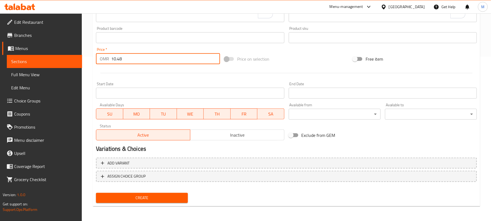
type input "10.48"
click at [264, 135] on span "Inactive" at bounding box center [238, 135] width 90 height 8
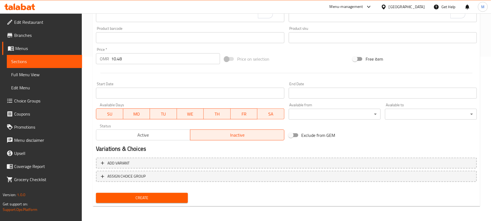
click at [176, 199] on span "Create" at bounding box center [141, 197] width 83 height 7
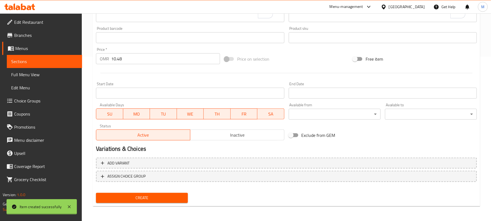
type input "0"
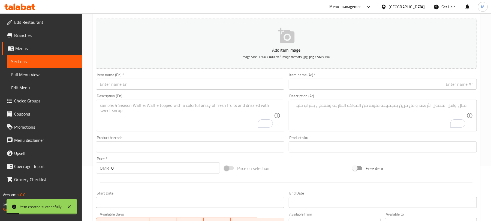
click at [167, 85] on input "text" at bounding box center [190, 84] width 188 height 11
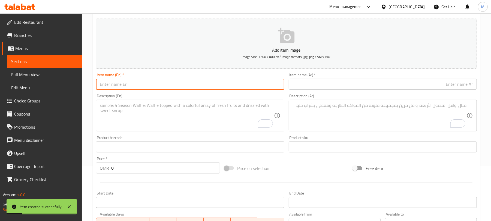
paste input "ASGHARALI AZURE SP 100ML"
click at [167, 85] on input "ASGHARALI AZURE SP 100ML" at bounding box center [190, 84] width 188 height 11
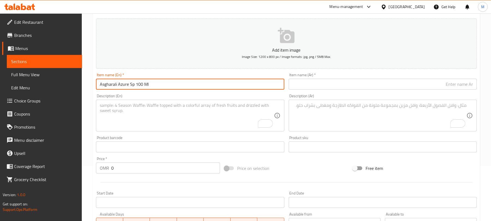
click at [165, 86] on input "Asgharali Azure Sp 100 Ml" at bounding box center [190, 84] width 188 height 11
drag, startPoint x: 133, startPoint y: 83, endPoint x: 129, endPoint y: 83, distance: 3.8
click at [129, 83] on input "Asgharali Azure Sp 100ml" at bounding box center [190, 84] width 188 height 11
click at [131, 86] on input "Asgharali Azure Sp 100ml" at bounding box center [190, 84] width 188 height 11
click at [126, 87] on input "Asgharali Azure SP 100ml" at bounding box center [190, 84] width 188 height 11
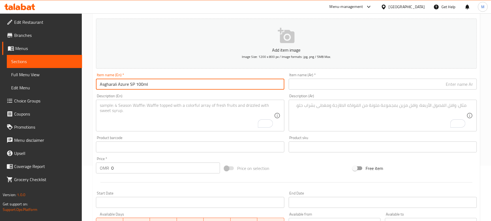
click at [126, 87] on input "Asgharali Azure SP 100ml" at bounding box center [190, 84] width 188 height 11
type input "Asgharali Azure SP 100ml"
click at [418, 86] on input "text" at bounding box center [383, 84] width 188 height 11
drag, startPoint x: 117, startPoint y: 84, endPoint x: 162, endPoint y: 84, distance: 44.5
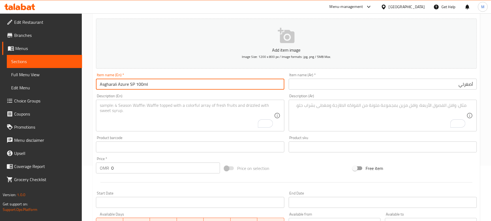
click at [162, 84] on input "Asgharali Azure SP 100ml" at bounding box center [190, 84] width 188 height 11
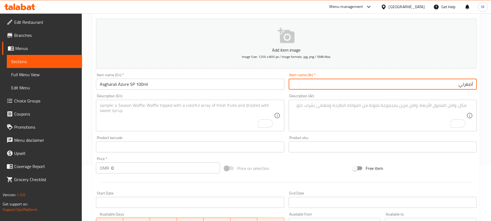
click at [435, 88] on input "أصغرلي" at bounding box center [383, 84] width 188 height 11
paste input "أزور SP 100 مل"
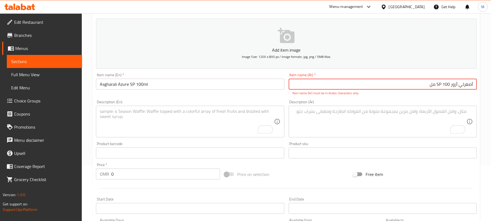
click at [440, 84] on input "أصغرلي أزور SP 100 مل" at bounding box center [383, 84] width 188 height 11
click at [441, 83] on input "أصغرلي أزور SP 100 مل" at bounding box center [383, 84] width 188 height 11
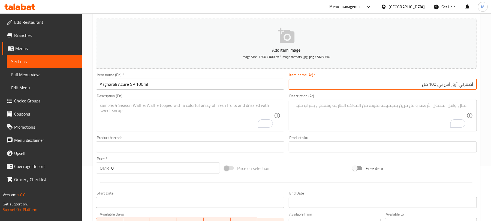
type input "أصغرلي أزور أس بي 100 مل"
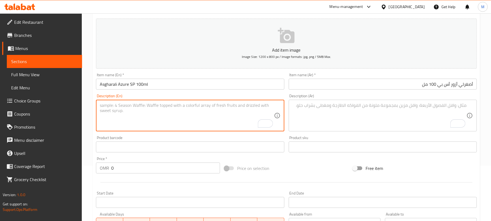
click at [105, 114] on textarea "To enrich screen reader interactions, please activate Accessibility in Grammarl…" at bounding box center [187, 116] width 174 height 26
paste textarea "Woody, Oriental"
click at [124, 108] on textarea "Woody, Oriental" at bounding box center [187, 116] width 174 height 26
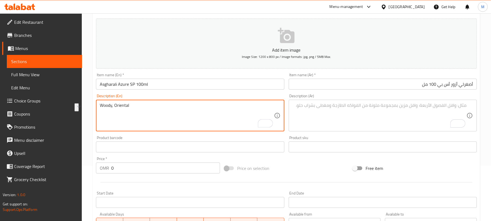
click at [124, 108] on textarea "Woody, Oriental" at bounding box center [187, 116] width 174 height 26
click at [113, 107] on textarea "Woody, Oriental" at bounding box center [187, 116] width 174 height 26
click at [115, 107] on textarea "Woody, Oriental" at bounding box center [187, 116] width 174 height 26
click at [113, 107] on textarea "Woody, Oriental" at bounding box center [187, 116] width 174 height 26
click at [122, 106] on textarea "Woody and Oriental" at bounding box center [187, 116] width 174 height 26
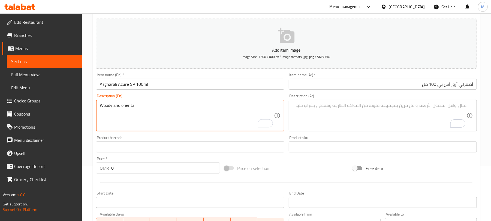
type textarea "Woody and oriental"
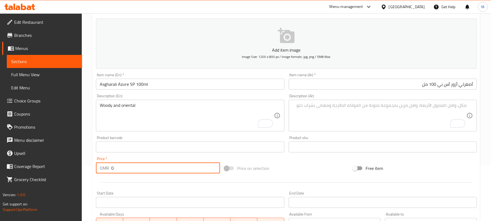
click at [107, 167] on div "OMR 0 Price *" at bounding box center [158, 167] width 124 height 11
paste input "19.05"
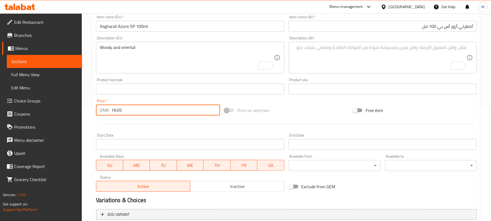
scroll to position [144, 0]
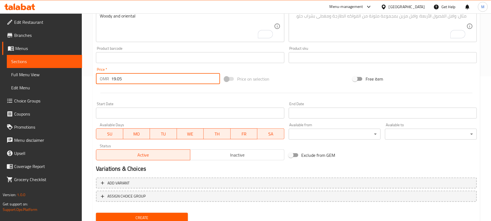
type input "19.05"
click at [234, 158] on span "Inactive" at bounding box center [238, 155] width 90 height 8
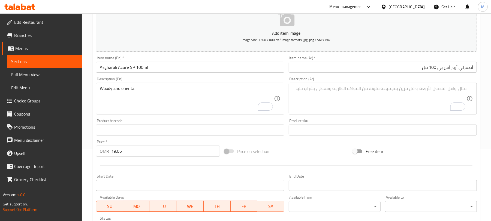
scroll to position [71, 0]
click at [393, 98] on textarea "To enrich screen reader interactions, please activate Accessibility in Grammarl…" at bounding box center [380, 99] width 174 height 26
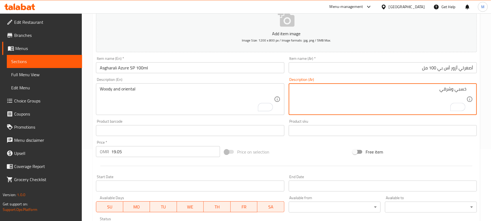
click at [463, 90] on textarea "خسبي وشرقي" at bounding box center [380, 99] width 174 height 26
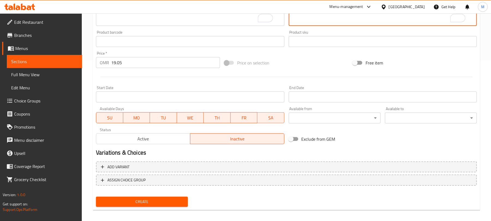
scroll to position [164, 0]
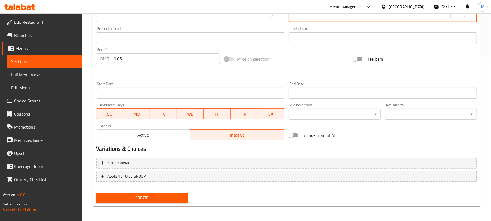
type textarea "خشبي وشرقي"
click at [182, 195] on span "Create" at bounding box center [141, 197] width 83 height 7
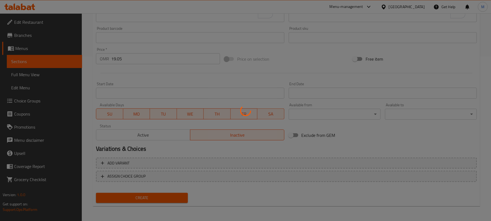
type input "0"
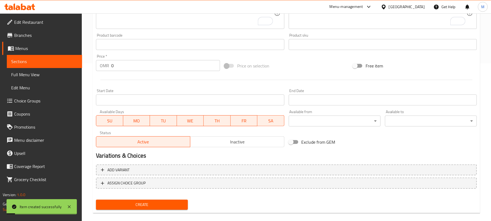
scroll to position [0, 0]
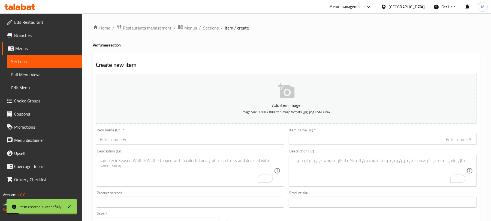
click at [167, 144] on input "text" at bounding box center [190, 139] width 188 height 11
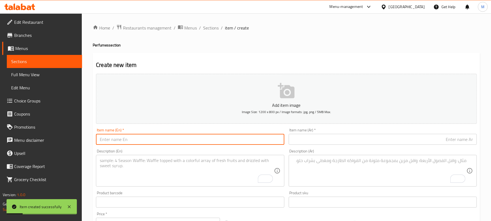
paste input "BANDANA EAU DE PARFUM 75ML"
click at [165, 143] on input "BANDANA EAU DE PARFUM 75ML" at bounding box center [190, 139] width 188 height 11
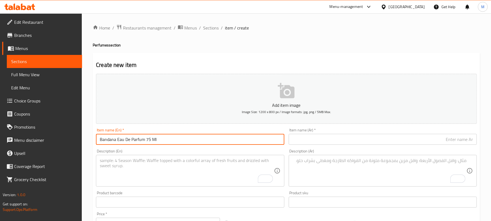
click at [206, 136] on input "Bandana Eau De Parfum 75 Ml" at bounding box center [190, 139] width 188 height 11
drag, startPoint x: 160, startPoint y: 139, endPoint x: 151, endPoint y: 139, distance: 9.5
click at [151, 139] on input "Bandana Eau De Parfum 75 Ml" at bounding box center [190, 139] width 188 height 11
click at [133, 138] on input "Bandana Eau De Parfum 75ml" at bounding box center [190, 139] width 188 height 11
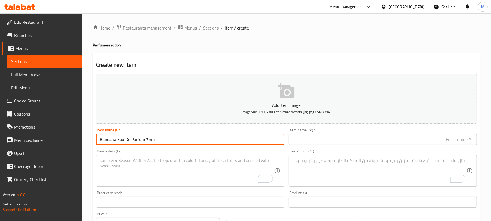
click at [133, 139] on input "Bandana Eau De Parfum 75ml" at bounding box center [190, 139] width 188 height 11
type input "Bandana Eau De Parfum 75ml"
click at [377, 139] on input "text" at bounding box center [383, 139] width 188 height 11
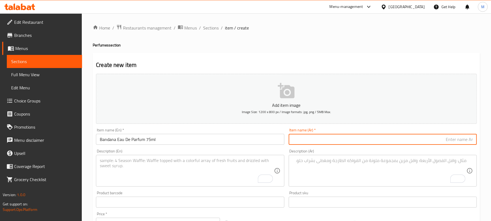
paste input "عطر باندانا أو دو برفوم 75 مل"
type input "عطر باندانا أو دو برفوم 75 مل"
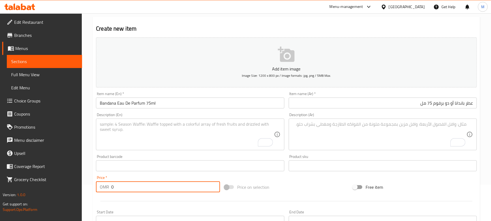
drag, startPoint x: 116, startPoint y: 190, endPoint x: 105, endPoint y: 189, distance: 11.2
click at [105, 189] on div "OMR 0 Price *" at bounding box center [158, 186] width 124 height 11
paste input "6.67"
type input "6.67"
click at [157, 125] on textarea "To enrich screen reader interactions, please activate Accessibility in Grammarl…" at bounding box center [187, 134] width 174 height 26
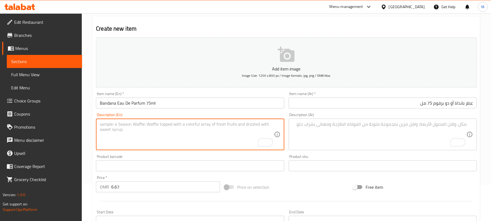
paste textarea "Floral powdery woody"
click at [134, 127] on textarea "Floral powdery woody" at bounding box center [187, 134] width 174 height 26
type textarea "Floral powdery woody"
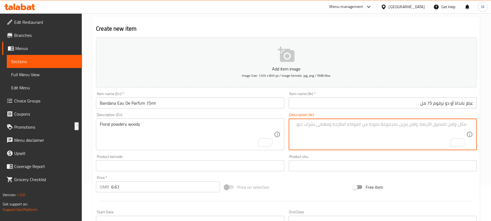
click at [458, 125] on textarea "To enrich screen reader interactions, please activate Accessibility in Grammarl…" at bounding box center [380, 134] width 174 height 26
type textarea "بودري"
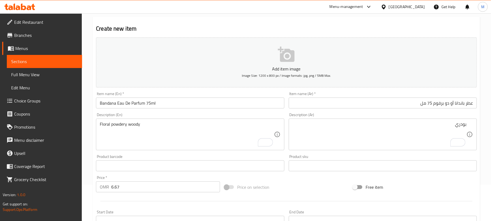
click at [467, 125] on div "بودري Description (Ar)" at bounding box center [383, 134] width 188 height 32
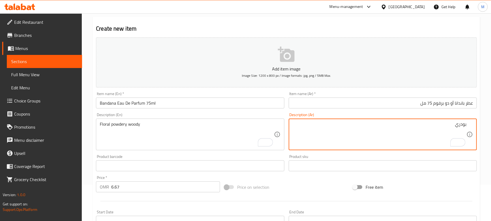
click at [466, 124] on textarea "بودري" at bounding box center [380, 134] width 174 height 26
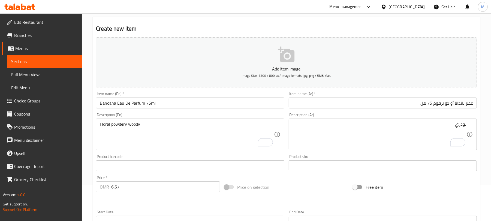
click at [468, 122] on div "بودري Description (Ar)" at bounding box center [383, 134] width 188 height 32
click at [468, 124] on div "بودري Description (Ar)" at bounding box center [383, 134] width 188 height 32
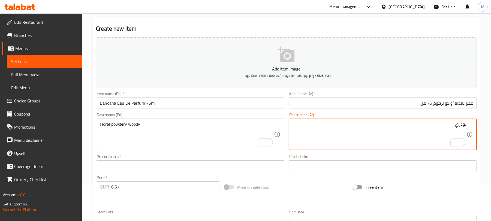
click at [461, 119] on div "بودري Description (Ar)" at bounding box center [383, 134] width 188 height 32
click at [462, 124] on textarea "بودري" at bounding box center [380, 134] width 174 height 26
paste textarea "بودري"
type textarea "زهري، بودري وحشبي"
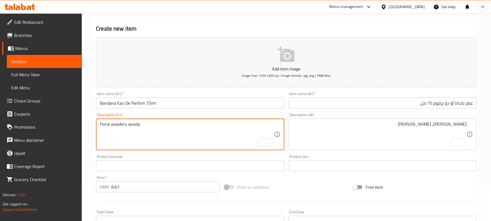
click at [109, 124] on textarea "Floral powdery woody" at bounding box center [187, 134] width 174 height 26
click at [110, 124] on textarea "Floral powdery woody" at bounding box center [187, 134] width 174 height 26
click at [129, 125] on textarea "Floral, powdery woody" at bounding box center [187, 134] width 174 height 26
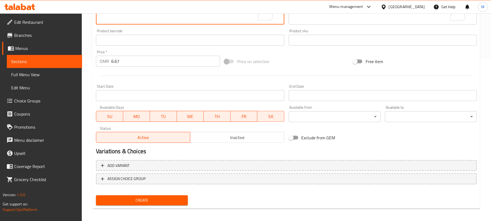
scroll to position [164, 0]
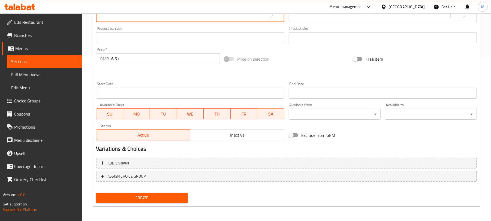
type textarea "Floral, powdery, and woody"
click at [257, 136] on span "Inactive" at bounding box center [238, 135] width 90 height 8
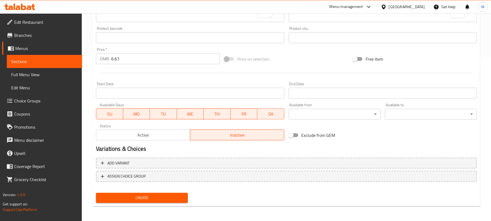
click at [163, 198] on span "Create" at bounding box center [141, 197] width 83 height 7
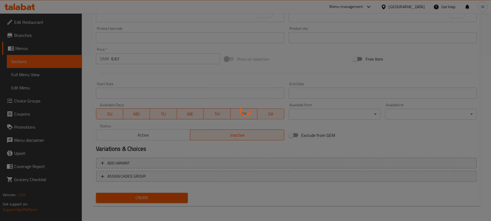
type input "0"
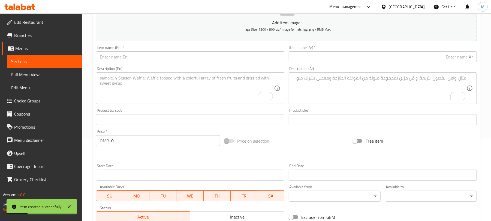
scroll to position [55, 0]
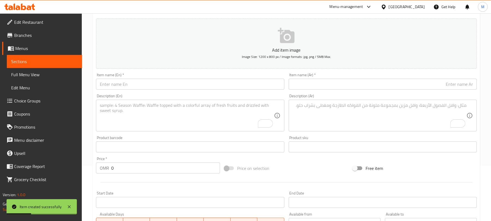
click at [153, 81] on input "text" at bounding box center [190, 84] width 188 height 11
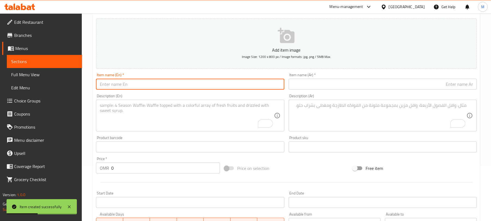
paste input "DARAR EDP 200ML"
click at [153, 81] on input "DARAR EDP 200ML" at bounding box center [190, 84] width 188 height 11
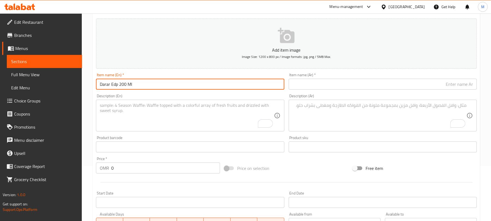
click at [128, 87] on input "Darar Edp 200 Ml" at bounding box center [190, 84] width 188 height 11
click at [129, 86] on input "Darar Edp 200 Ml" at bounding box center [190, 84] width 188 height 11
click at [129, 84] on input "Darar Edp 200ml" at bounding box center [190, 84] width 188 height 11
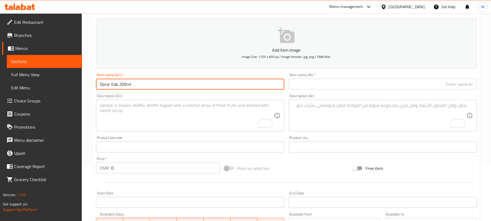
type input "Darar Edp 200ml"
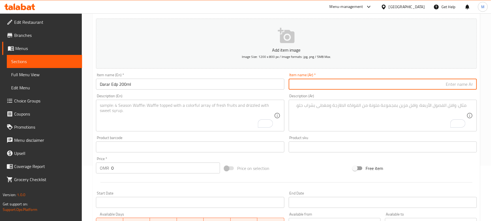
click at [412, 88] on input "text" at bounding box center [383, 84] width 188 height 11
paste input "عطر دارار 200 مل"
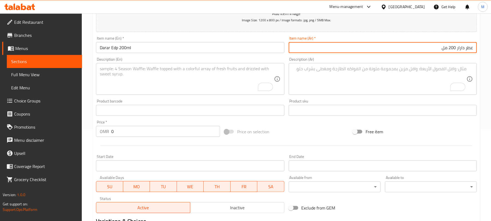
type input "عطر دارار 200 مل"
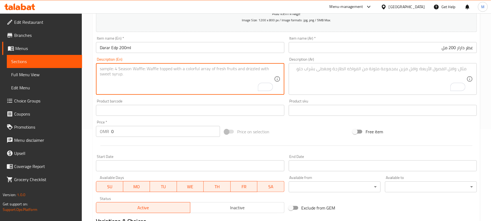
click at [171, 74] on textarea "To enrich screen reader interactions, please activate Accessibility in Grammarl…" at bounding box center [187, 79] width 174 height 26
paste textarea "Oriental, Woody"
click at [115, 70] on textarea "Oriental, Woody" at bounding box center [187, 79] width 174 height 26
click at [125, 73] on textarea "Oriental and Woody" at bounding box center [187, 79] width 174 height 26
type textarea "Oriental and woody"
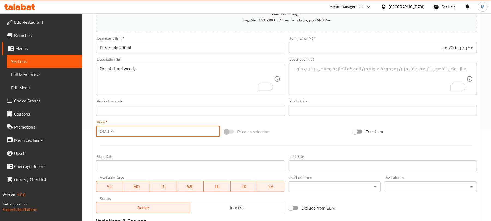
drag, startPoint x: 116, startPoint y: 131, endPoint x: 106, endPoint y: 134, distance: 9.7
click at [106, 134] on div "OMR 0 Price *" at bounding box center [158, 131] width 124 height 11
paste input "28.48"
type input "28.48"
click at [367, 74] on textarea "To enrich screen reader interactions, please activate Accessibility in Grammarl…" at bounding box center [380, 79] width 174 height 26
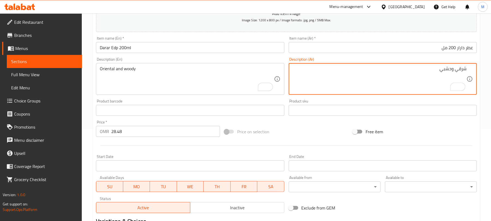
type textarea "شرقي وحشبي"
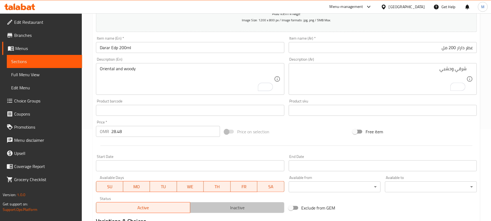
click at [242, 213] on button "Inactive" at bounding box center [237, 207] width 94 height 11
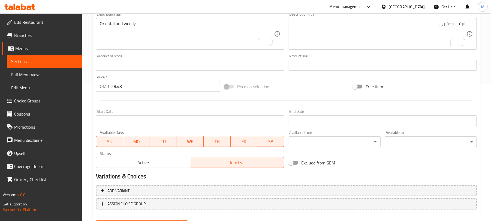
scroll to position [164, 0]
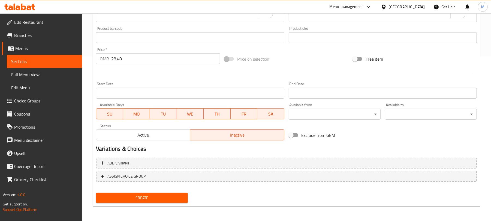
click at [137, 197] on span "Create" at bounding box center [141, 197] width 83 height 7
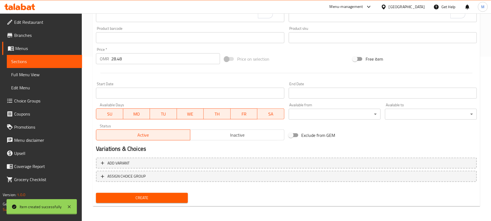
type input "0"
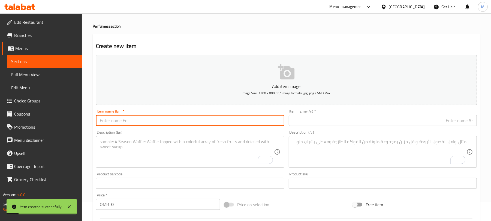
click at [183, 121] on input "text" at bounding box center [190, 120] width 188 height 11
paste input "ESTABRAQ OUD EDP 30ML"
click at [183, 121] on input "ESTABRAQ OUD EDP 30ML" at bounding box center [190, 120] width 188 height 11
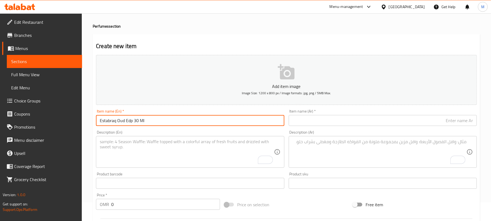
click at [144, 121] on input "Estabraq Oud Edp 30 Ml" at bounding box center [190, 120] width 188 height 11
click at [141, 123] on input "Estabraq Oud Edp 30 Ml" at bounding box center [190, 120] width 188 height 11
click at [132, 122] on input "Estabraq Oud Edp 30ml" at bounding box center [190, 120] width 188 height 11
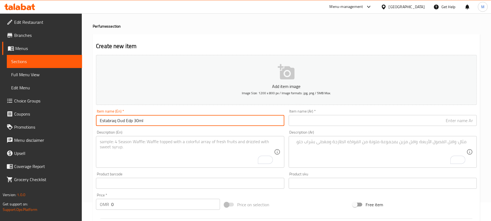
click at [132, 122] on input "Estabraq Oud Edp 30ml" at bounding box center [190, 120] width 188 height 11
type input "Estabraq Oud Edp 30ml"
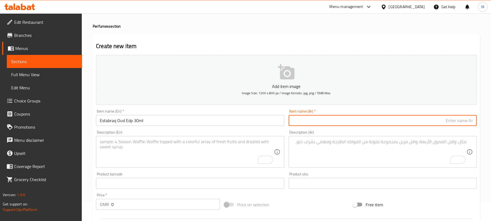
click at [463, 125] on input "text" at bounding box center [383, 120] width 188 height 11
paste input "عطر عود استبرق 30 مل"
type input "عطر عود استبرق 30 مل"
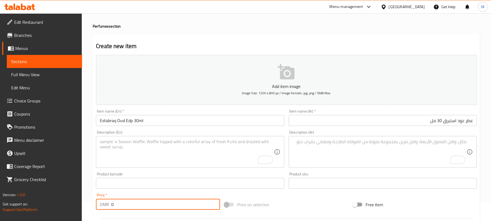
drag, startPoint x: 118, startPoint y: 205, endPoint x: 102, endPoint y: 209, distance: 16.5
click at [102, 209] on div "OMR 0 Price *" at bounding box center [158, 204] width 124 height 11
paste input "7.62"
type input "7.62"
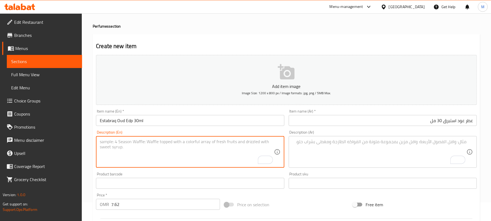
click at [155, 140] on textarea "To enrich screen reader interactions, please activate Accessibility in Grammarl…" at bounding box center [187, 152] width 174 height 26
paste textarea "Oudy"
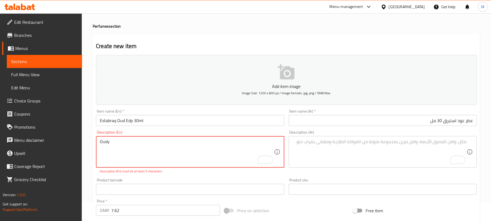
type textarea "Oudy"
click at [219, 177] on div "Product barcode Product barcode" at bounding box center [190, 186] width 193 height 21
click at [312, 174] on div "Description (Ar) Description (Ar)" at bounding box center [383, 152] width 193 height 48
click at [392, 142] on textarea "To enrich screen reader interactions, please activate Accessibility in Grammarl…" at bounding box center [380, 152] width 174 height 26
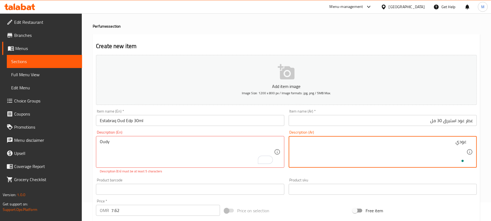
type textarea "عودي"
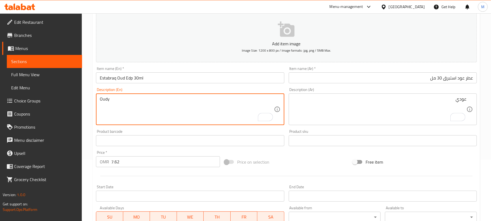
scroll to position [121, 0]
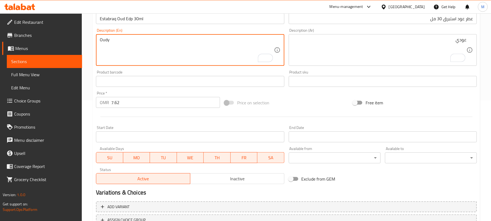
type textarea "Oudy"
click at [249, 181] on span "Inactive" at bounding box center [238, 179] width 90 height 8
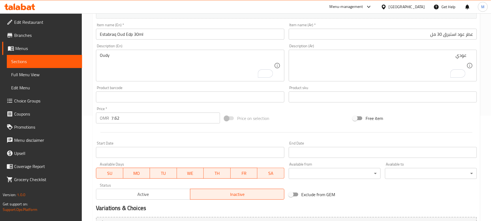
scroll to position [164, 0]
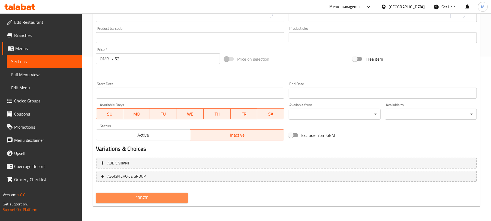
click at [177, 201] on button "Create" at bounding box center [142, 198] width 92 height 10
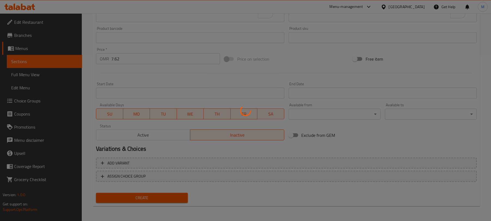
type input "0"
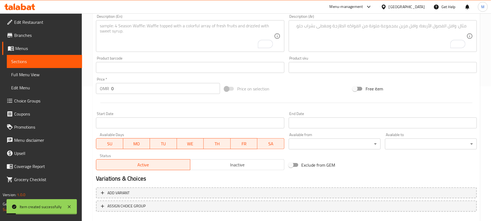
scroll to position [19, 0]
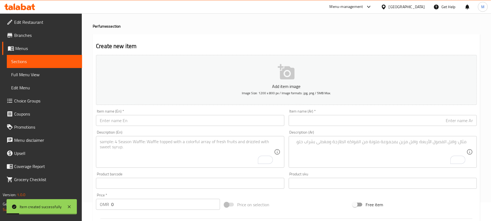
click at [157, 122] on input "text" at bounding box center [190, 120] width 188 height 11
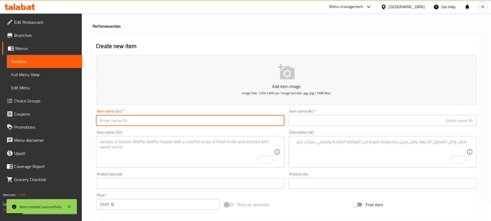
paste input "ESTABRAQ SPRAY 200ML"
click at [157, 122] on input "ESTABRAQ SPRAY 200ML" at bounding box center [190, 120] width 188 height 11
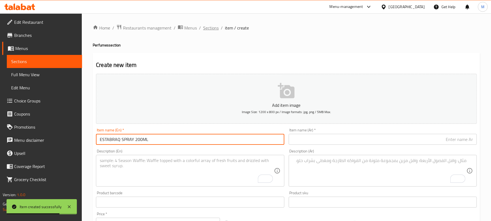
type input "ESTABRAQ SPRAY 200ML"
click at [205, 30] on span "Sections" at bounding box center [211, 28] width 16 height 7
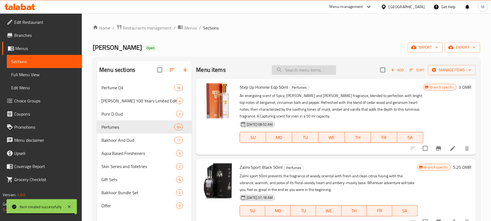
click at [296, 67] on input "search" at bounding box center [304, 70] width 64 height 10
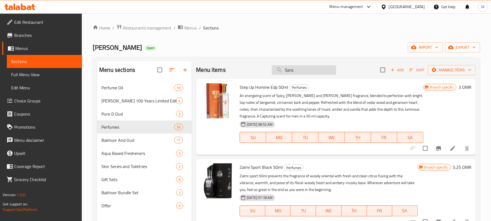
type input "Spray"
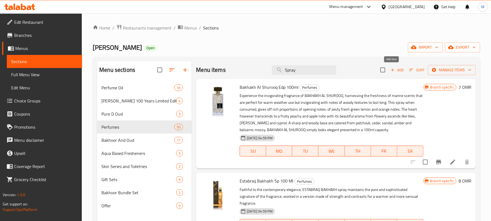
click at [395, 71] on span "Add" at bounding box center [397, 70] width 15 height 6
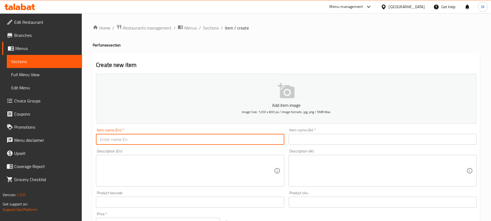
click at [186, 141] on input "text" at bounding box center [190, 139] width 188 height 11
paste input "ESTABRAQ SPRAY 200ML"
click at [178, 139] on input "ESTABRAQ SPRAY 200ML" at bounding box center [190, 139] width 188 height 11
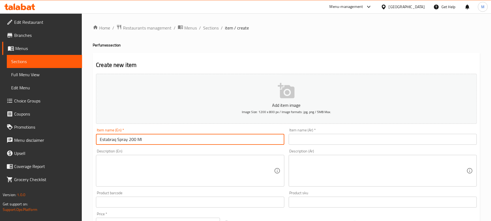
type input "Estabraq Spray 200 Ml"
click at [128, 178] on textarea at bounding box center [187, 171] width 174 height 26
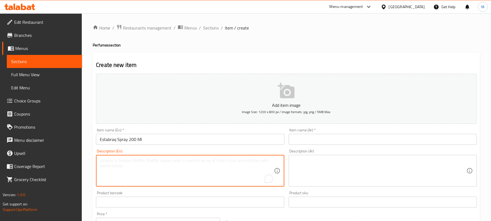
paste textarea "Spicy [PERSON_NAME] [PERSON_NAME]"
click at [118, 163] on textarea "Spicy [PERSON_NAME] [PERSON_NAME]" at bounding box center [187, 171] width 174 height 26
type textarea "Spicy fougere ambery"
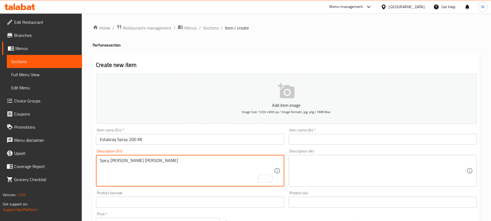
click at [144, 136] on input "Estabraq Spray 200 Ml" at bounding box center [190, 139] width 188 height 11
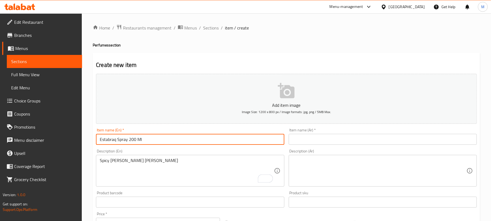
click at [144, 136] on input "Estabraq Spray 200 Ml" at bounding box center [190, 139] width 188 height 11
click at [335, 138] on input "text" at bounding box center [383, 139] width 188 height 11
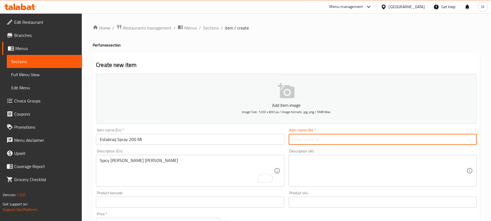
paste input "بخاخ استبرق 200 مل"
click at [468, 141] on input "بخاخ استبرق 200 مل" at bounding box center [383, 139] width 188 height 11
click at [459, 140] on input "استبرق 200 مل" at bounding box center [383, 139] width 188 height 11
type input "استبرق أسبري 200 مل"
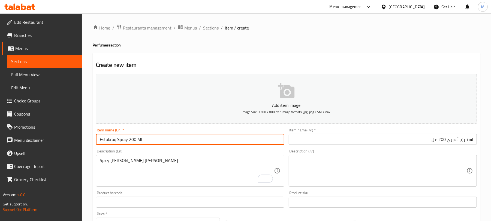
click at [140, 140] on input "Estabraq Spray 200 Ml" at bounding box center [190, 139] width 188 height 11
type input "Estabraq Spray 200ml"
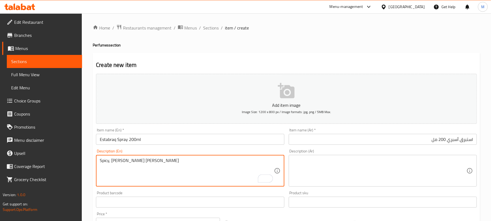
drag, startPoint x: 126, startPoint y: 159, endPoint x: 128, endPoint y: 161, distance: 3.1
click at [126, 160] on textarea "Spicy, fougere ambery" at bounding box center [187, 171] width 174 height 26
click at [128, 161] on textarea "Spicy, fougere ambery" at bounding box center [187, 171] width 174 height 26
click at [126, 161] on textarea "Spicy, fougere ambery" at bounding box center [187, 171] width 174 height 26
click at [113, 163] on textarea "Spicy, and ambery" at bounding box center [187, 171] width 174 height 26
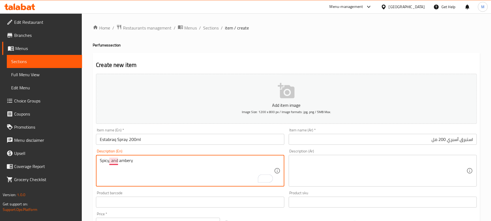
click at [113, 163] on textarea "Spicy, and ambery" at bounding box center [187, 171] width 174 height 26
type textarea "Spicy, and ambery"
click at [110, 164] on textarea "Spicy [PERSON_NAME] [PERSON_NAME]" at bounding box center [187, 171] width 174 height 26
click at [112, 163] on textarea "Spicy, [PERSON_NAME] [PERSON_NAME]" at bounding box center [187, 171] width 174 height 26
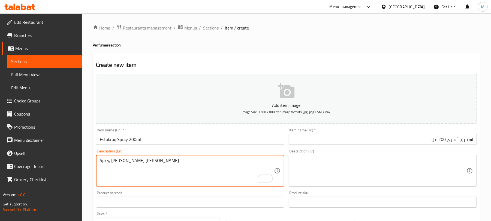
click at [127, 162] on textarea "Spicy, [PERSON_NAME] [PERSON_NAME]" at bounding box center [187, 171] width 174 height 26
click at [135, 159] on textarea "Spicy, [PERSON_NAME] and [PERSON_NAME]" at bounding box center [187, 171] width 174 height 26
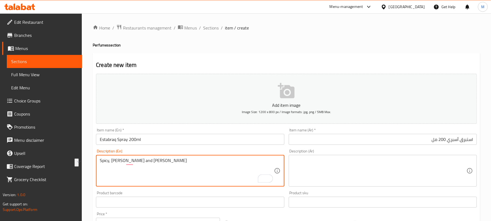
type textarea "Spicy, [PERSON_NAME] and [PERSON_NAME]"
click at [426, 161] on textarea at bounding box center [380, 171] width 174 height 26
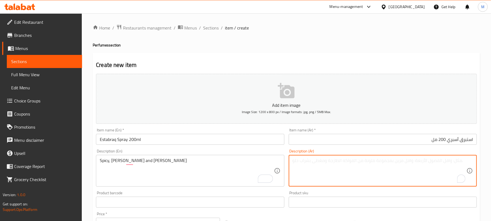
paste textarea "حار، فوجير وعنبري"
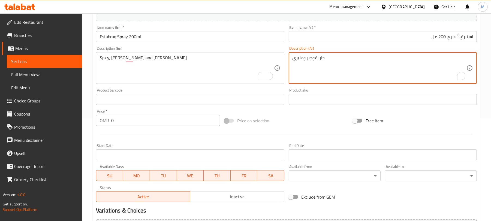
scroll to position [125, 0]
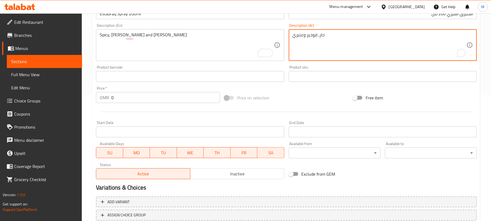
type textarea "حار، فوجير وعنبري"
click at [263, 178] on button "Inactive" at bounding box center [237, 173] width 94 height 11
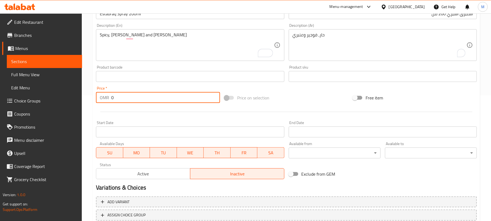
drag, startPoint x: 123, startPoint y: 99, endPoint x: 108, endPoint y: 101, distance: 14.5
click at [108, 101] on div "OMR 0 Price *" at bounding box center [158, 97] width 124 height 11
paste input "14.29"
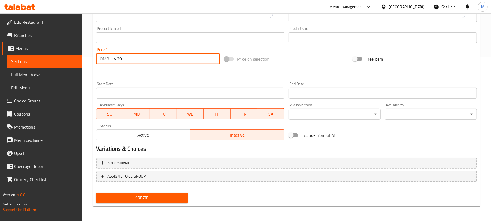
type input "14.29"
click at [179, 202] on button "Create" at bounding box center [142, 198] width 92 height 10
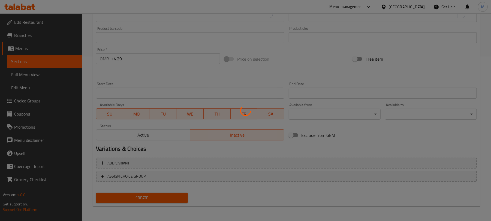
type input "0"
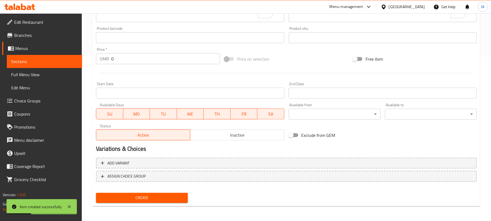
scroll to position [19, 0]
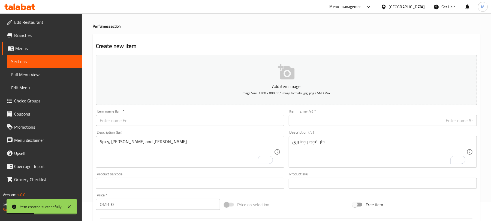
click at [188, 119] on input "text" at bounding box center [190, 120] width 188 height 11
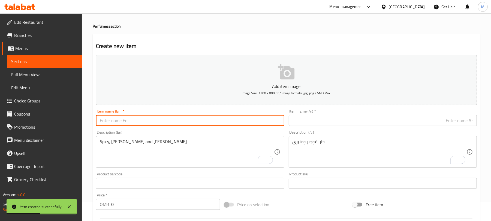
paste input "[PERSON_NAME] MU'TAR SP 100ML"
click at [188, 119] on input "[PERSON_NAME] MU'TAR SP 100ML" at bounding box center [190, 120] width 188 height 11
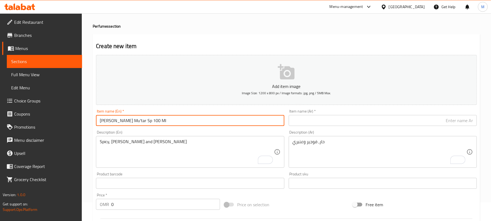
click at [150, 122] on input "[PERSON_NAME] Mu'tar Sp 100 Ml" at bounding box center [190, 120] width 188 height 11
click at [139, 120] on input "[PERSON_NAME] Mu'tar Sp 100 Ml" at bounding box center [190, 120] width 188 height 11
click at [134, 121] on input "[PERSON_NAME] Mu'tar Sp 100 ml" at bounding box center [190, 120] width 188 height 11
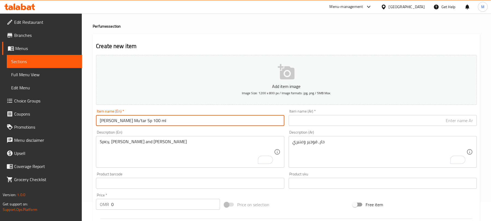
type input "[PERSON_NAME] Mu'tar Sp 100 ml"
click at [442, 125] on input "text" at bounding box center [383, 120] width 188 height 11
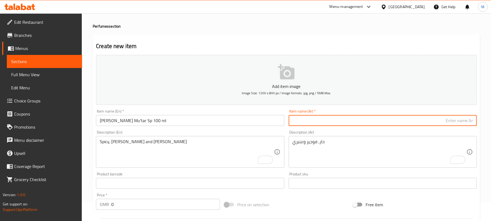
paste input "كنز معطر 100 مل"
click at [454, 122] on input "كنز معطر 100 مل" at bounding box center [383, 120] width 188 height 11
type input "كنز معطر أس بي 100 مل"
click at [132, 152] on textarea "Spicy, [PERSON_NAME] and [PERSON_NAME]" at bounding box center [187, 152] width 174 height 26
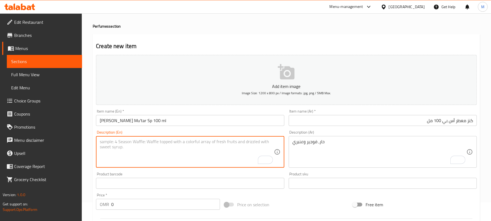
paste textarea "Warm Spicy"
click at [113, 142] on textarea "Warm Spicy" at bounding box center [187, 152] width 174 height 26
click at [113, 145] on textarea "Warm spicy" at bounding box center [187, 152] width 174 height 26
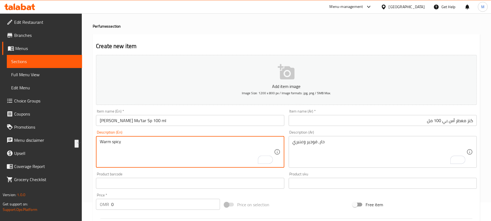
type textarea "Warm spicy"
click at [370, 143] on textarea "حار، فوجير وعنبري" at bounding box center [380, 152] width 174 height 26
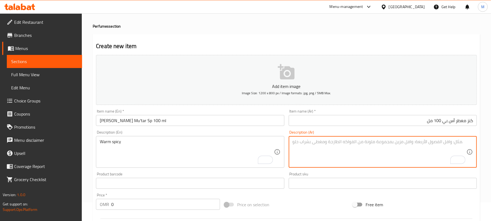
paste textarea "حار دافئ"
type textarea "حار دافئ"
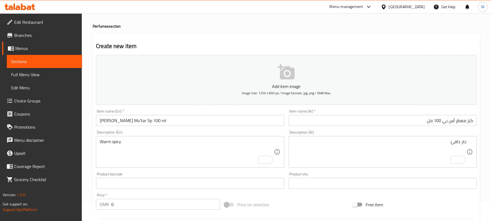
click at [113, 200] on div "Price   * OMR 0 Price *" at bounding box center [158, 201] width 124 height 17
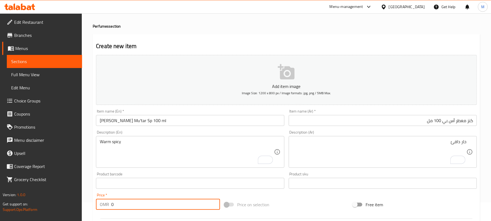
drag, startPoint x: 113, startPoint y: 200, endPoint x: 106, endPoint y: 201, distance: 7.7
click at [106, 201] on div "OMR 0 Price *" at bounding box center [158, 204] width 124 height 11
paste input "11.43"
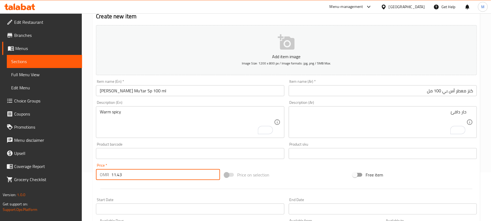
scroll to position [164, 0]
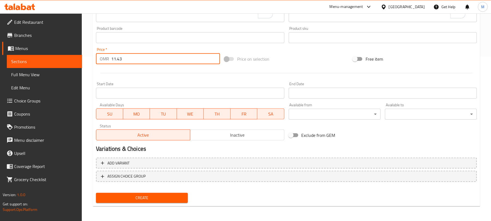
type input "11.43"
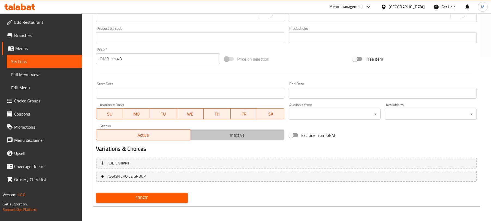
click at [228, 132] on span "Inactive" at bounding box center [238, 135] width 90 height 8
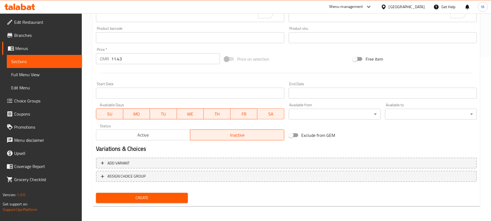
click at [169, 201] on button "Create" at bounding box center [142, 198] width 92 height 10
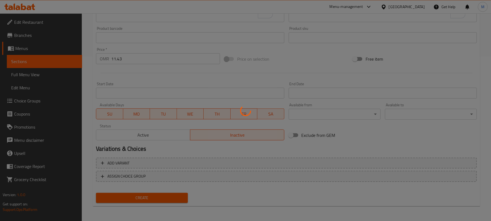
type input "0"
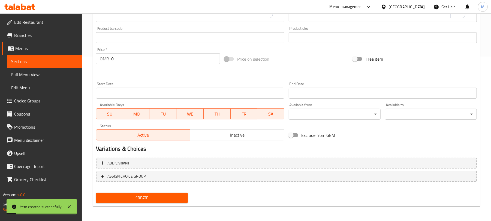
scroll to position [55, 0]
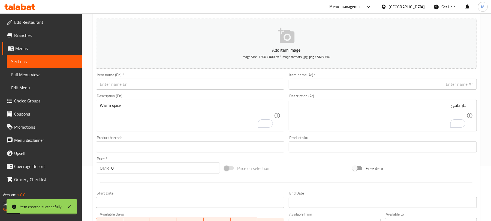
click at [160, 87] on input "text" at bounding box center [190, 84] width 188 height 11
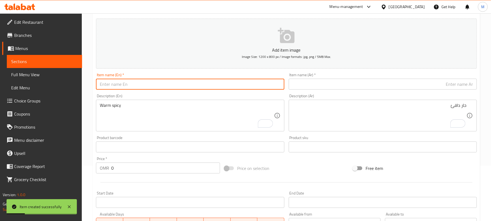
paste input "MAHEEB EDP 200ML"
click at [160, 87] on input "MAHEEB EDP 200ML" at bounding box center [190, 84] width 188 height 11
click at [136, 86] on input "Maheeb Edp 200 Ml" at bounding box center [190, 84] width 188 height 11
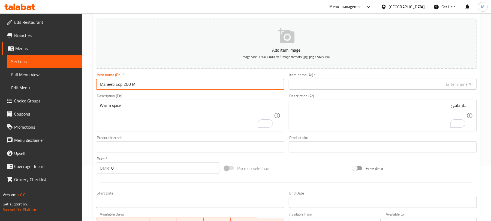
click at [133, 87] on input "Maheeb Edp 200 Ml" at bounding box center [190, 84] width 188 height 11
click at [130, 85] on input "Maheeb Edp 200 ml" at bounding box center [190, 84] width 188 height 11
click at [132, 86] on input "Maheeb Edp 200 ml" at bounding box center [190, 84] width 188 height 11
click at [131, 87] on input "Maheeb Edp 200ml" at bounding box center [190, 84] width 188 height 11
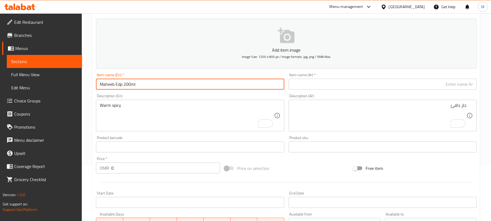
click at [131, 87] on input "Maheeb Edp 200ml" at bounding box center [190, 84] width 188 height 11
type input "Maheeb Edp 200ml"
click at [377, 87] on input "text" at bounding box center [383, 84] width 188 height 11
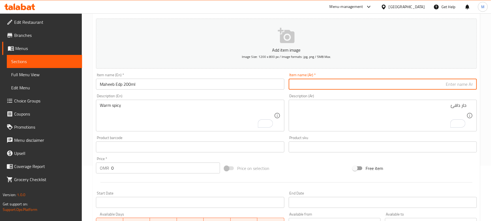
paste input "عطر ماهيب 200 مل"
type input "عطر ماهيب 200 مل"
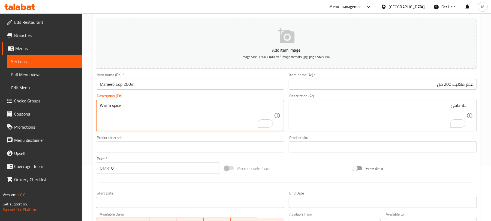
click at [142, 117] on textarea "Warm spicy" at bounding box center [187, 116] width 174 height 26
paste textarea "Floral, [PERSON_NAME]"
click at [128, 106] on textarea "Floral, [PERSON_NAME]" at bounding box center [187, 116] width 174 height 26
click at [129, 106] on textarea "Floral, [PERSON_NAME]" at bounding box center [187, 116] width 174 height 26
click at [134, 105] on textarea "Floral, [PERSON_NAME] and [PERSON_NAME]" at bounding box center [187, 116] width 174 height 26
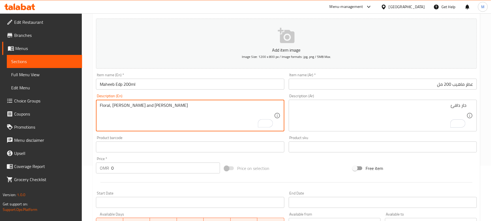
click at [134, 105] on textarea "Floral, [PERSON_NAME] and [PERSON_NAME]" at bounding box center [187, 116] width 174 height 26
click at [160, 109] on textarea "Floral, ambery and [PERSON_NAME]" at bounding box center [187, 116] width 174 height 26
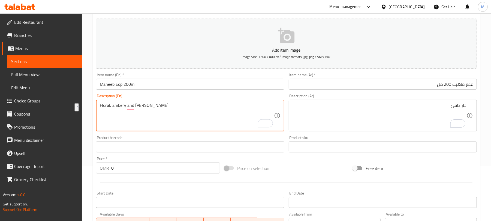
click at [160, 109] on textarea "Floral, ambery and [PERSON_NAME]" at bounding box center [187, 116] width 174 height 26
type textarea "Floral, ambery and [PERSON_NAME]"
click at [397, 122] on textarea "حار دافئ" at bounding box center [380, 116] width 174 height 26
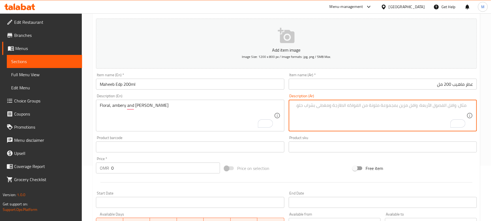
paste textarea "[PERSON_NAME] وخشبي"
click at [456, 108] on textarea "[PERSON_NAME] وخشبي" at bounding box center [380, 116] width 174 height 26
click at [453, 106] on textarea "[PERSON_NAME]، [PERSON_NAME] وخشبي" at bounding box center [380, 116] width 174 height 26
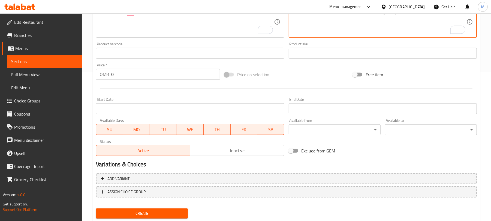
scroll to position [164, 0]
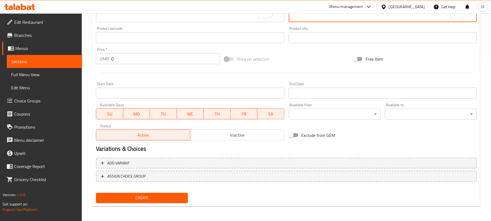
type textarea "[PERSON_NAME]، [PERSON_NAME] وخشبي"
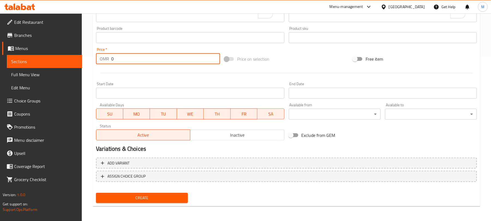
drag, startPoint x: 116, startPoint y: 61, endPoint x: 107, endPoint y: 62, distance: 8.5
click at [107, 62] on div "OMR 0 Price *" at bounding box center [158, 58] width 124 height 11
paste input "28.48"
type input "28.48"
click at [202, 134] on span "Inactive" at bounding box center [238, 135] width 90 height 8
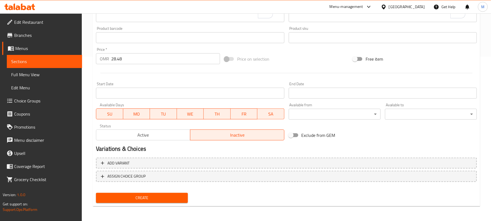
click at [149, 197] on span "Create" at bounding box center [141, 197] width 83 height 7
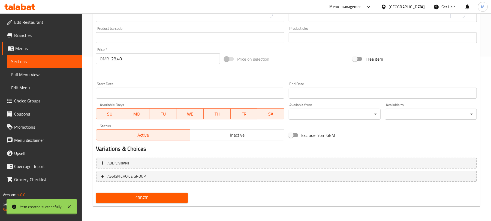
type input "0"
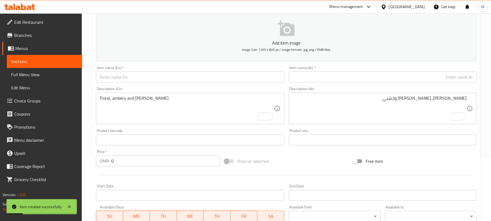
scroll to position [55, 0]
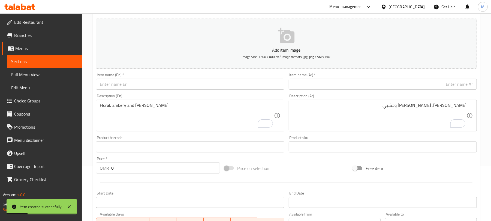
click at [164, 89] on input "text" at bounding box center [190, 84] width 188 height 11
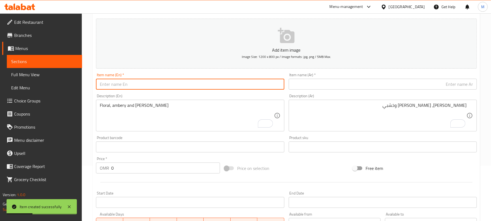
paste input "PEACE EDP 100ML"
click at [158, 83] on input "PEACE EDP 100ML" at bounding box center [190, 84] width 188 height 11
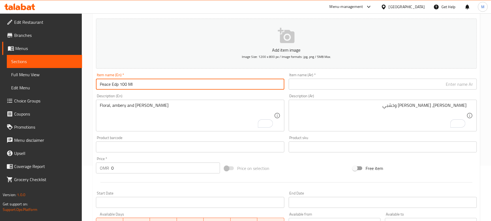
click at [138, 85] on input "Peace Edp 100 Ml" at bounding box center [190, 84] width 188 height 11
drag, startPoint x: 135, startPoint y: 85, endPoint x: 127, endPoint y: 85, distance: 7.9
click at [127, 85] on input "Peace Edp 100 Ml" at bounding box center [190, 84] width 188 height 11
click at [121, 85] on input "Peace Edp 100ml" at bounding box center [190, 84] width 188 height 11
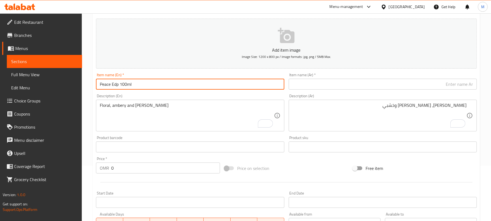
click at [121, 85] on input "Peace Edp 100ml" at bounding box center [190, 84] width 188 height 11
type input "Peace Edp 100ml"
click at [398, 86] on input "text" at bounding box center [383, 84] width 188 height 11
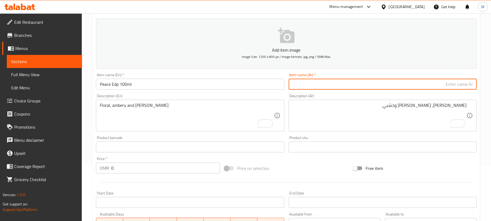
paste input "عطر بيس 100 مل"
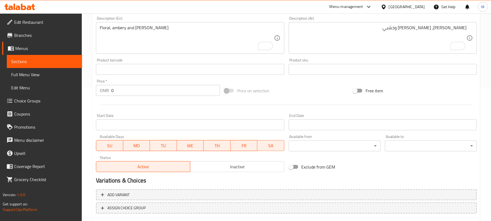
type input "عطر بيس 100 مل"
click at [139, 44] on textarea "Floral, ambery and [PERSON_NAME]" at bounding box center [187, 38] width 174 height 26
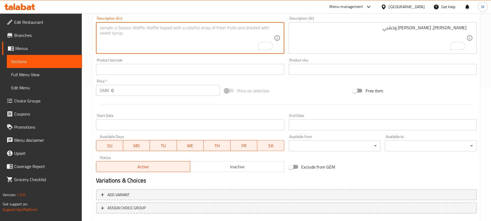
paste textarea "Oriental Woody"
type textarea "Oriental Woody"
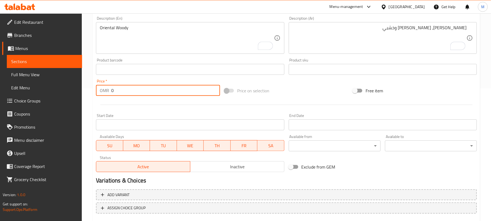
drag, startPoint x: 121, startPoint y: 88, endPoint x: 107, endPoint y: 89, distance: 13.7
click at [107, 89] on div "OMR 0 Price *" at bounding box center [158, 90] width 124 height 11
paste input "9.52"
type input "9.52"
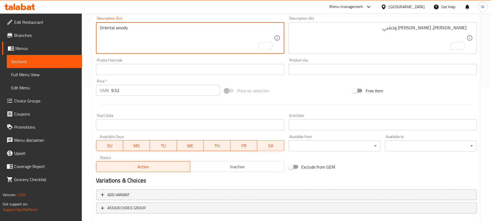
click at [124, 28] on textarea "Oriental woody" at bounding box center [187, 38] width 174 height 26
type textarea "Oriental woody"
click at [406, 43] on textarea "[PERSON_NAME]، [PERSON_NAME] وخشبي" at bounding box center [380, 38] width 174 height 26
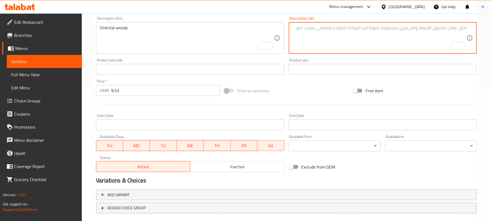
paste textarea "خشبي شرقي"
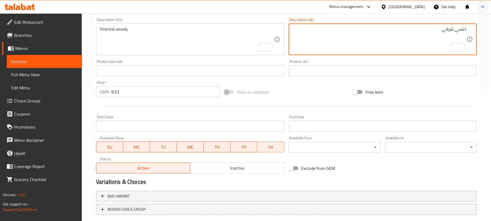
type textarea "خشبي شرقي"
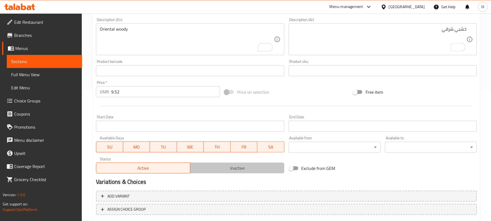
click at [258, 165] on span "Inactive" at bounding box center [238, 168] width 90 height 8
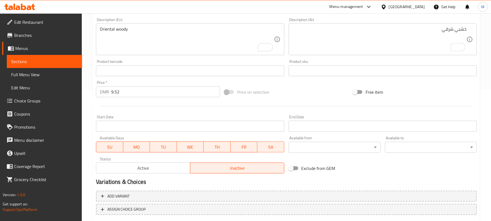
scroll to position [164, 0]
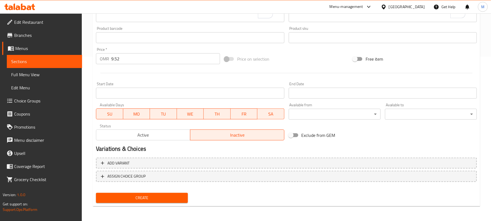
click at [187, 196] on button "Create" at bounding box center [142, 198] width 92 height 10
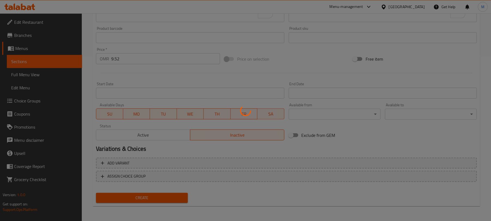
type input "0"
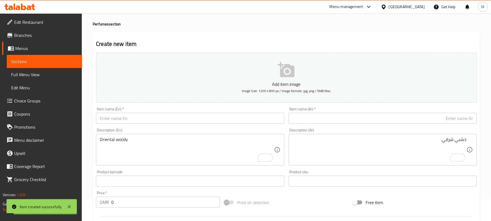
scroll to position [19, 0]
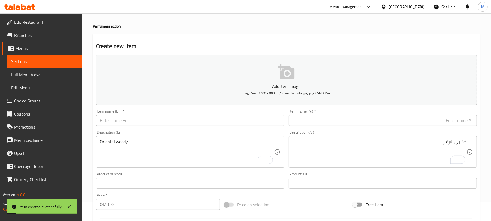
click at [130, 121] on input "text" at bounding box center [190, 120] width 188 height 11
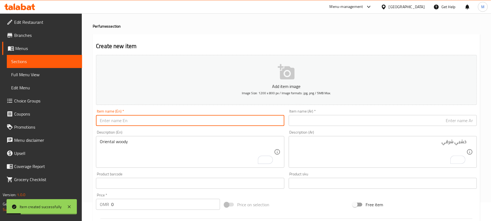
paste input "SCARLET SP 100ML"
click at [130, 121] on input "SCARLET SP 100ML" at bounding box center [190, 120] width 188 height 11
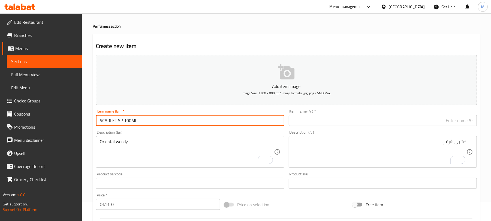
click at [143, 119] on input "SCARLET SP 100ML" at bounding box center [190, 120] width 188 height 11
click at [132, 122] on input "SCARLET SP 100ML" at bounding box center [190, 120] width 188 height 11
click at [110, 120] on input "SCARLET SP 100mL" at bounding box center [190, 120] width 188 height 11
click at [183, 120] on input "Scarlet SP 100mL" at bounding box center [190, 120] width 188 height 11
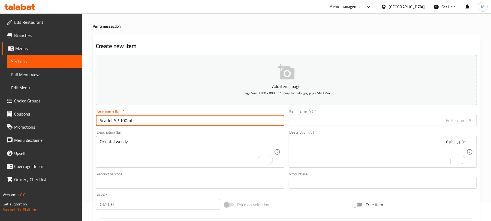
click at [183, 120] on input "Scarlet SP 100mL" at bounding box center [190, 120] width 188 height 11
type input "Scarlet SP 100mL"
click at [408, 119] on input "text" at bounding box center [383, 120] width 188 height 11
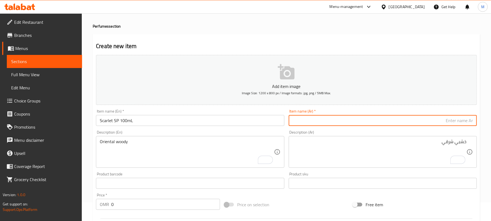
paste input "سكارليت SP 100 مل"
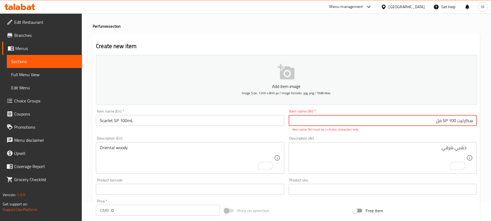
click at [456, 119] on input "سكارليت SP 100 مل" at bounding box center [383, 120] width 188 height 11
click at [433, 122] on input "سكارليت أس بيSP 100 مل" at bounding box center [383, 120] width 188 height 11
click at [435, 120] on input "سكارليت أس بيSP 100 مل" at bounding box center [383, 120] width 188 height 11
click at [430, 123] on input "سكارليت أس بيSP 100 مل" at bounding box center [383, 120] width 188 height 11
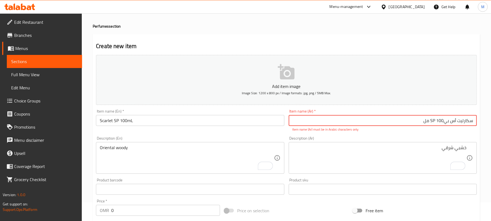
click at [433, 121] on input "سكارليت أس بيSP 100 مل" at bounding box center [383, 120] width 188 height 11
click at [432, 124] on input "سكارليت أس بيSP 100 مل" at bounding box center [383, 120] width 188 height 11
drag, startPoint x: 431, startPoint y: 122, endPoint x: 435, endPoint y: 121, distance: 4.5
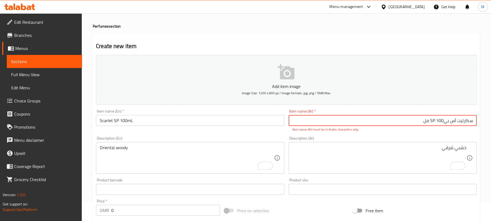
click at [435, 121] on input "سكارليت أس بيSP 100 مل" at bounding box center [383, 120] width 188 height 11
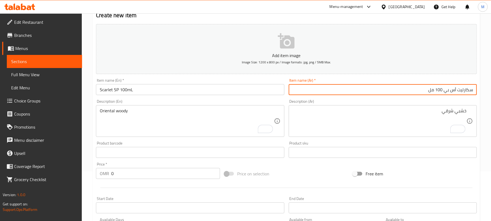
scroll to position [50, 0]
type input "سكارليت أس بي 100 مل"
click at [160, 116] on textarea "Oriental woody" at bounding box center [187, 120] width 174 height 26
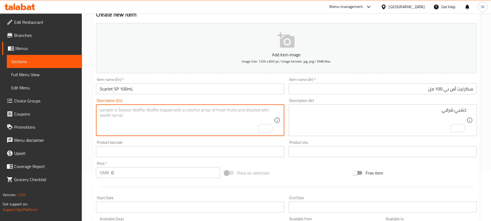
paste textarea "Oriental, White Floral"
click at [127, 112] on textarea "Oriental, White Floral" at bounding box center [187, 120] width 174 height 26
click at [119, 113] on textarea "Oriental, White, Floral" at bounding box center [187, 120] width 174 height 26
click at [130, 113] on textarea "Oriental, white, Floral" at bounding box center [187, 120] width 174 height 26
click at [137, 111] on textarea "Oriental, white, floral" at bounding box center [187, 120] width 174 height 26
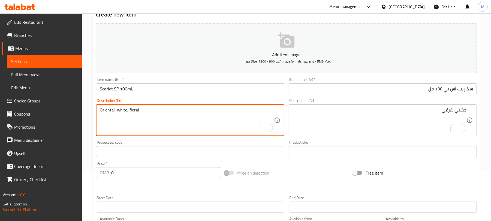
click at [137, 111] on textarea "Oriental, white, floral" at bounding box center [187, 120] width 174 height 26
click at [126, 112] on textarea "Oriental, white, floral" at bounding box center [187, 120] width 174 height 26
click at [129, 112] on textarea "Oriental, white, floral" at bounding box center [187, 120] width 174 height 26
click at [136, 108] on textarea "Oriental, white and floral" at bounding box center [187, 120] width 174 height 26
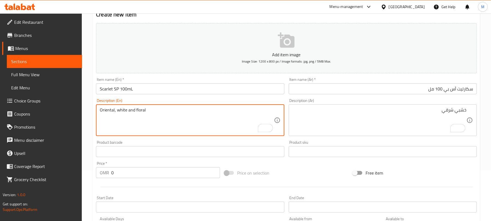
click at [136, 108] on textarea "Oriental, white and floral" at bounding box center [187, 120] width 174 height 26
type textarea "Oriental, white and floral"
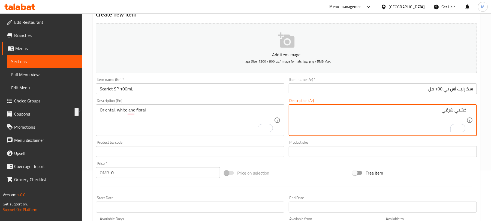
click at [379, 122] on textarea "خشبي شرقي" at bounding box center [380, 120] width 174 height 26
paste textarea "شرقي، أبيض وزهري"
type textarea "شرقي، أبيض وزهري"
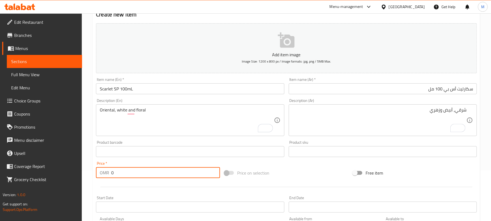
drag, startPoint x: 112, startPoint y: 177, endPoint x: 118, endPoint y: 177, distance: 5.5
click at [118, 177] on input "0" at bounding box center [165, 172] width 109 height 11
paste input "19.05"
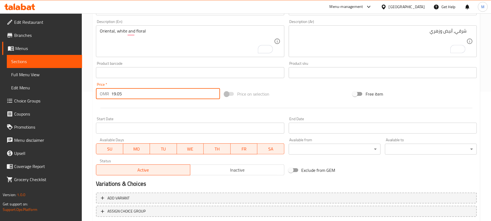
type input "19.05"
click at [246, 172] on span "Inactive" at bounding box center [238, 170] width 90 height 8
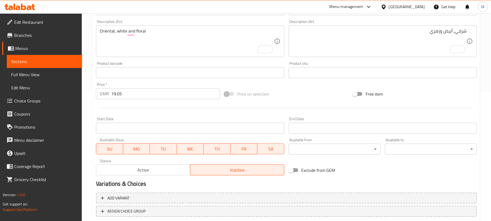
scroll to position [164, 0]
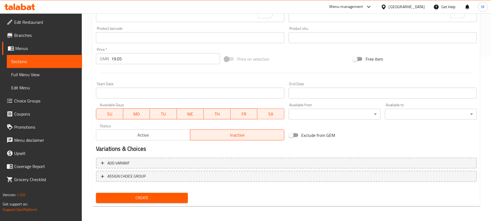
click at [178, 197] on span "Create" at bounding box center [141, 197] width 83 height 7
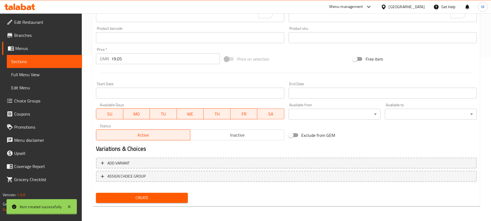
type input "0"
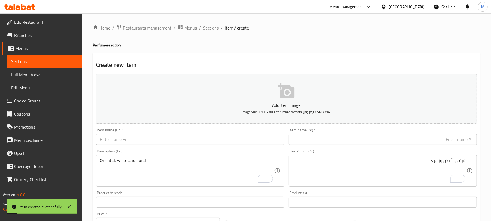
click at [206, 29] on span "Sections" at bounding box center [211, 28] width 16 height 7
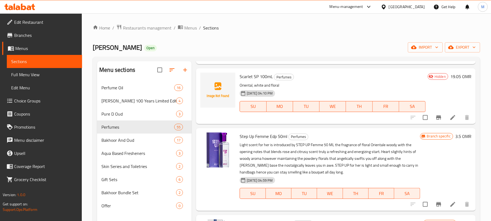
scroll to position [1054, 0]
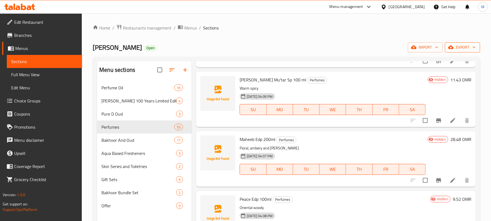
click at [457, 47] on span "export" at bounding box center [463, 47] width 26 height 7
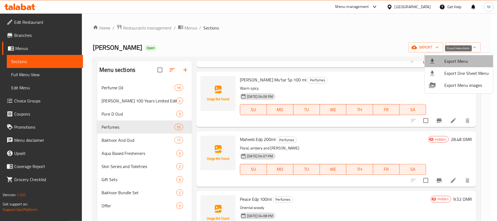
click at [463, 63] on span "Export Menu" at bounding box center [466, 61] width 44 height 7
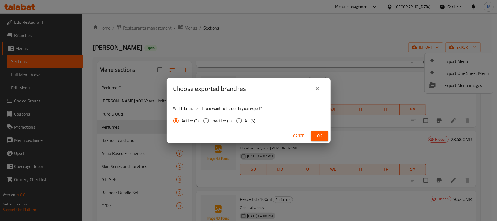
click at [241, 121] on input "All (4)" at bounding box center [238, 120] width 11 height 11
radio input "true"
click at [325, 137] on button "Ok" at bounding box center [319, 136] width 17 height 10
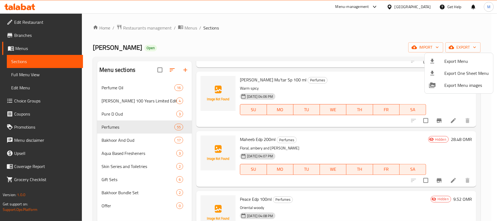
click at [418, 7] on div at bounding box center [248, 110] width 497 height 221
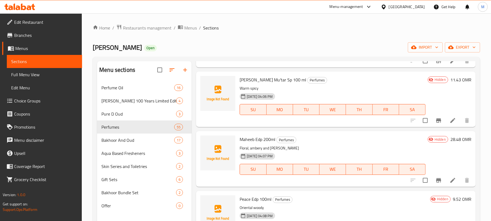
click at [418, 7] on div "[GEOGRAPHIC_DATA]" at bounding box center [407, 7] width 36 height 6
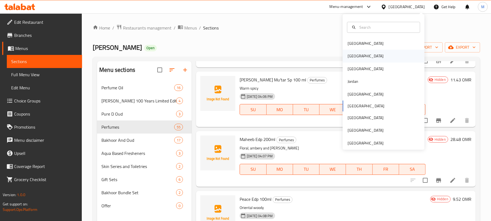
click at [362, 56] on div "[GEOGRAPHIC_DATA]" at bounding box center [384, 56] width 82 height 13
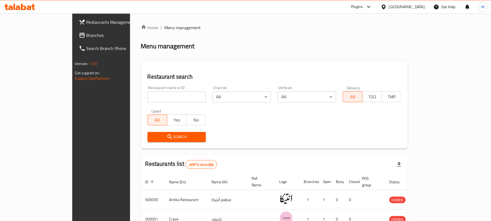
click at [86, 32] on span "Branches" at bounding box center [118, 35] width 64 height 7
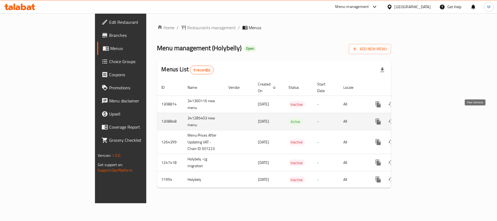
click at [421, 118] on icon "enhanced table" at bounding box center [417, 121] width 7 height 7
